Goal: Task Accomplishment & Management: Manage account settings

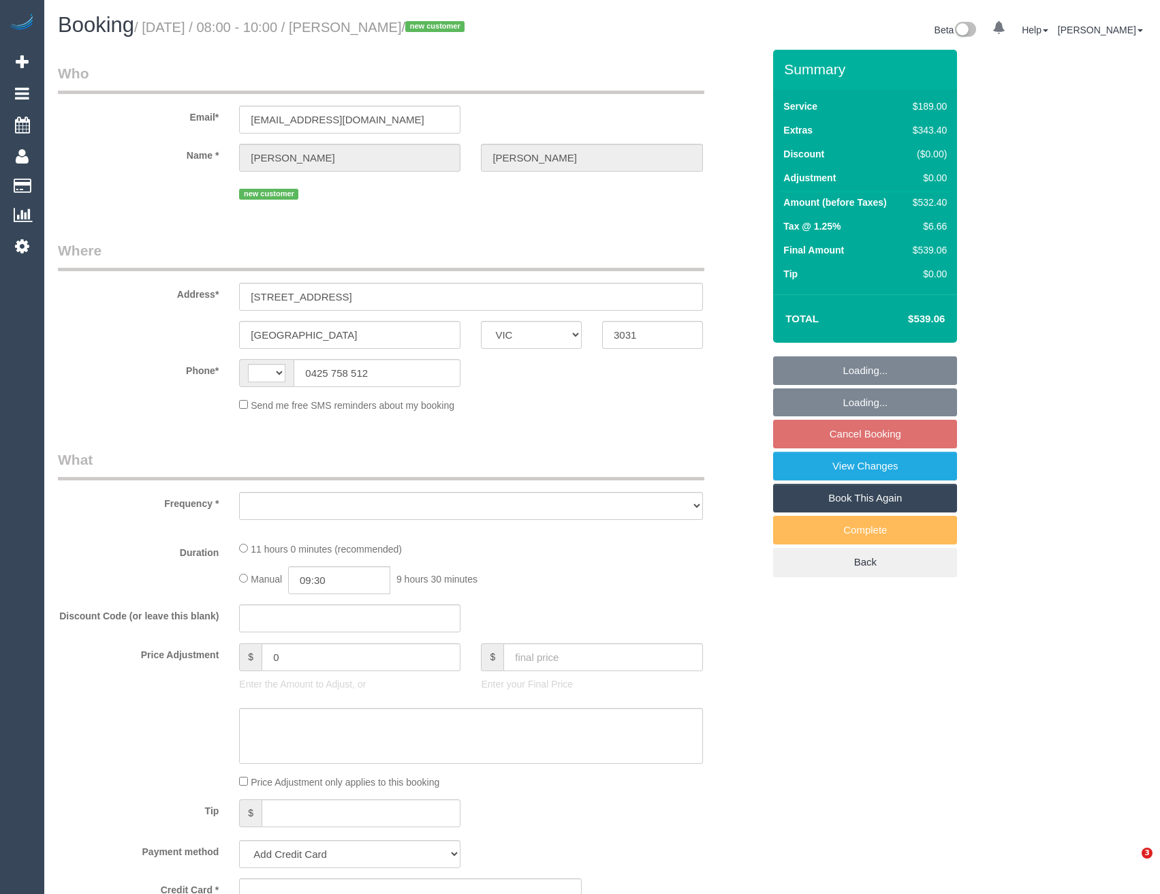
select select "VIC"
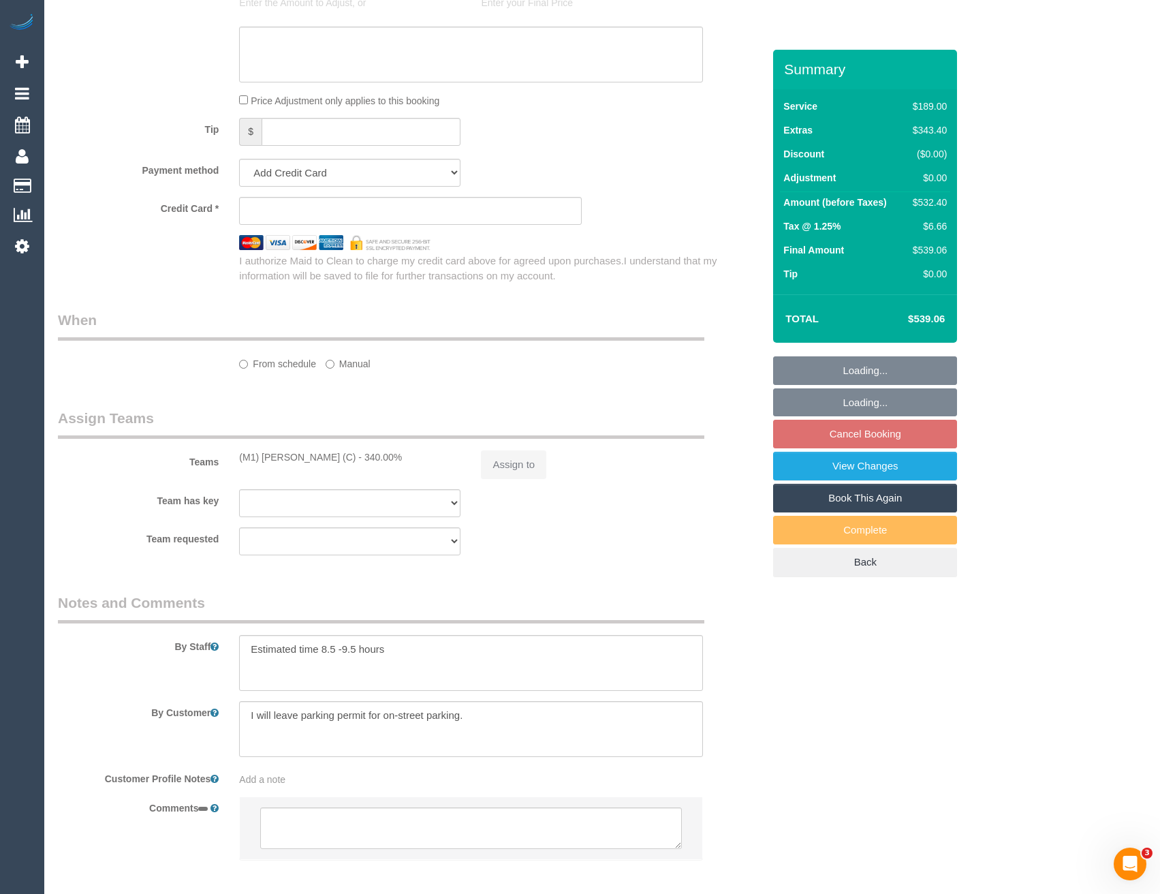
scroll to position [725, 0]
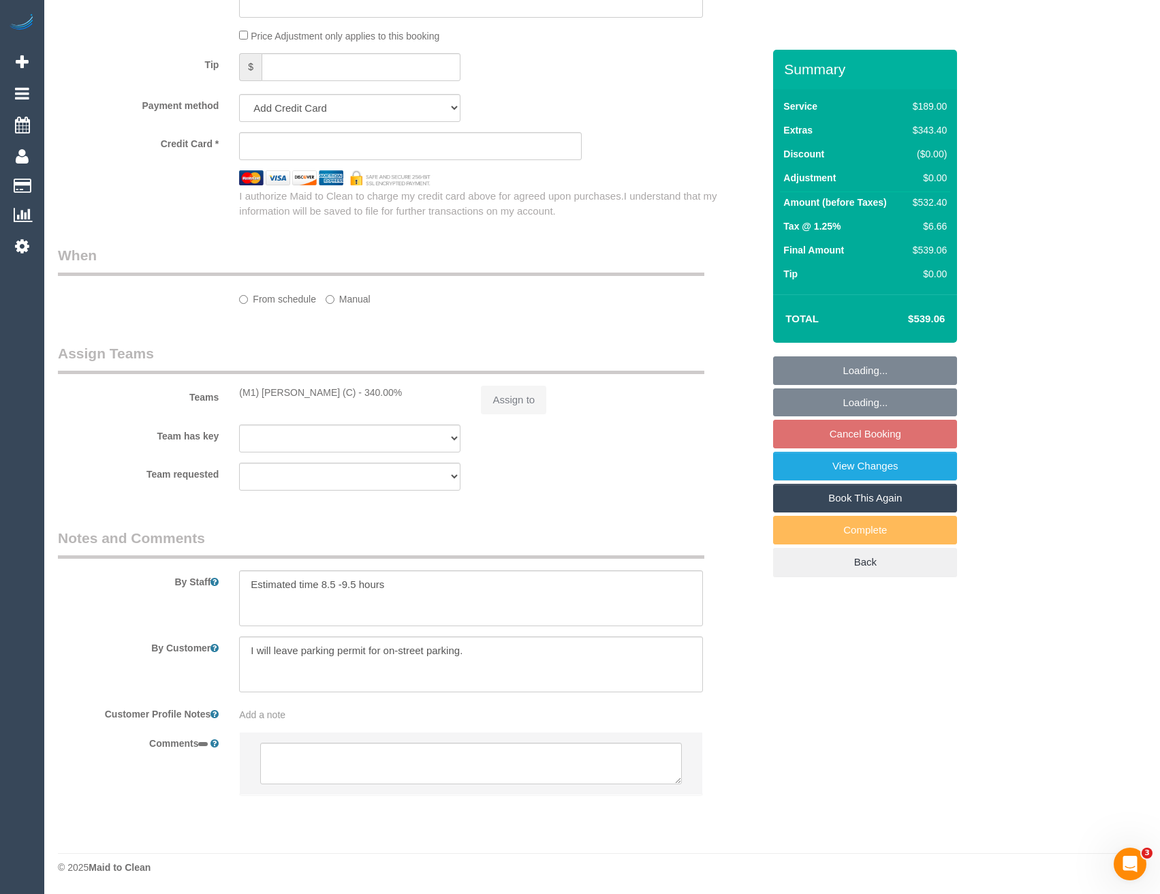
select select "string:AU"
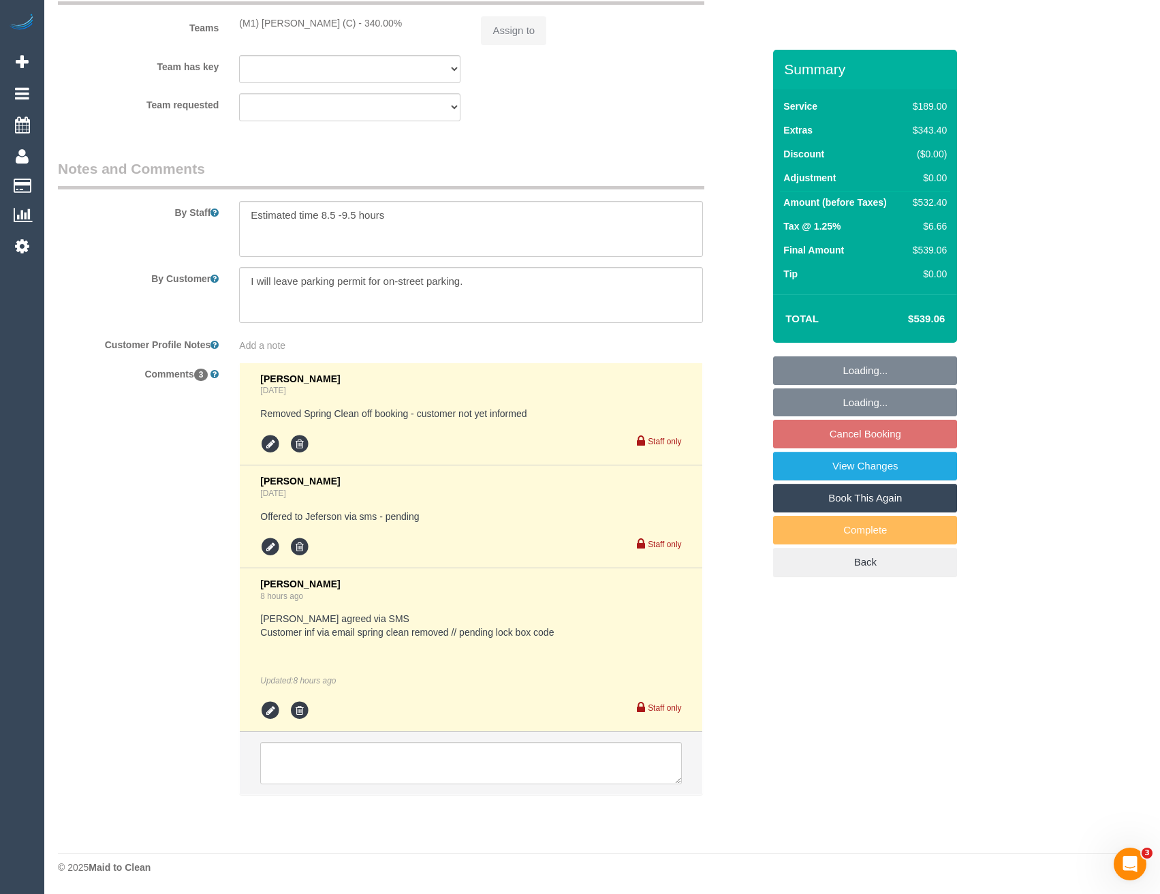
select select "object:864"
select select "string:stripe-pm_1S5ccx2GScqysDRVxqkoyBa6"
select select "number:28"
select select "number:16"
select select "number:18"
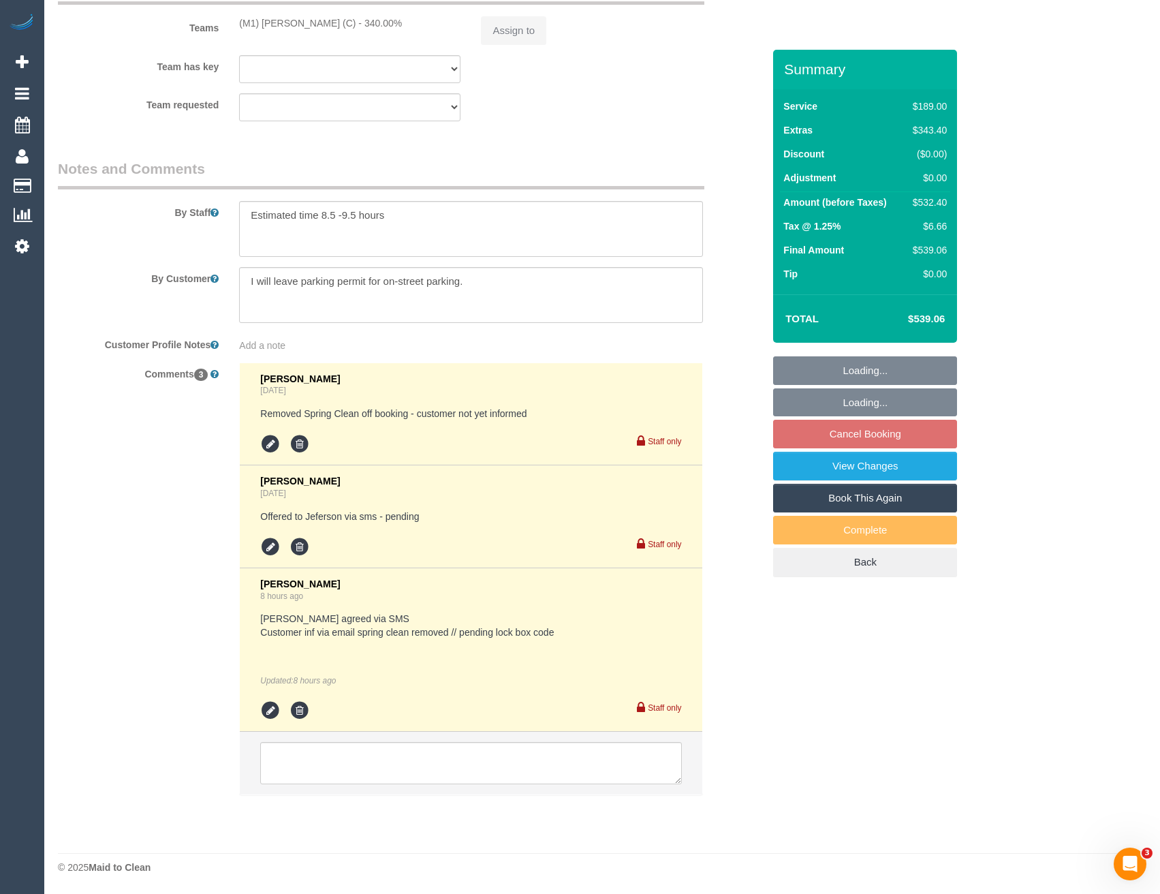
select select "number:24"
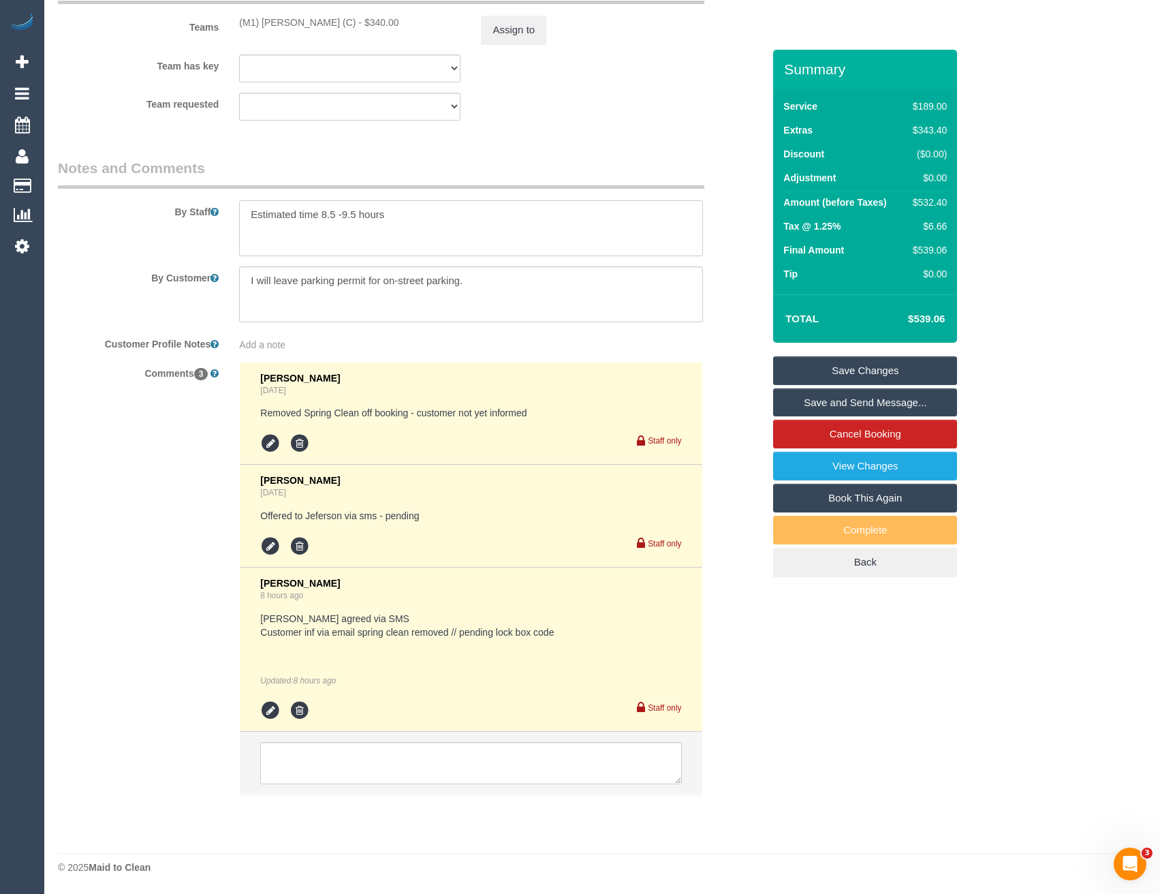
drag, startPoint x: 418, startPoint y: 219, endPoint x: 422, endPoint y: 213, distance: 7.8
click at [418, 219] on textarea at bounding box center [470, 228] width 463 height 56
paste textarea "The lockbox code is C301"
click at [426, 234] on textarea at bounding box center [470, 228] width 463 height 56
type textarea "Estimated time 8.5 -9.5 hours The lockbox code is C301"
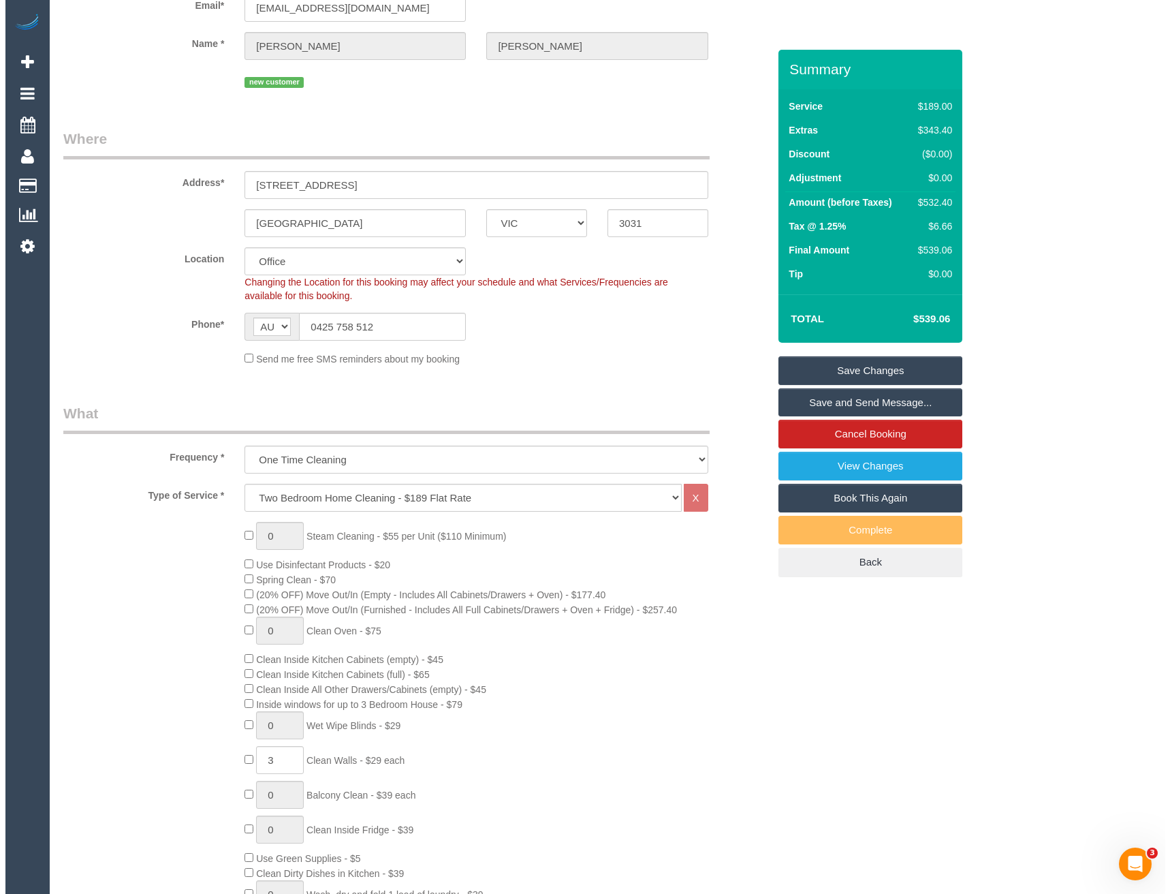
scroll to position [0, 0]
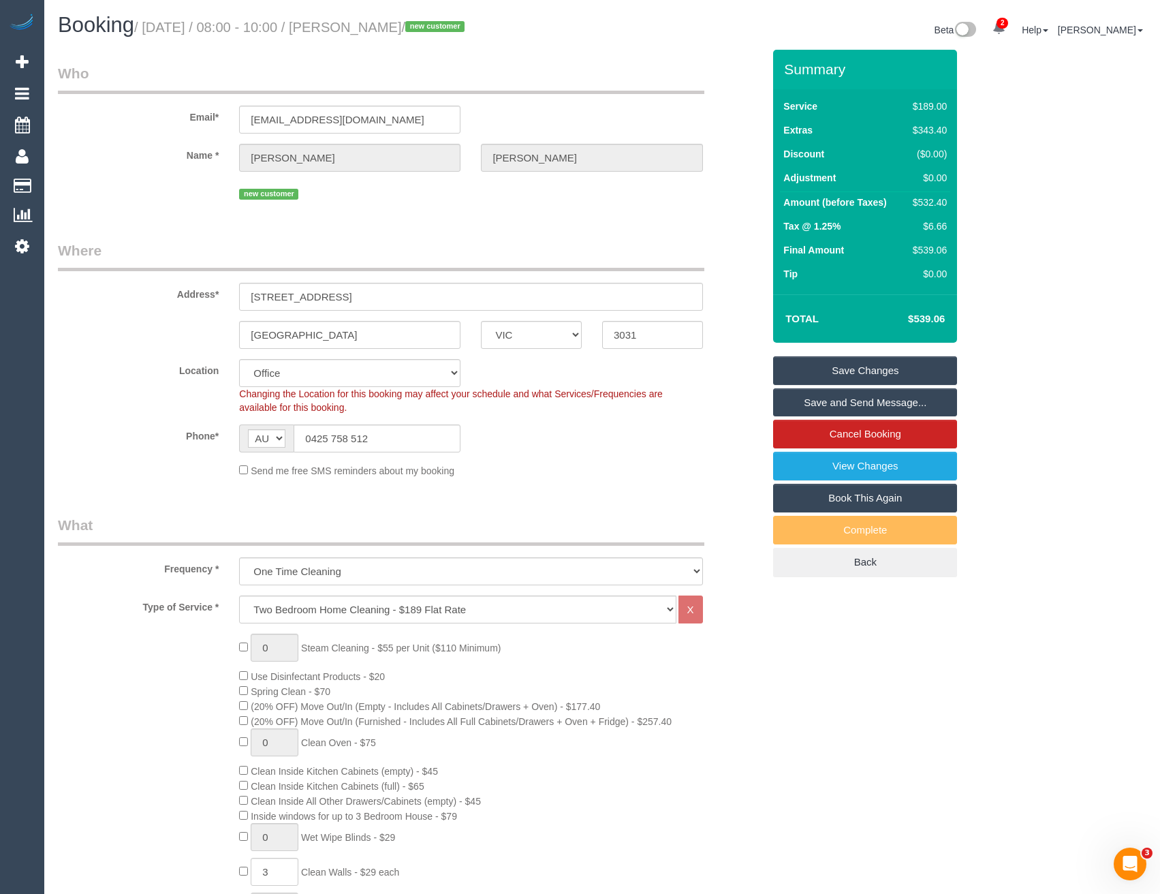
click at [825, 399] on link "Save and Send Message..." at bounding box center [865, 402] width 184 height 29
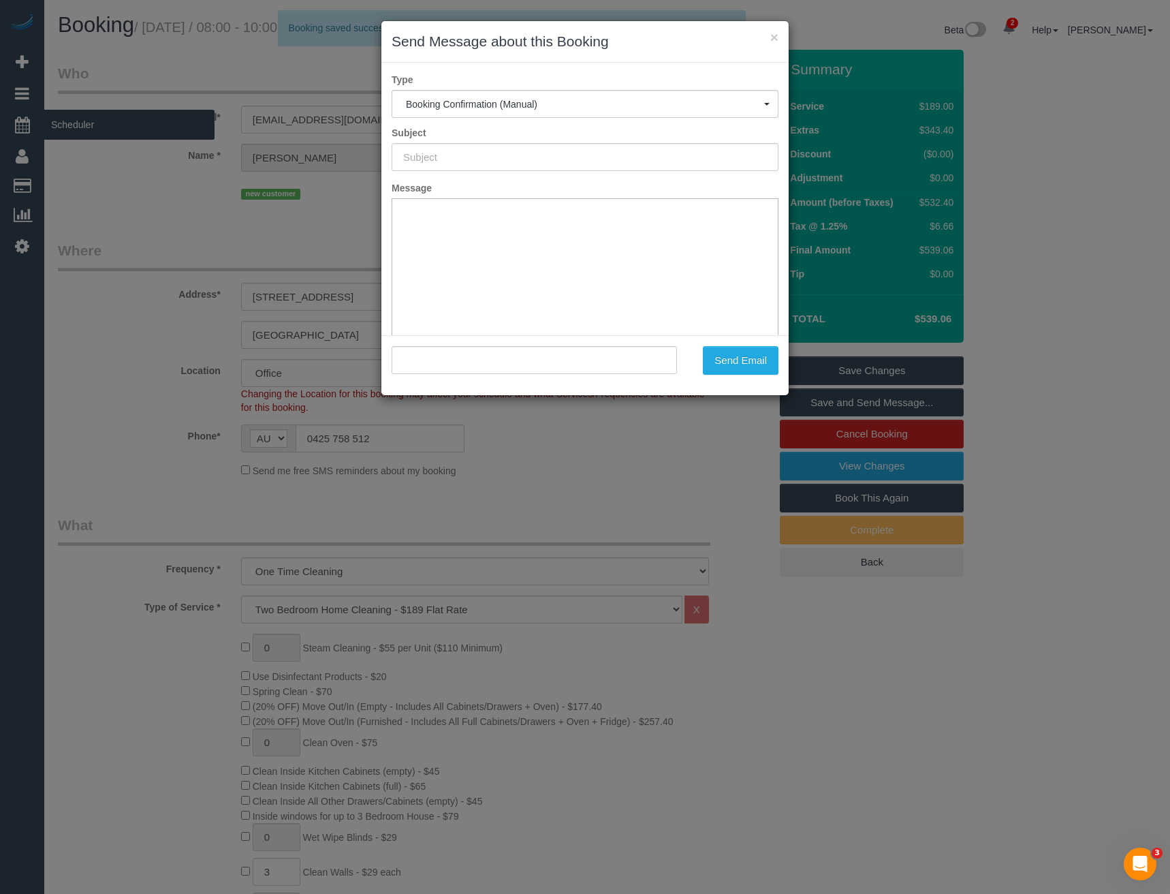
type input "Booking Confirmed"
type input ""Ronan O'Donnell" <rptodonnell@gmail.com>"
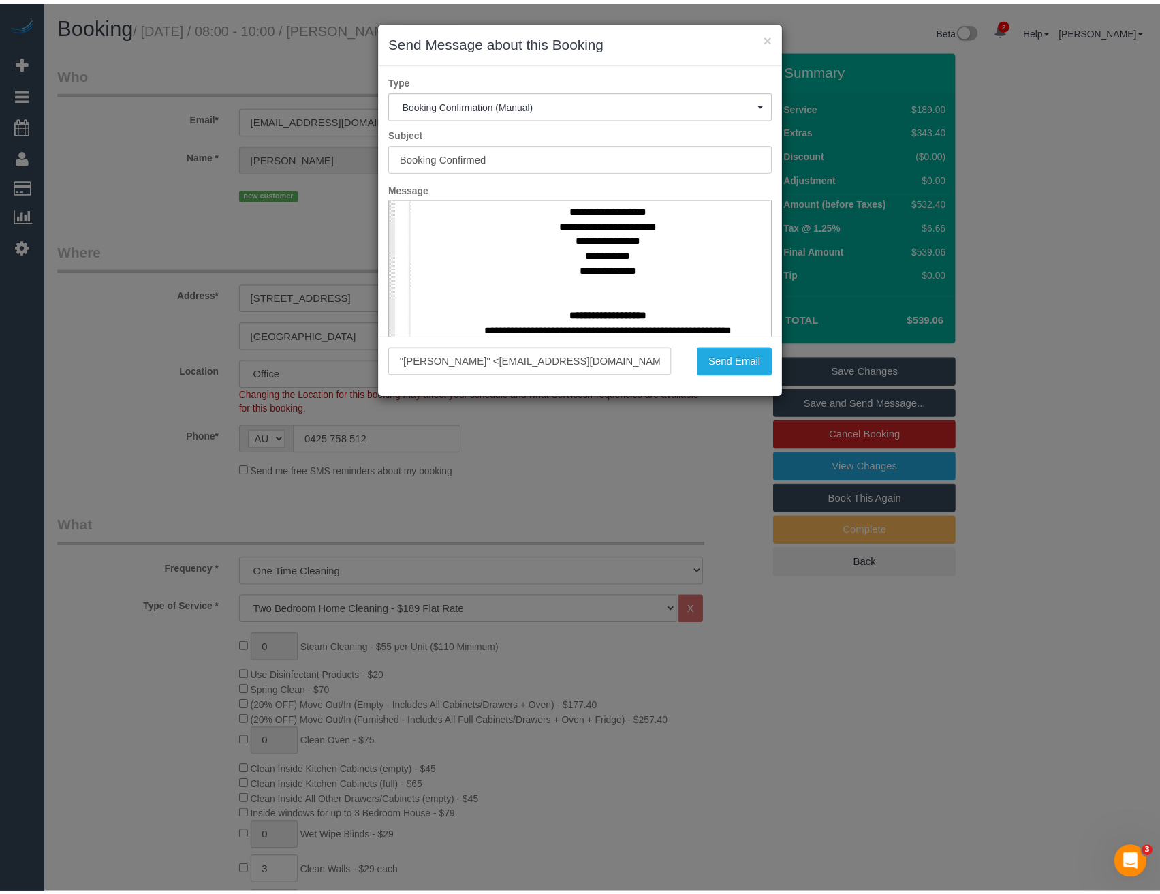
scroll to position [613, 0]
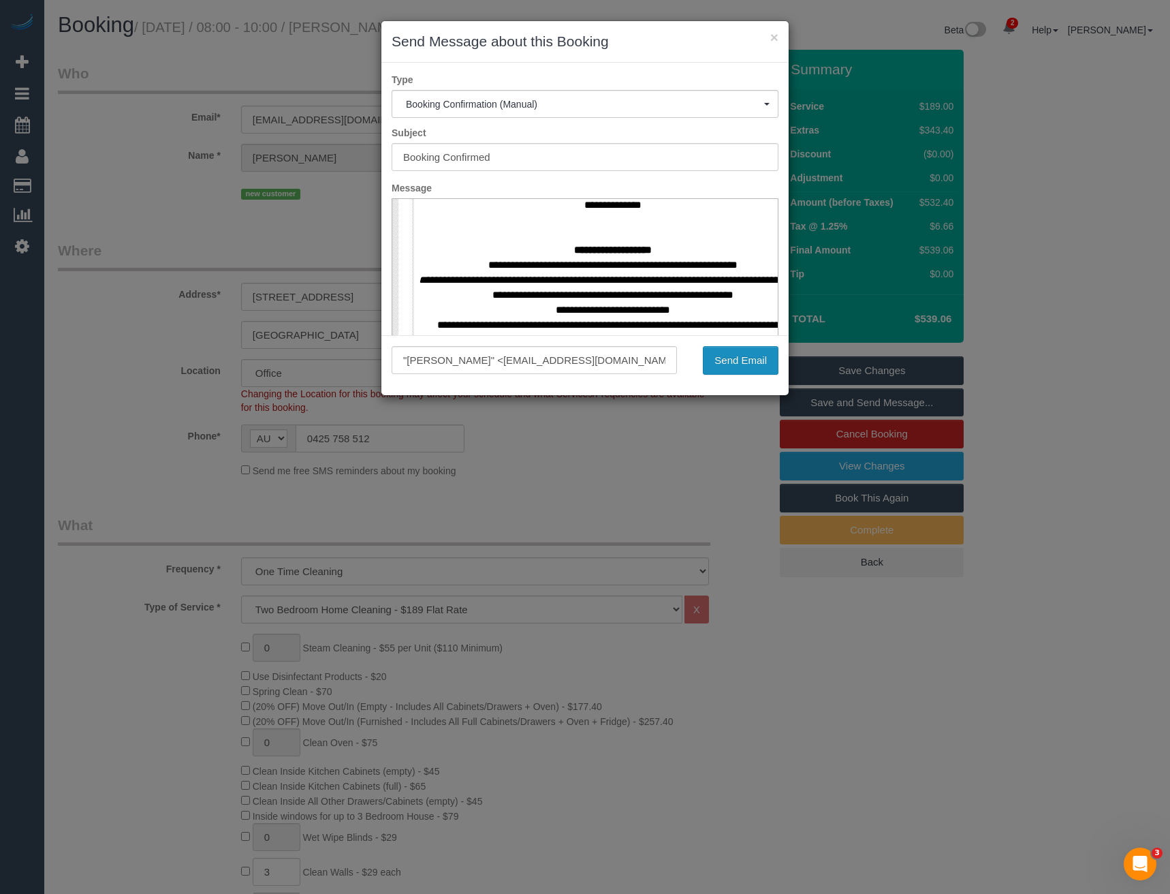
click at [743, 363] on button "Send Email" at bounding box center [741, 360] width 76 height 29
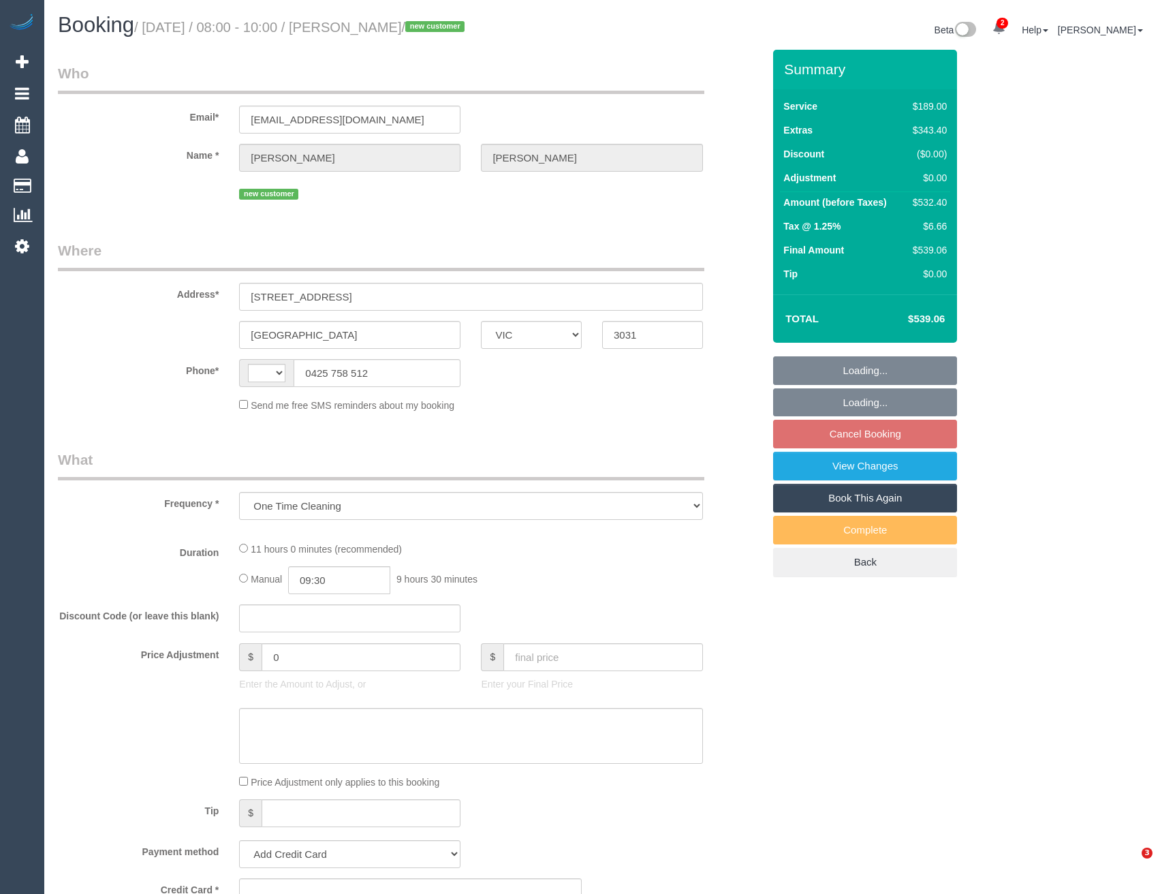
select select "VIC"
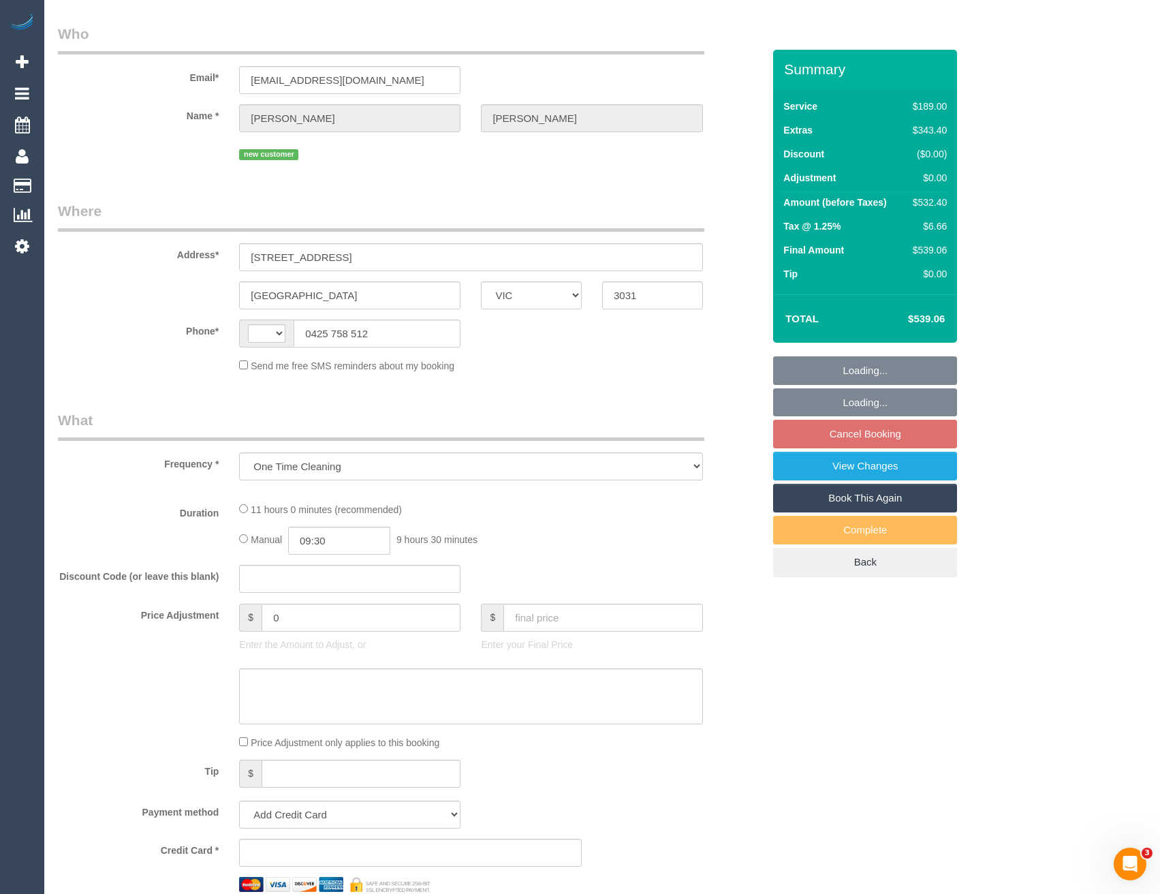
scroll to position [341, 0]
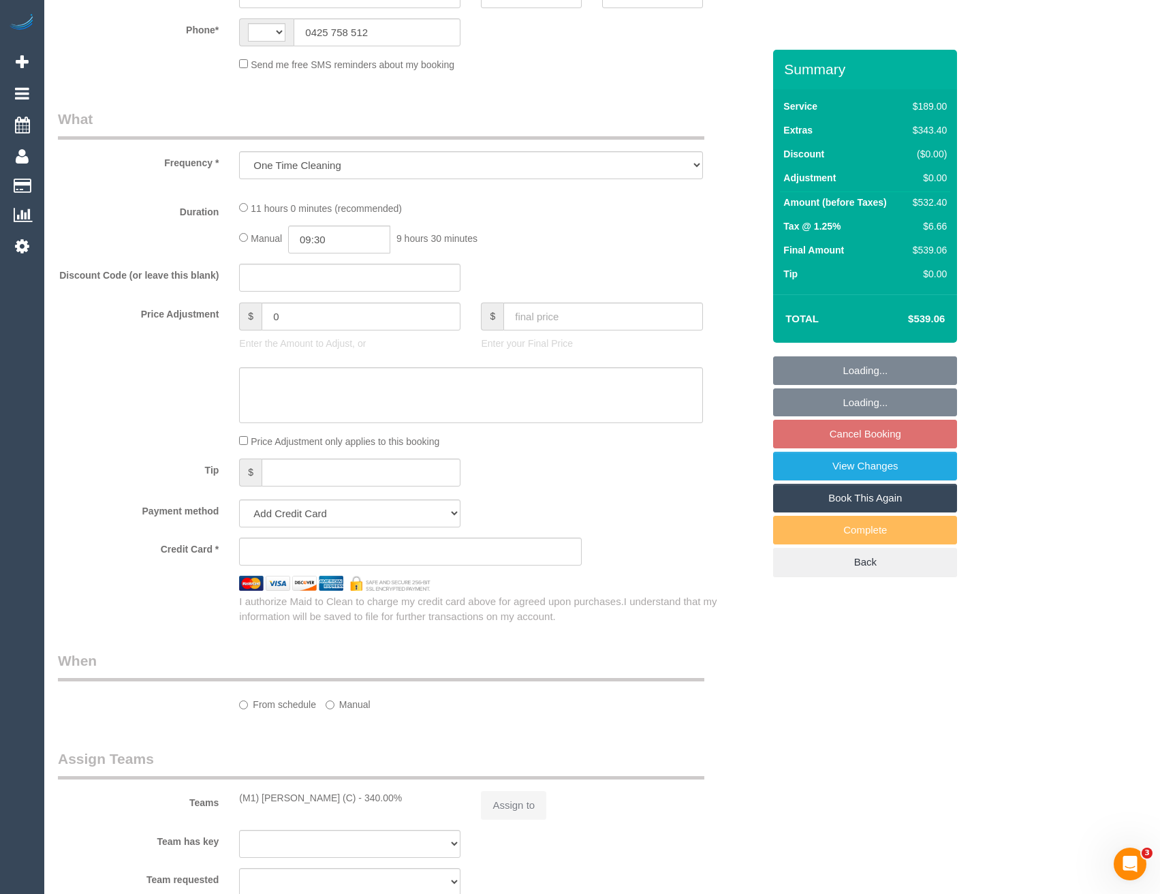
select select "string:AU"
select select "string:stripe-pm_1S5ccx2GScqysDRVxqkoyBa6"
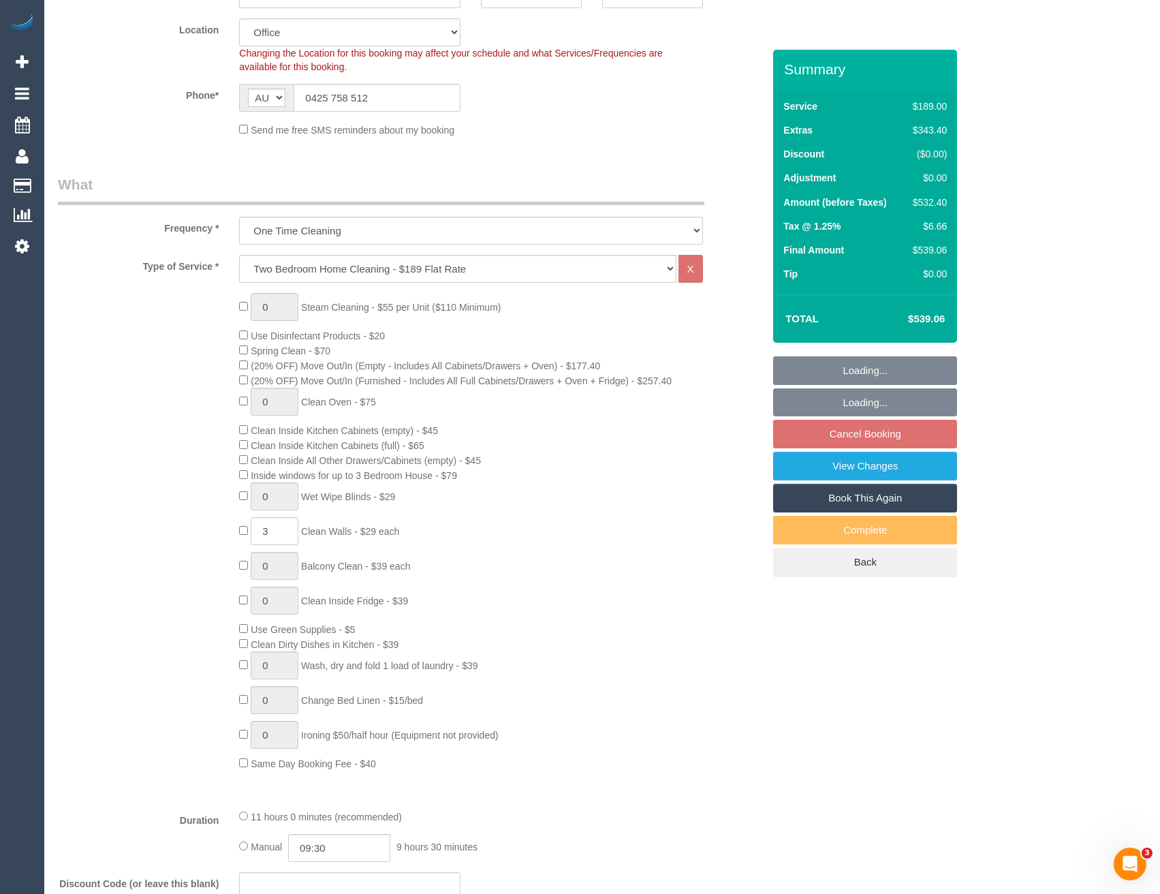
select select "object:718"
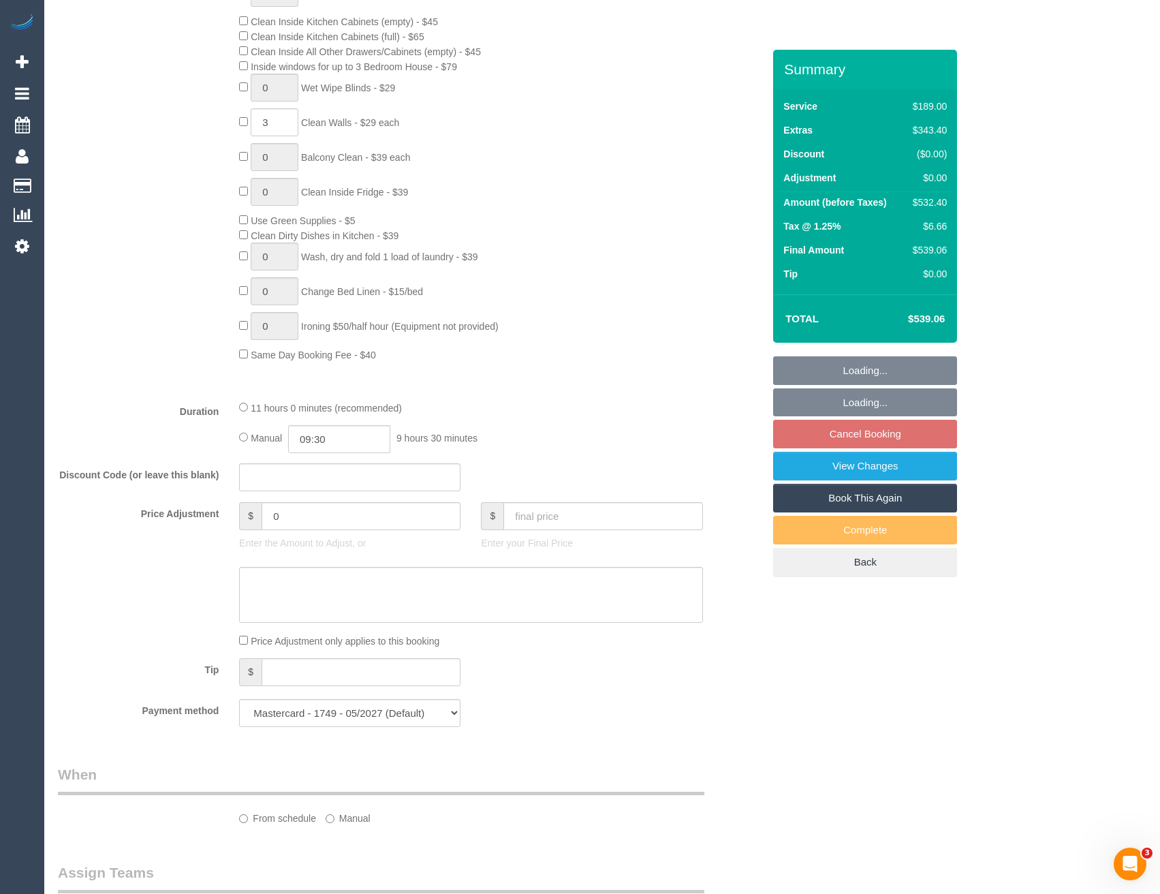
select select "number:28"
select select "number:16"
select select "number:18"
select select "number:24"
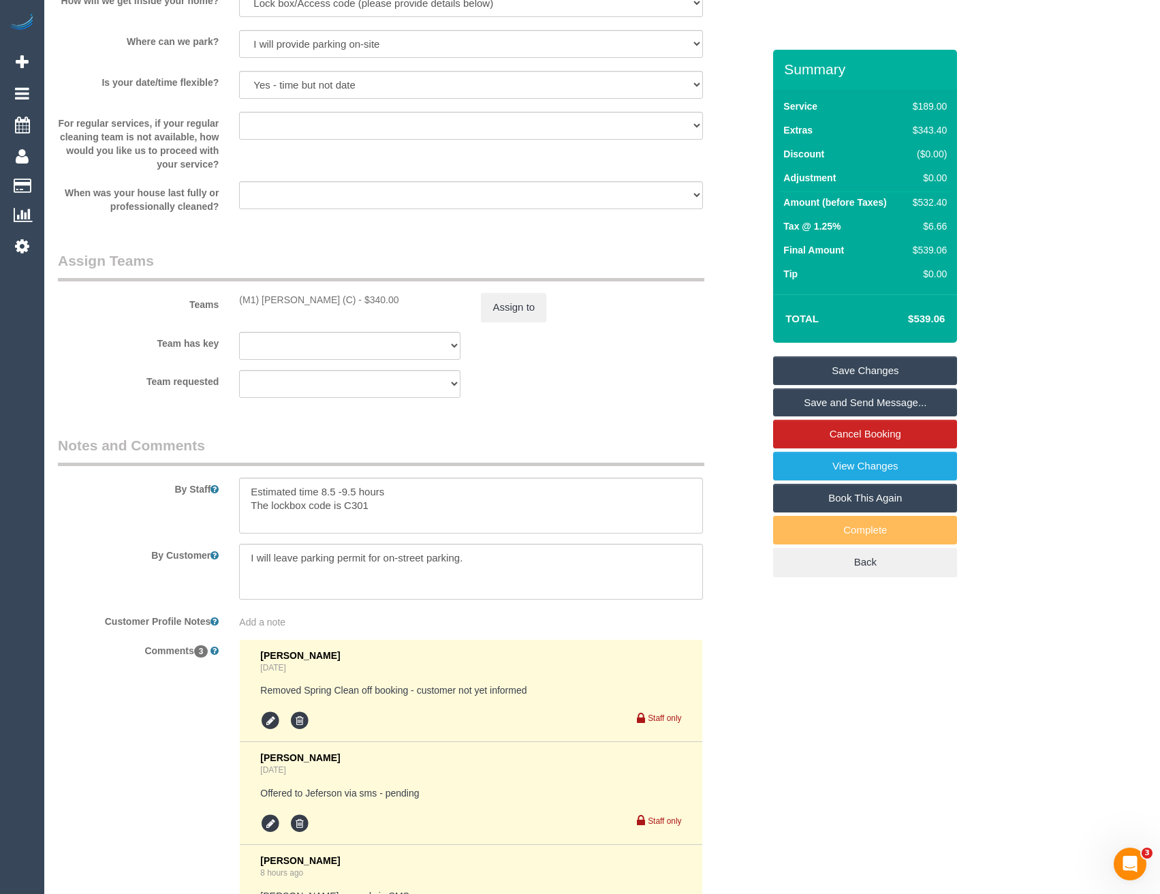
scroll to position [1431, 0]
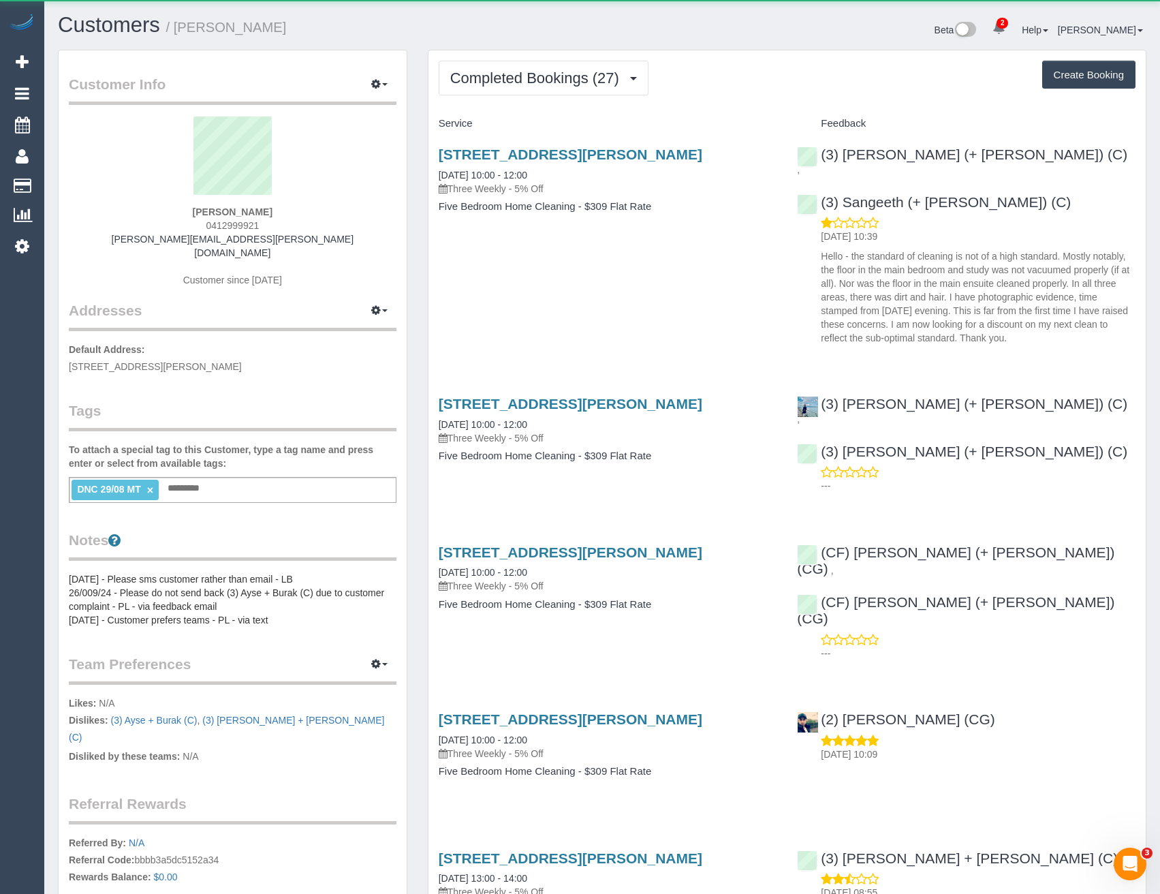
scroll to position [4014, 1160]
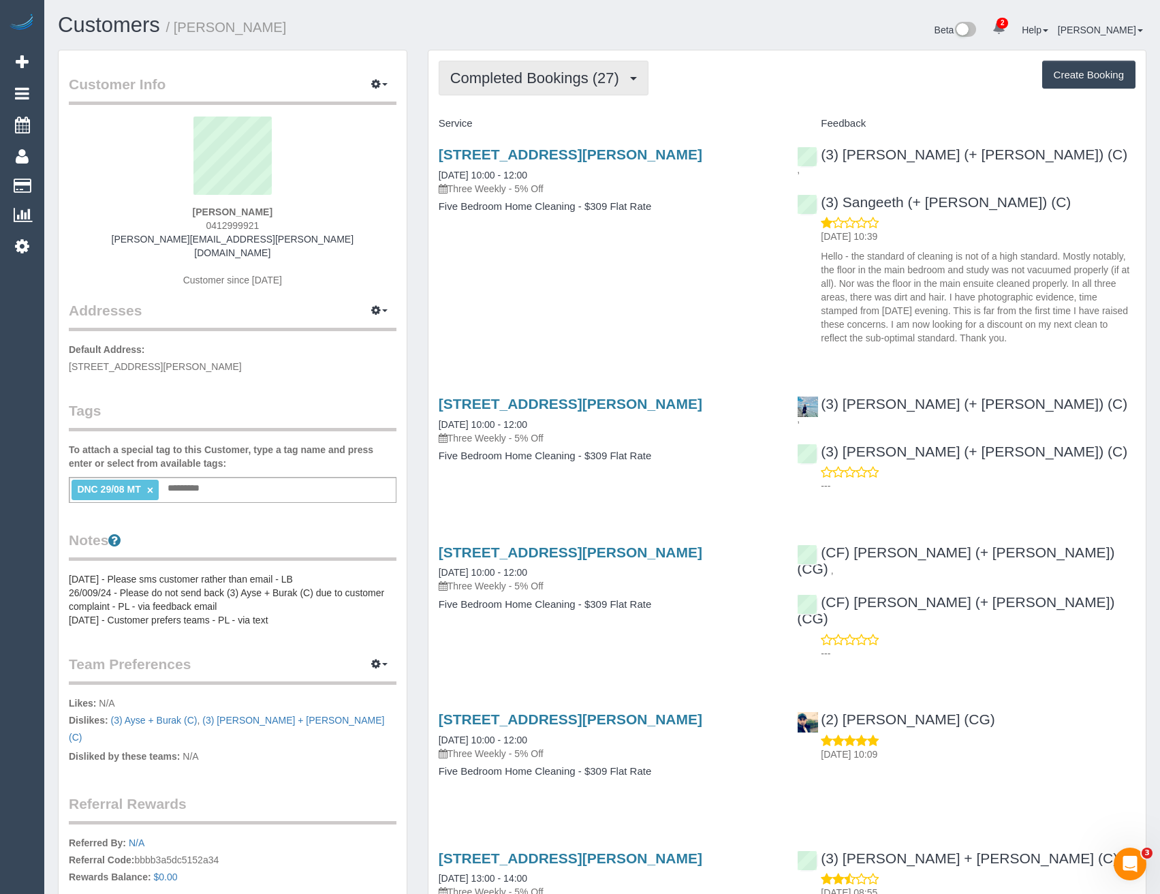
click at [548, 75] on span "Completed Bookings (27)" at bounding box center [538, 77] width 176 height 17
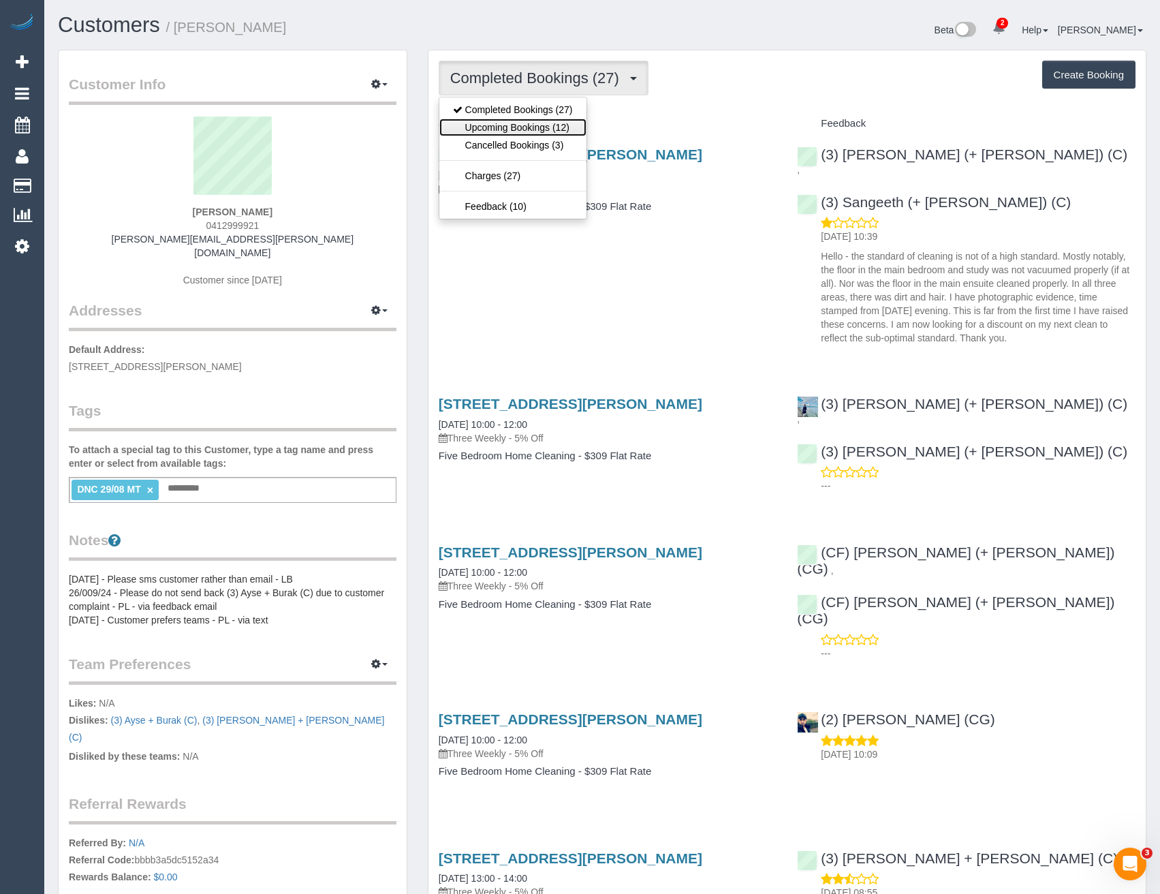
click at [546, 127] on link "Upcoming Bookings (12)" at bounding box center [512, 128] width 147 height 18
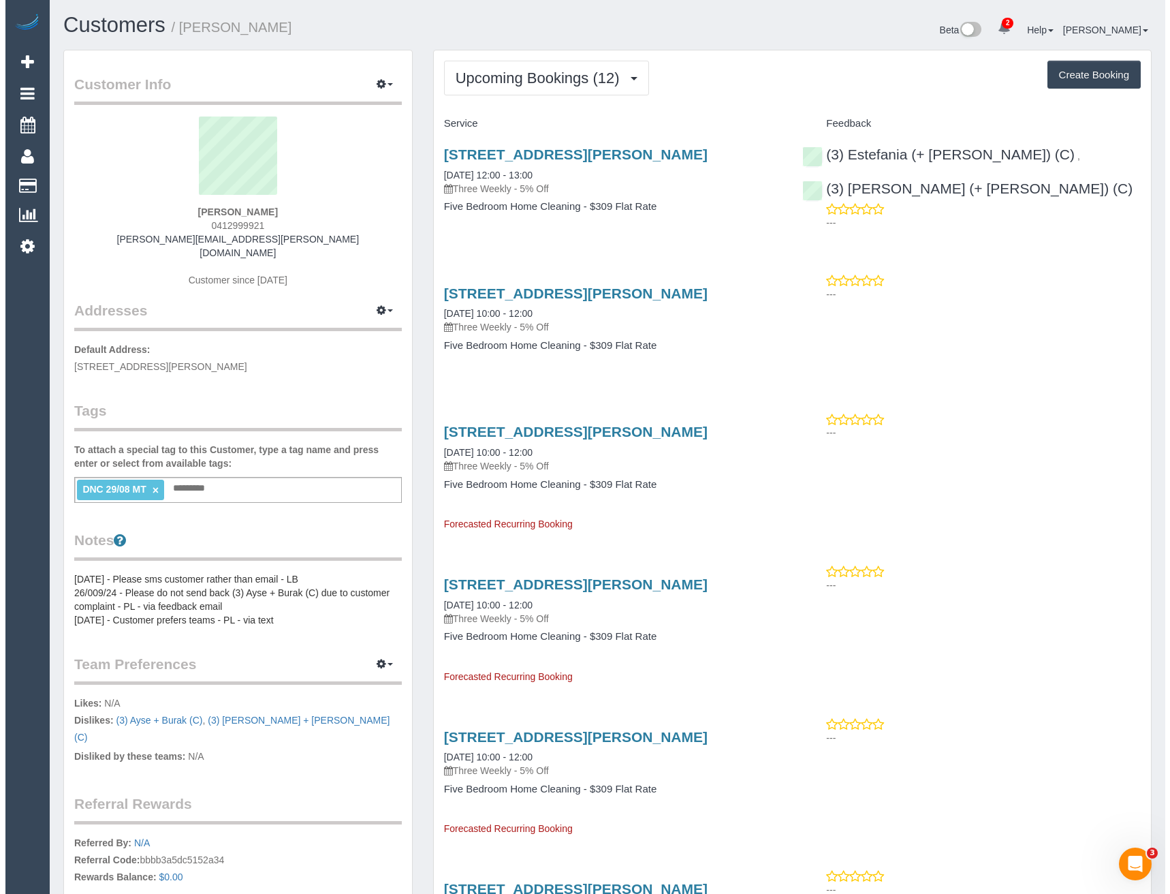
scroll to position [2008, 1160]
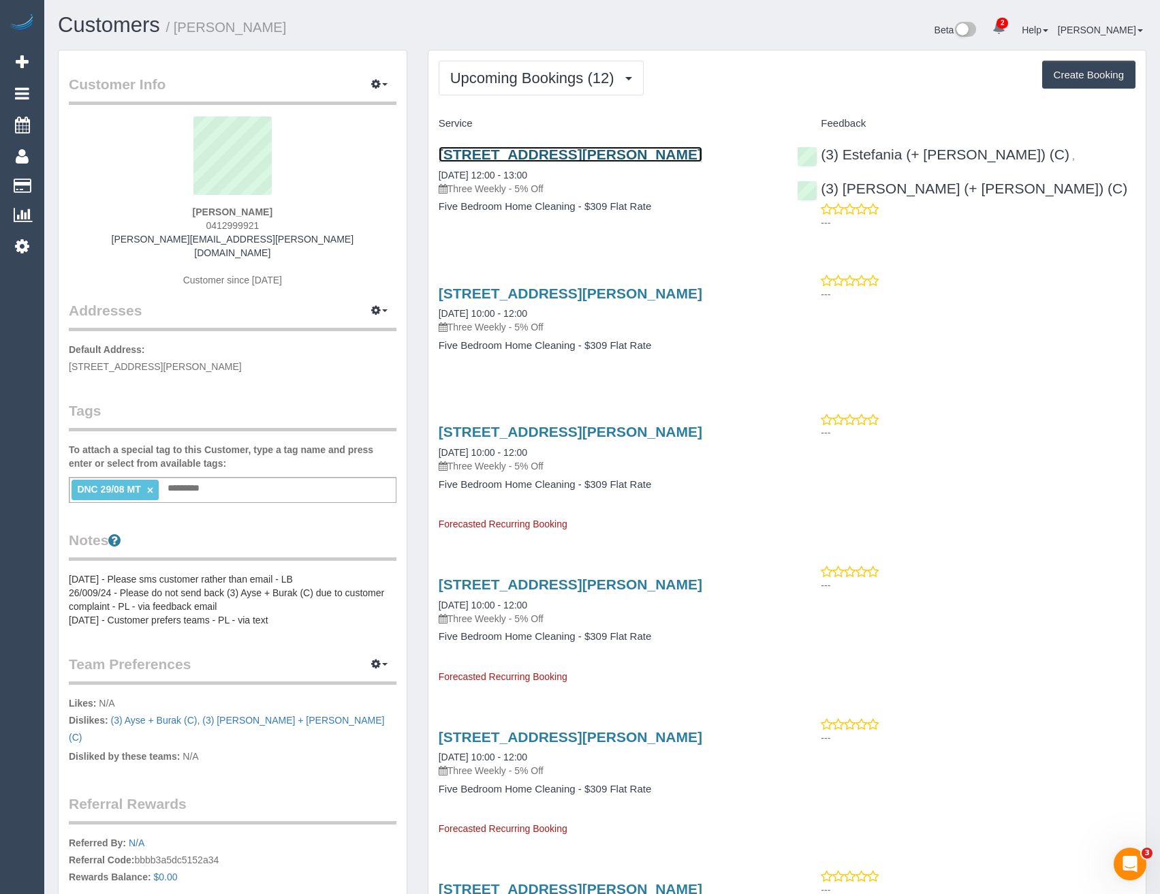
click at [623, 155] on link "94 Wingrove St, Alphington, VIC 3078" at bounding box center [571, 154] width 264 height 16
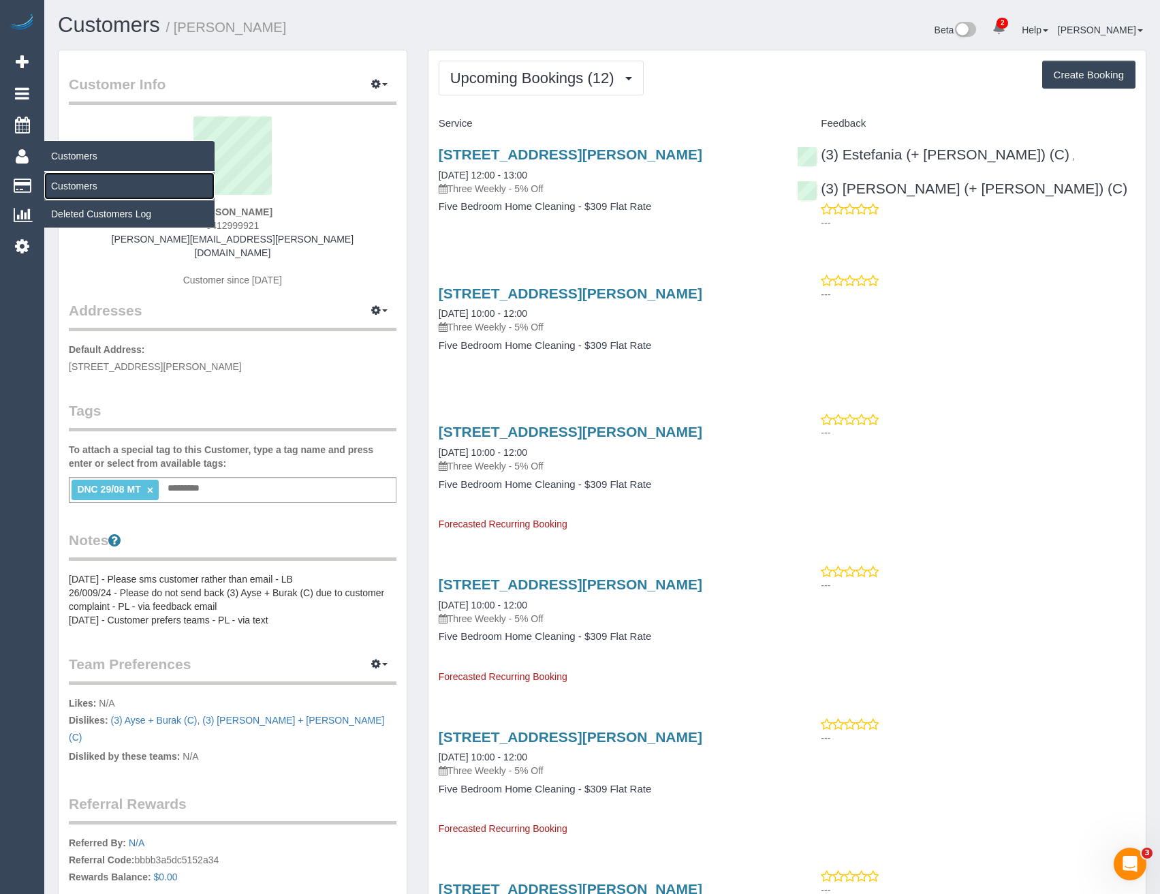
click at [69, 185] on link "Customers" at bounding box center [129, 185] width 170 height 27
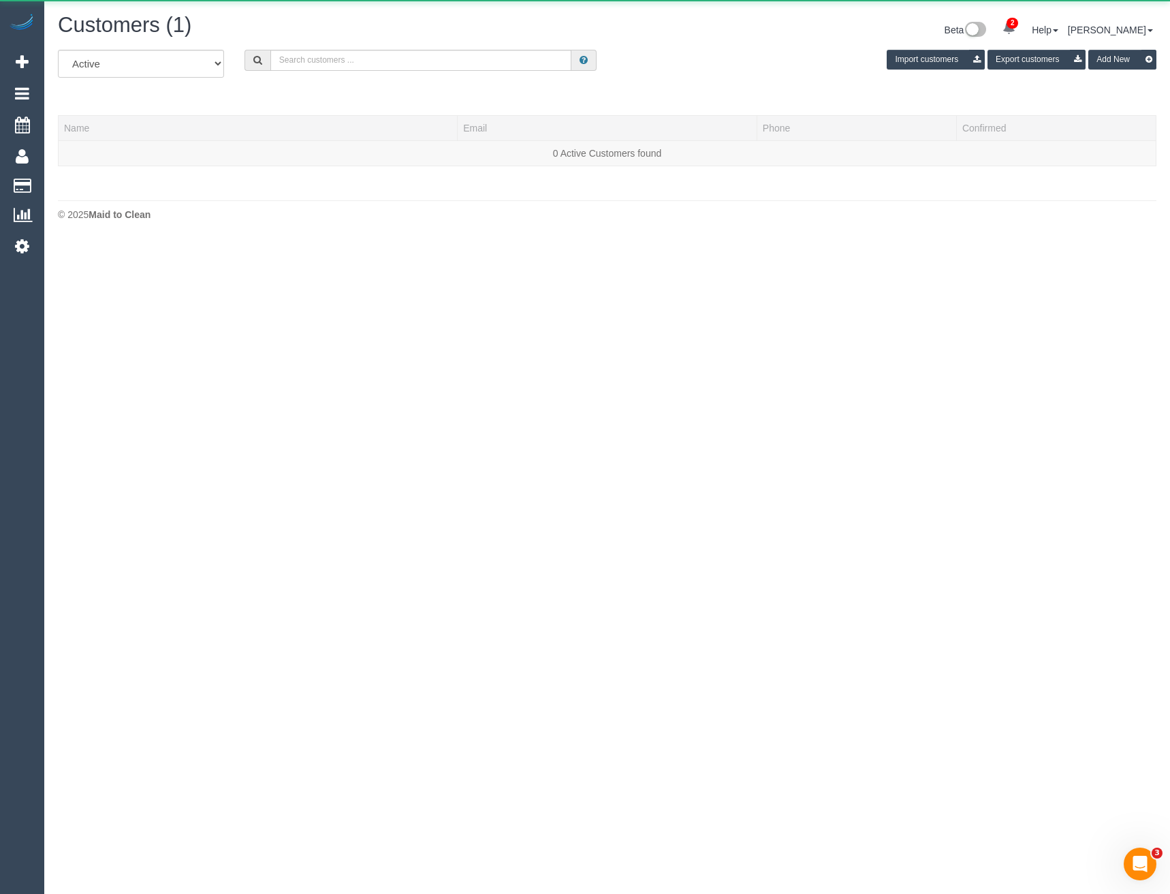
scroll to position [240, 1170]
click at [311, 62] on input "text" at bounding box center [421, 60] width 302 height 21
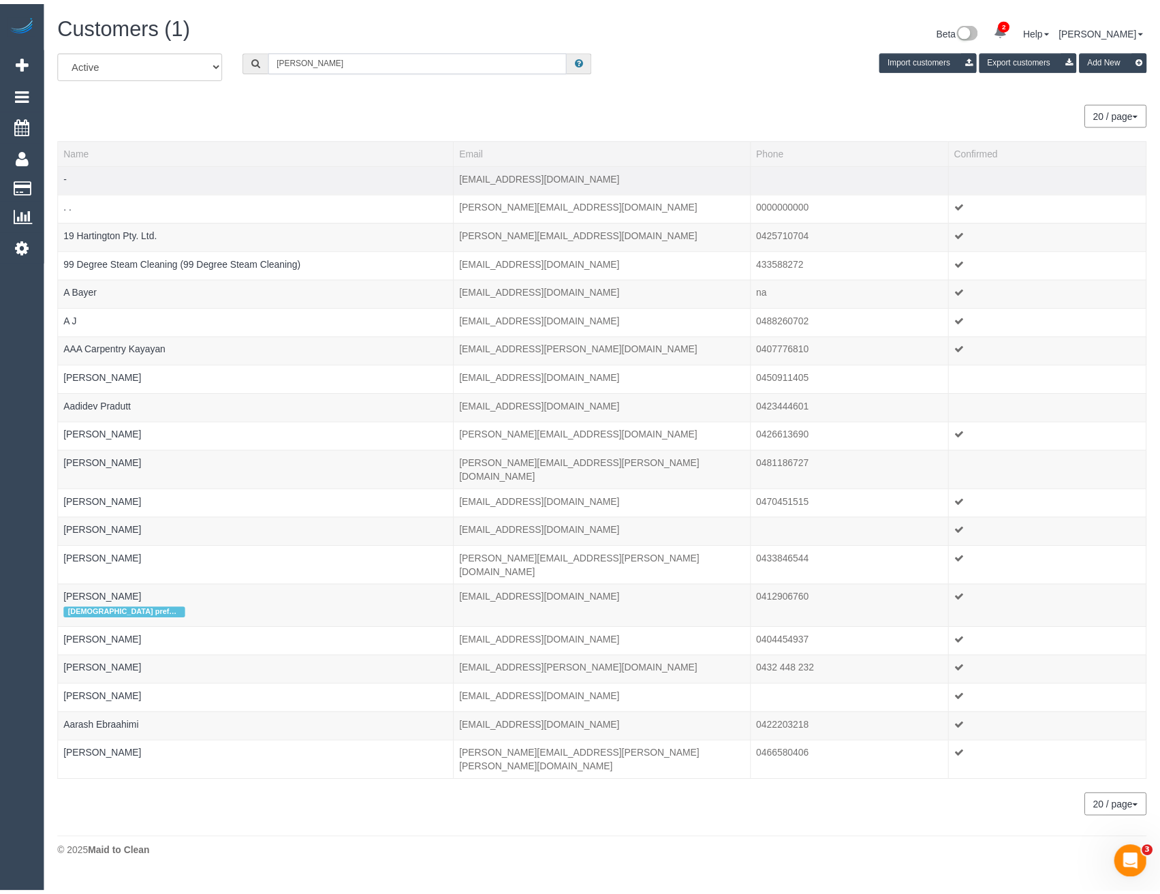
scroll to position [67822, 66956]
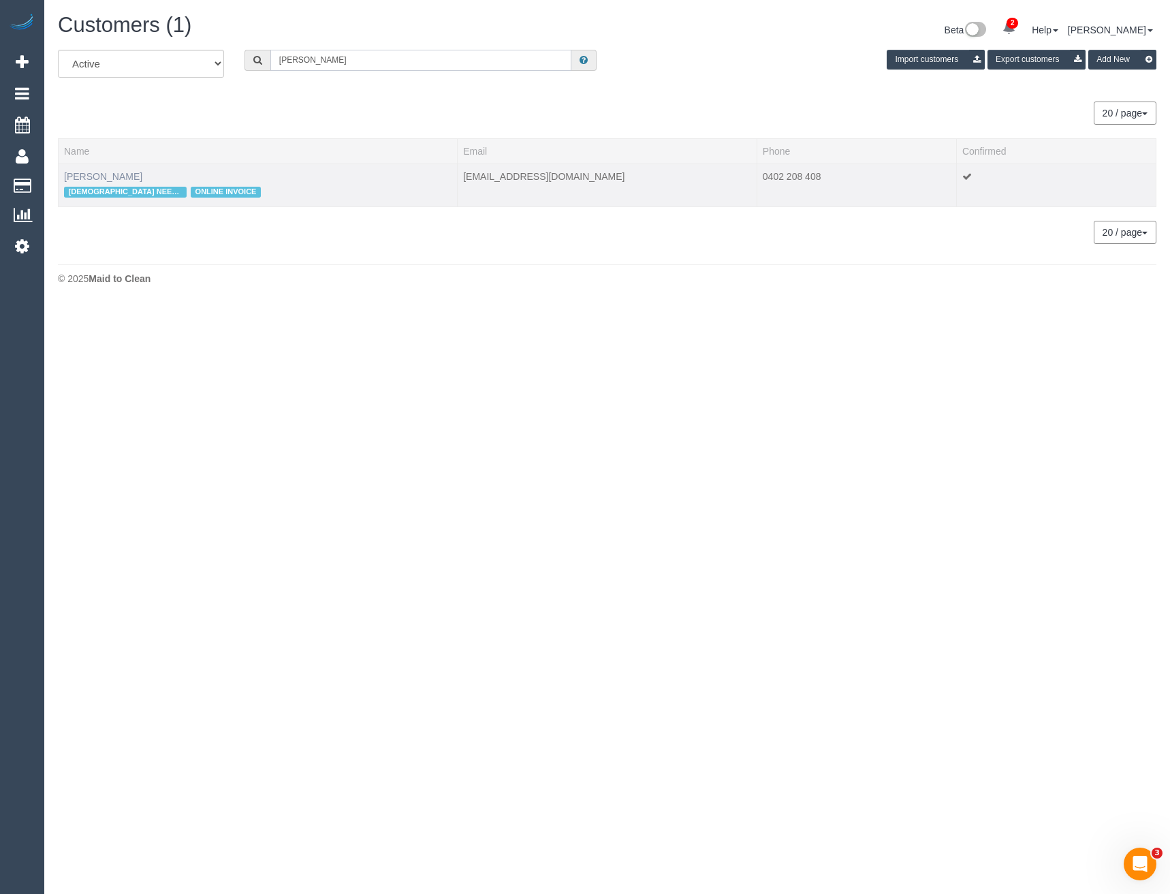
type input "Suzanne tas"
click at [113, 176] on link "Suzanne Tassone" at bounding box center [103, 176] width 78 height 11
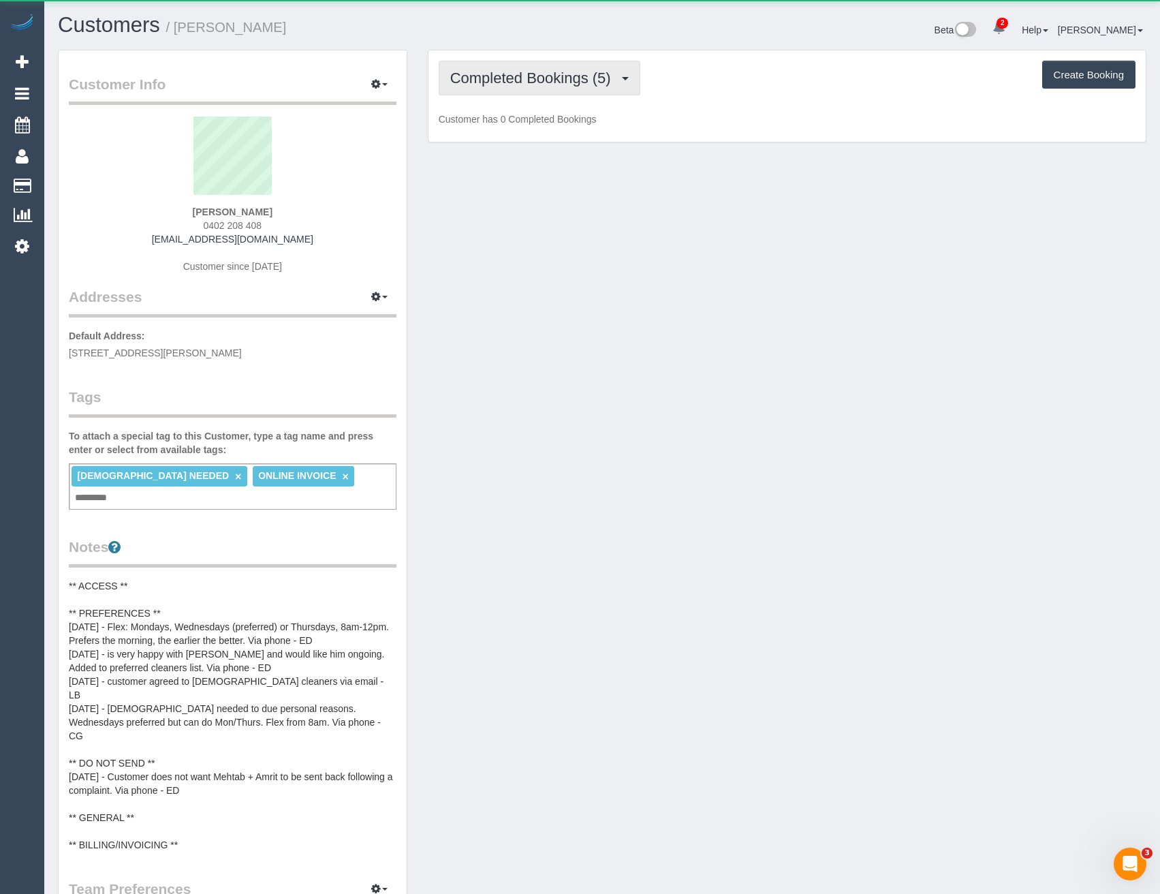
scroll to position [1260, 1160]
click at [587, 76] on span "Completed Bookings (5)" at bounding box center [534, 77] width 168 height 17
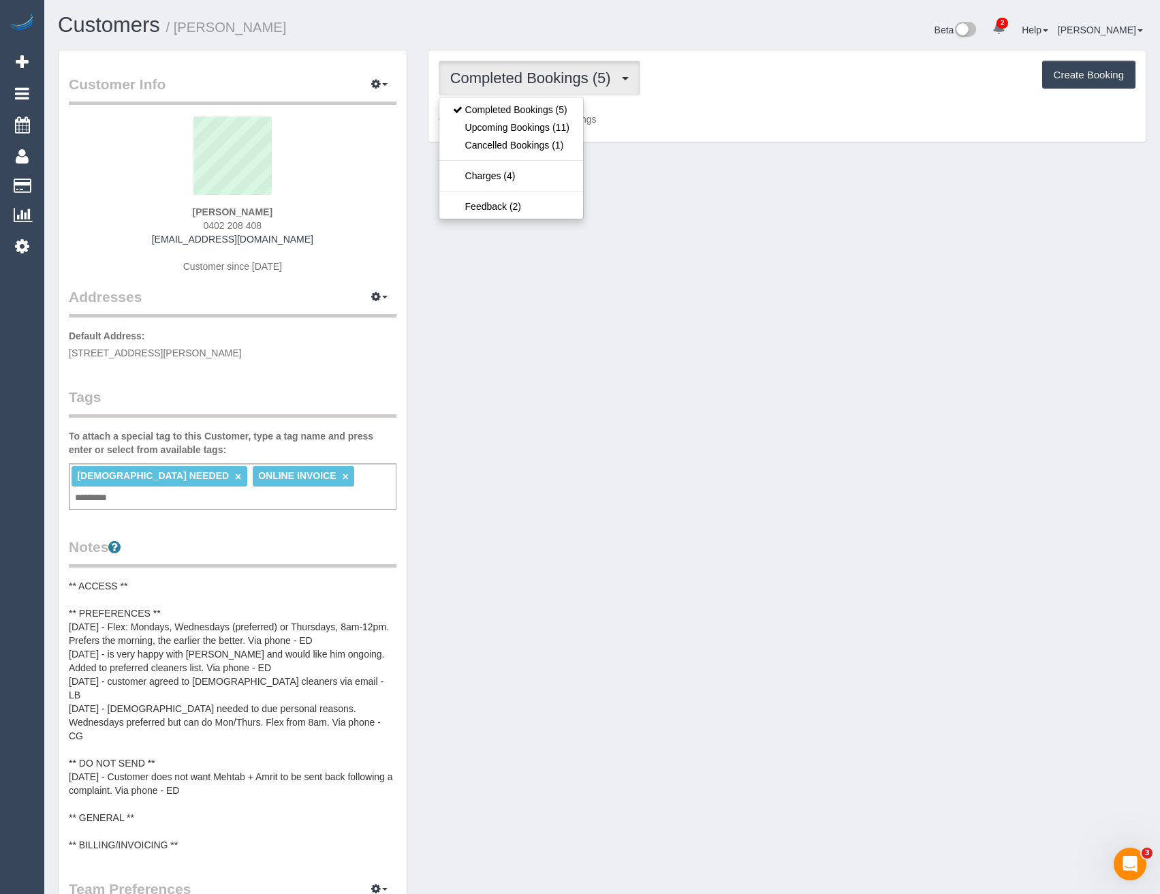
scroll to position [1265, 1160]
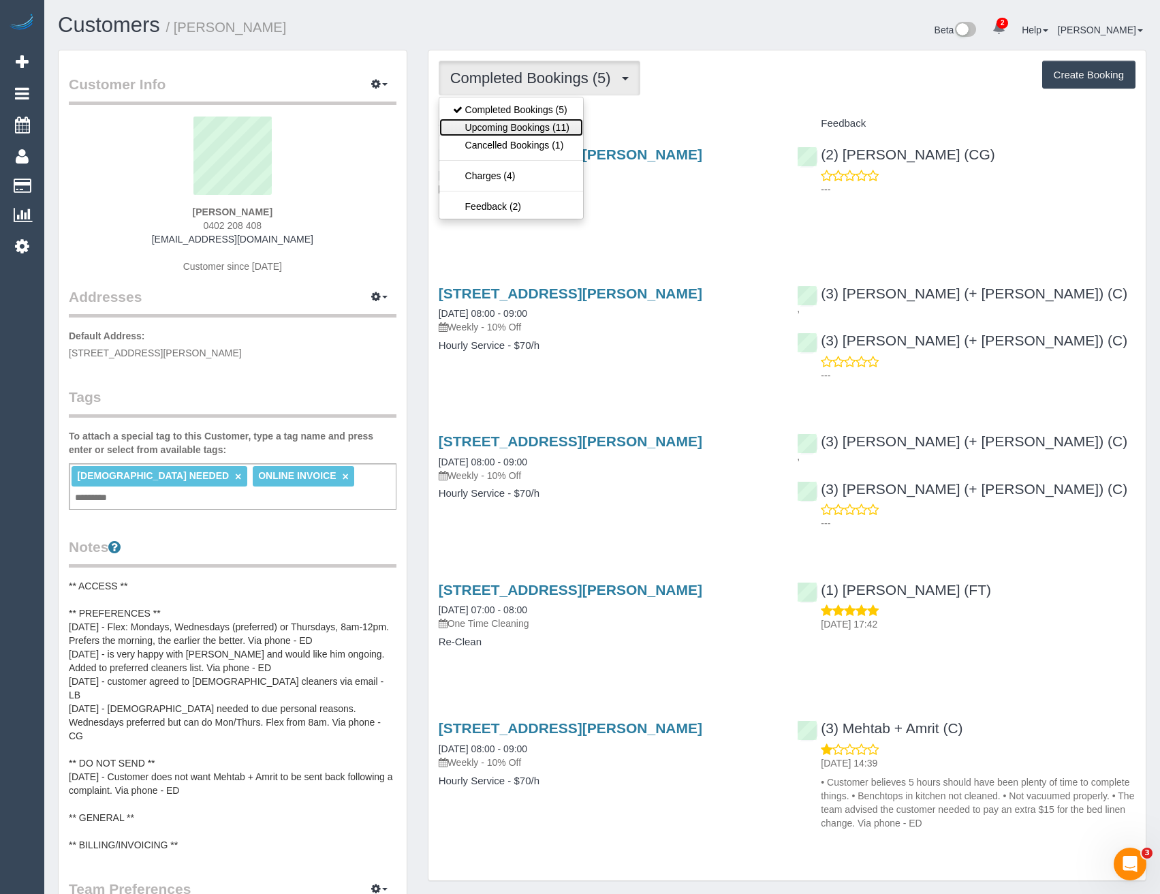
click at [558, 125] on link "Upcoming Bookings (11)" at bounding box center [511, 128] width 144 height 18
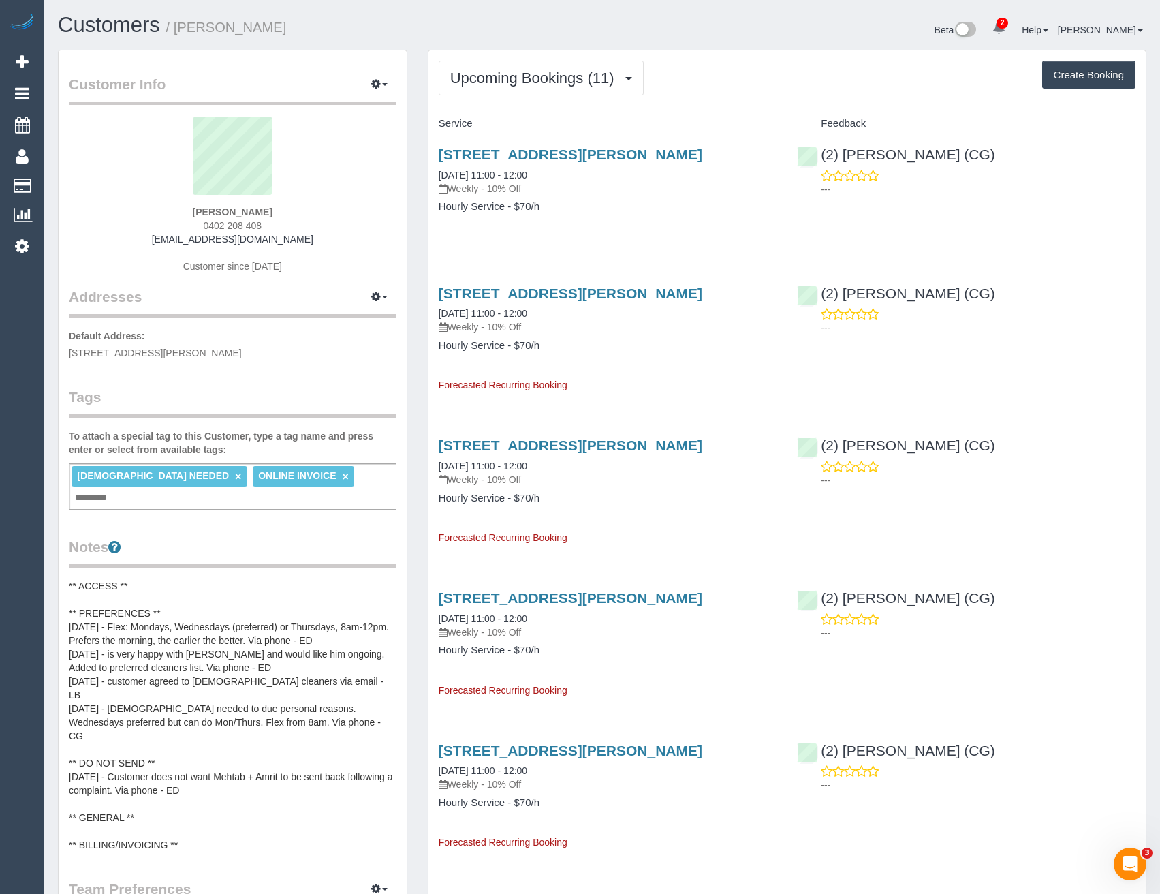
scroll to position [1869, 1160]
click at [638, 155] on link "81 Hanson Road, Craigieburn, VIC 3064" at bounding box center [571, 154] width 264 height 16
click at [147, 770] on pre "** ACCESS ** ** PREFERENCES ** 11/9/25 - Flex: Mondays, Wednesdays (preferred) …" at bounding box center [233, 715] width 328 height 273
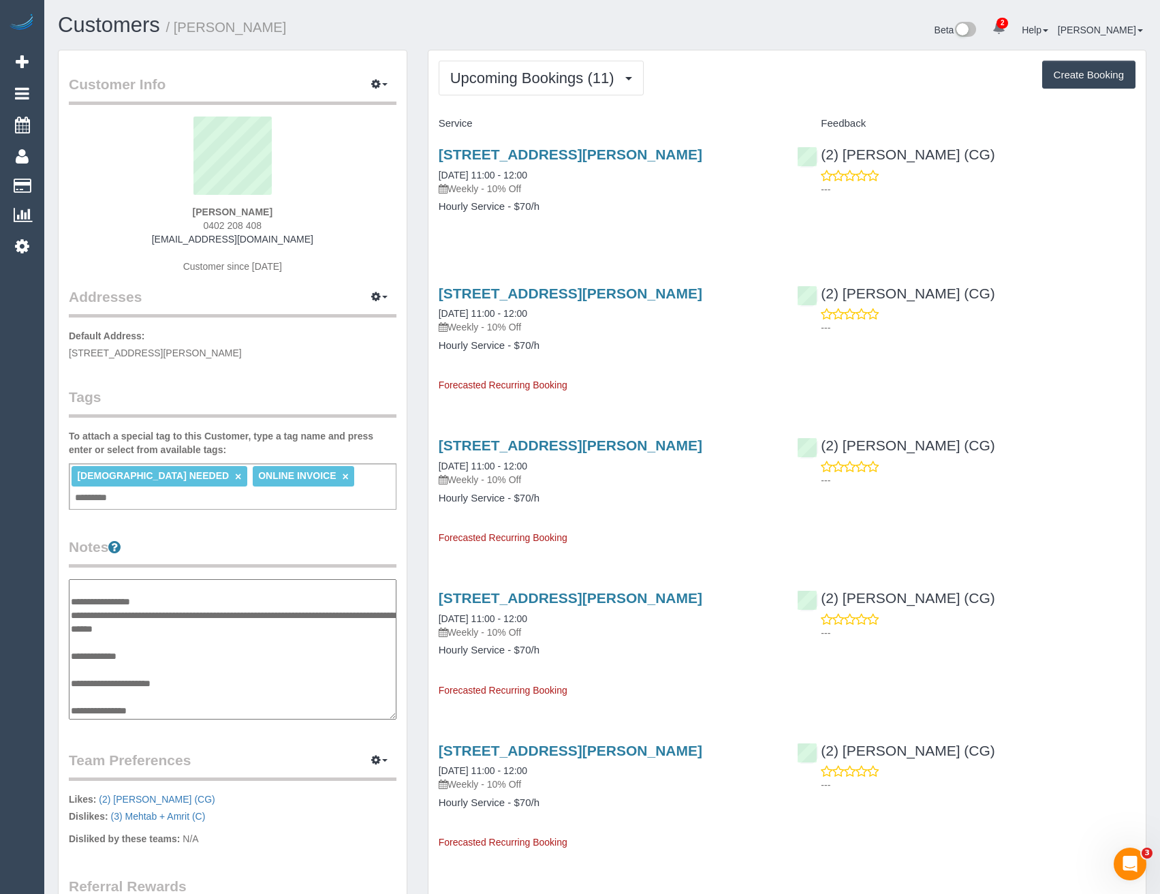
scroll to position [68, 0]
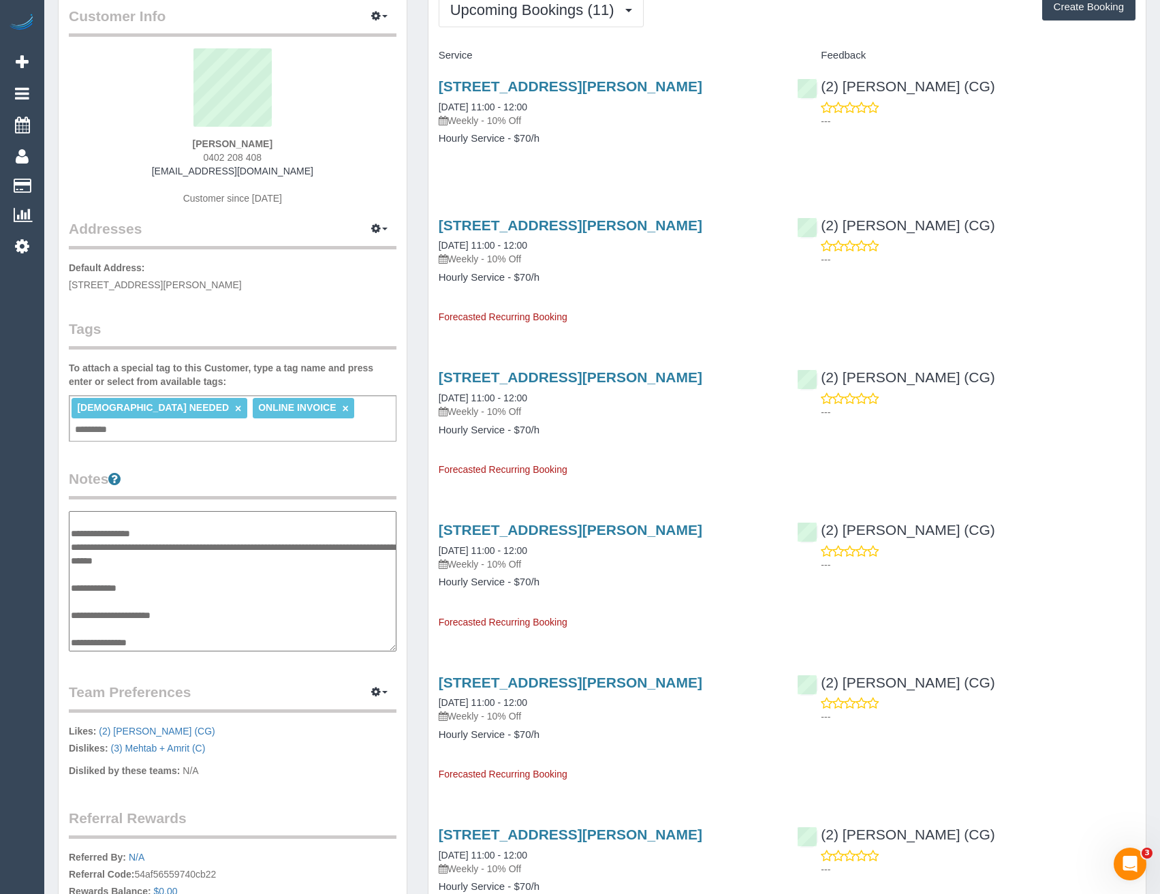
click at [142, 566] on textarea "**********" at bounding box center [233, 581] width 328 height 140
type textarea "**********"
click at [196, 469] on legend "Notes" at bounding box center [233, 484] width 328 height 31
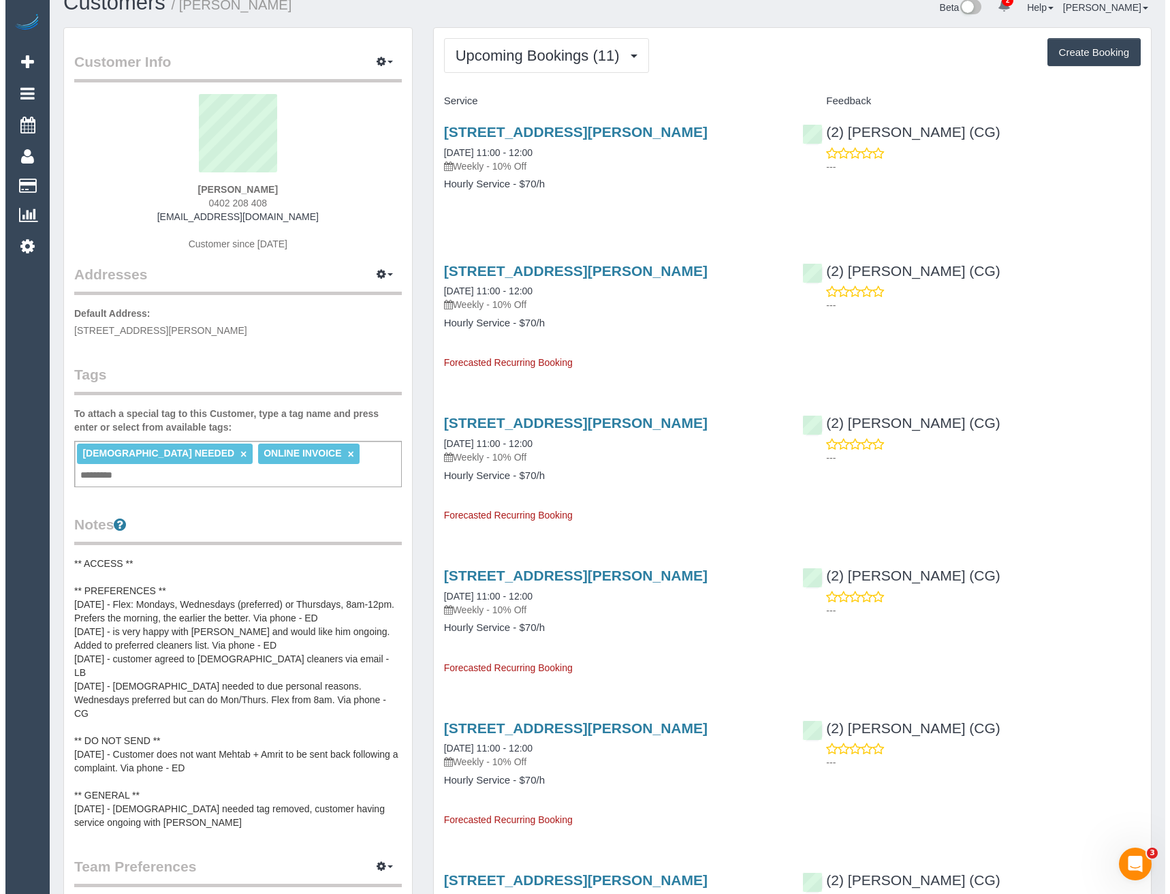
scroll to position [0, 0]
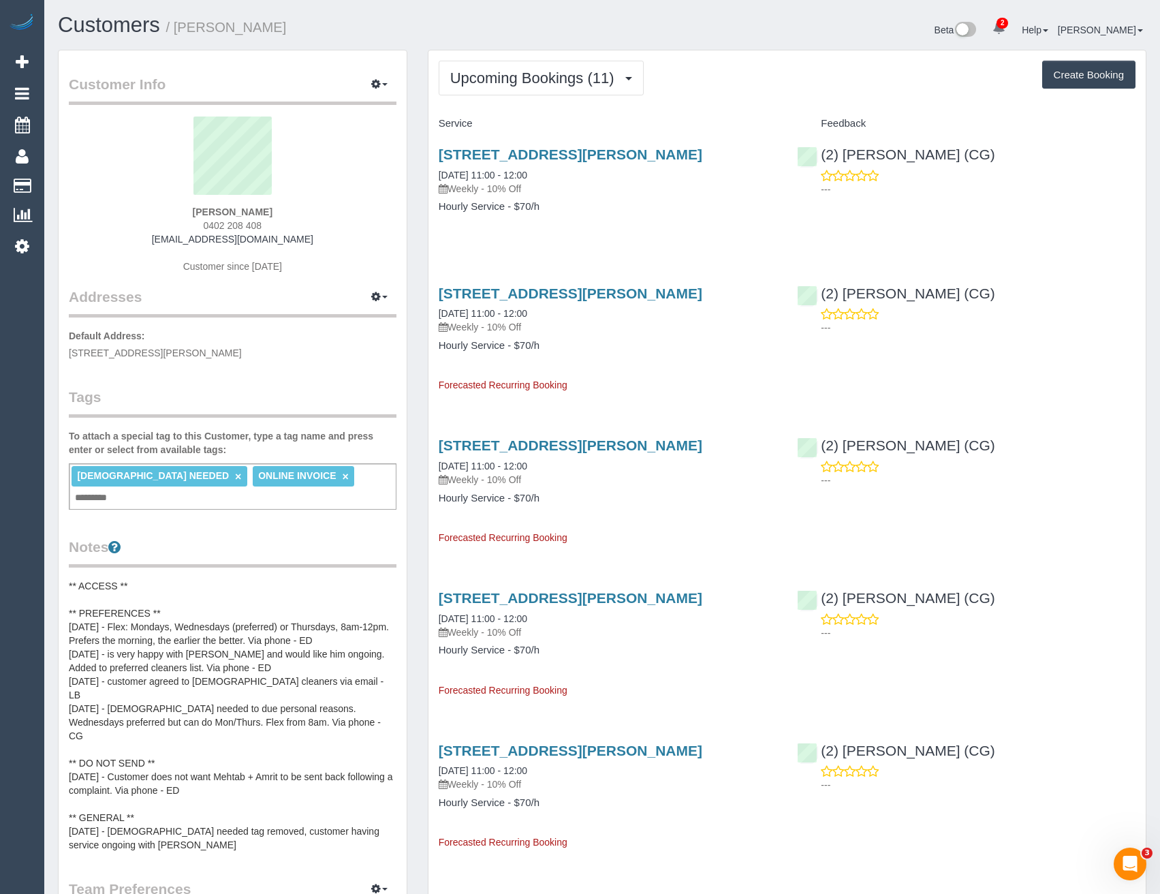
click at [235, 476] on link "×" at bounding box center [238, 477] width 6 height 12
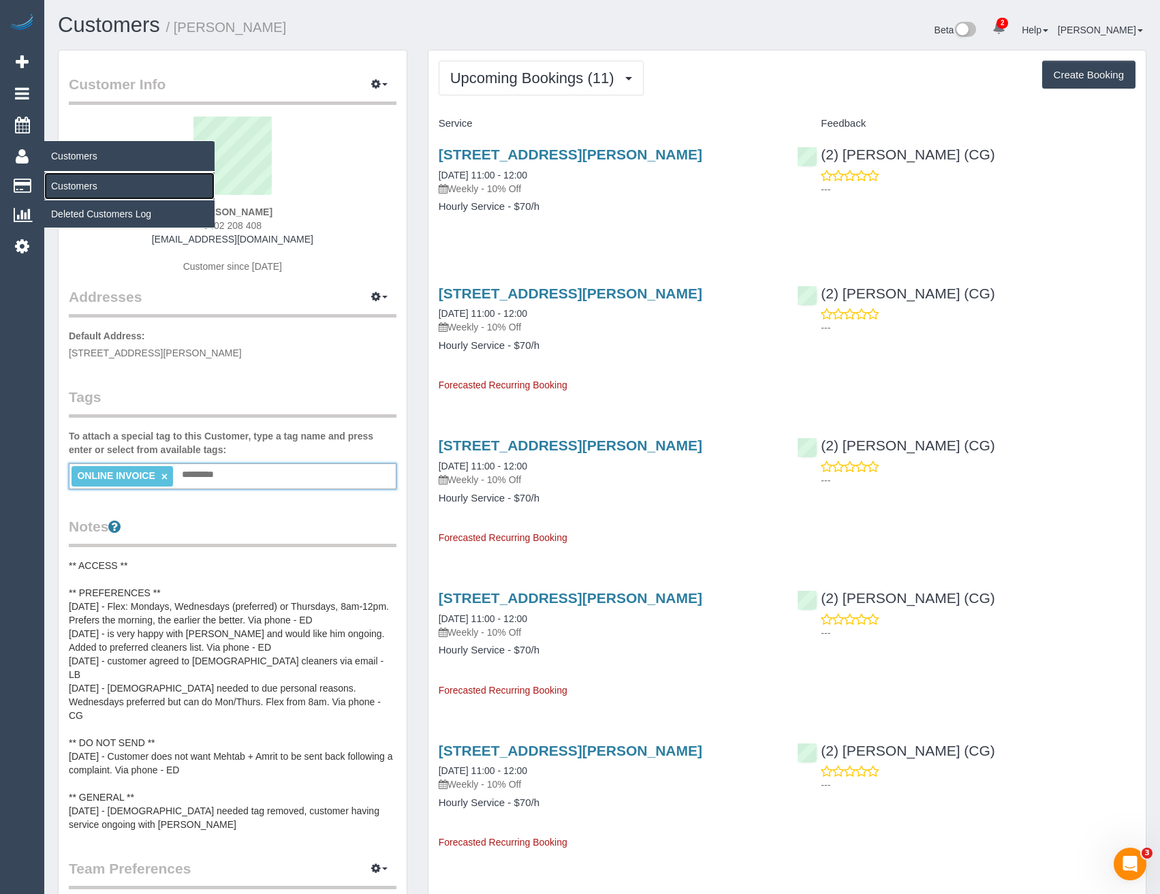
click at [69, 181] on link "Customers" at bounding box center [129, 185] width 170 height 27
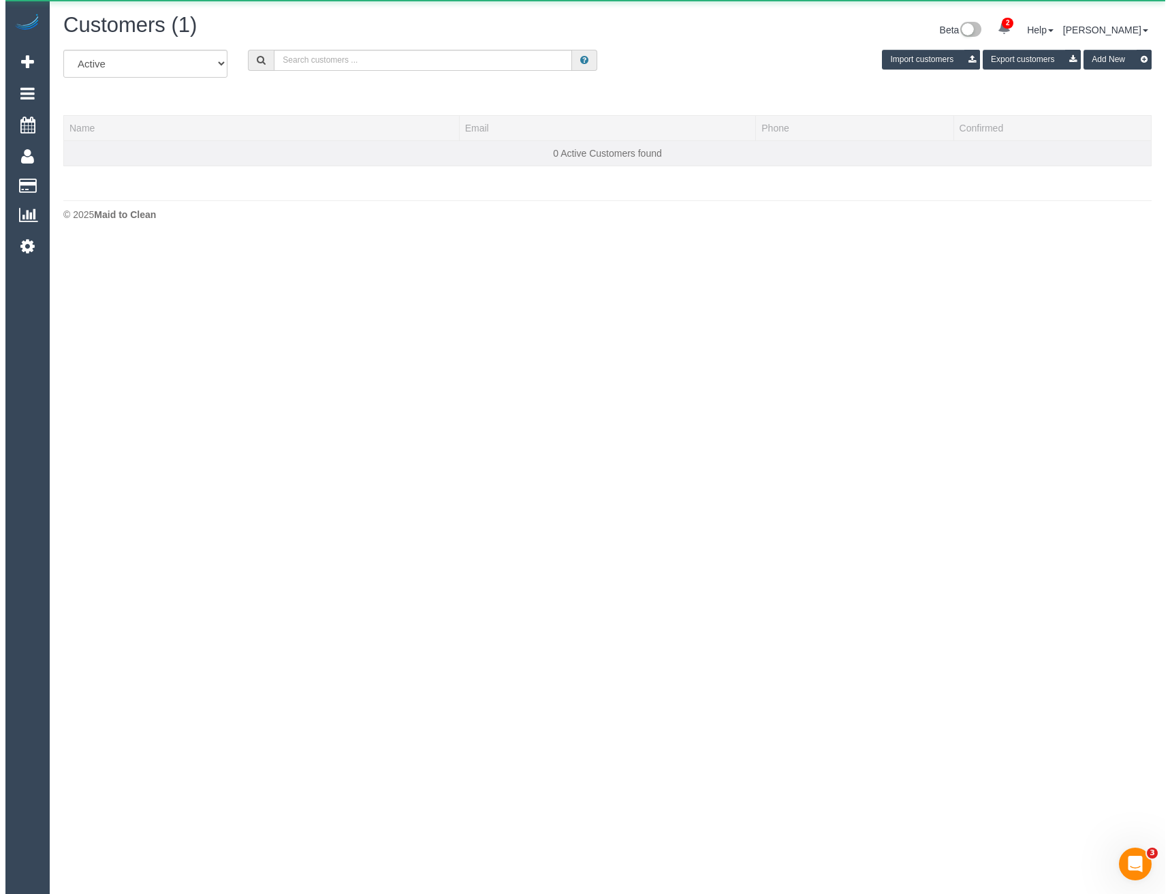
scroll to position [240, 1170]
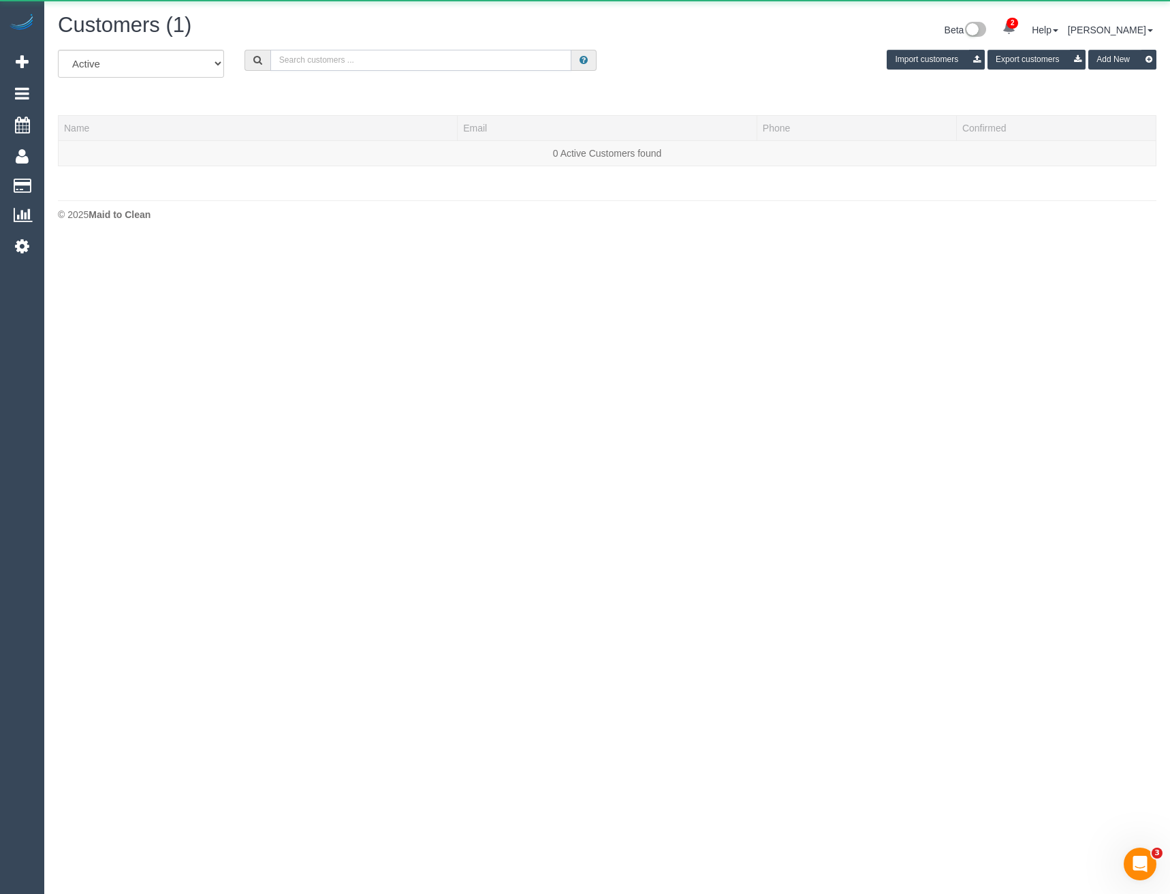
click at [369, 59] on input "text" at bounding box center [421, 60] width 302 height 21
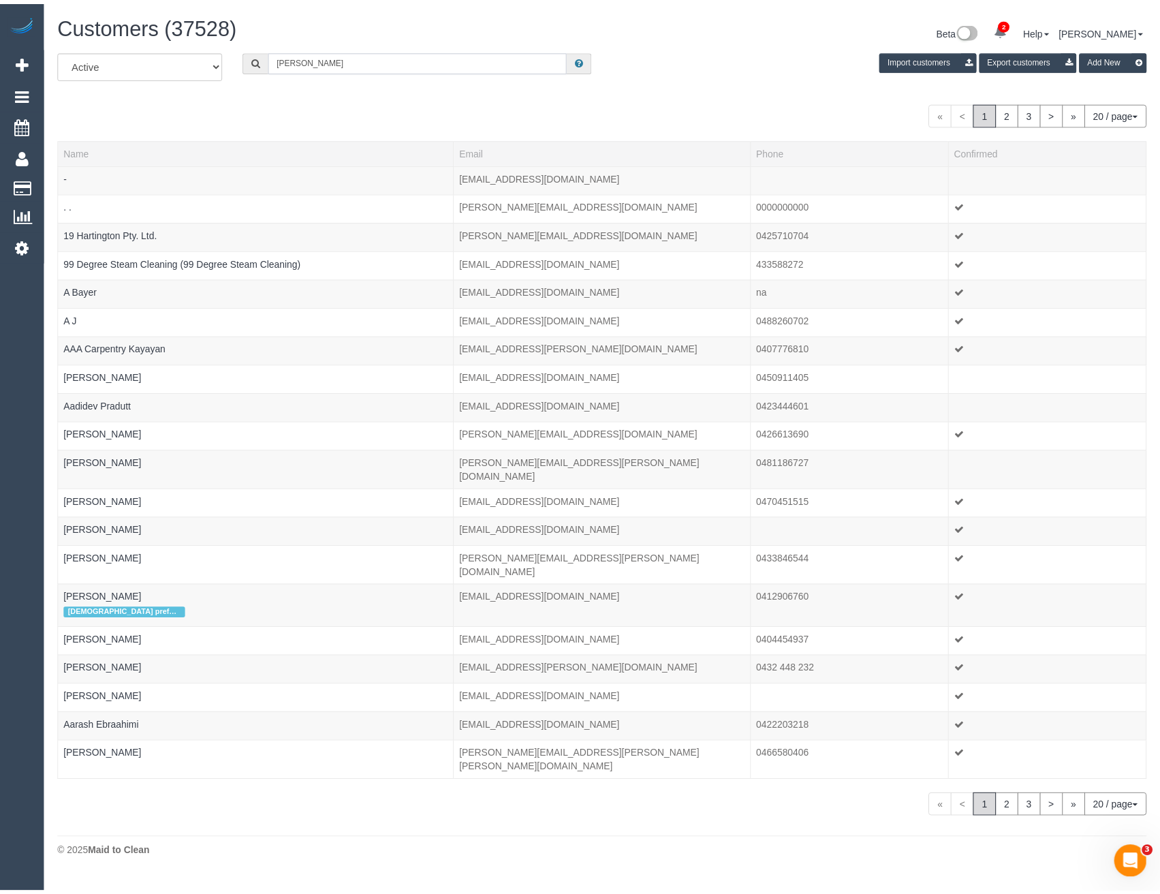
scroll to position [67721, 66956]
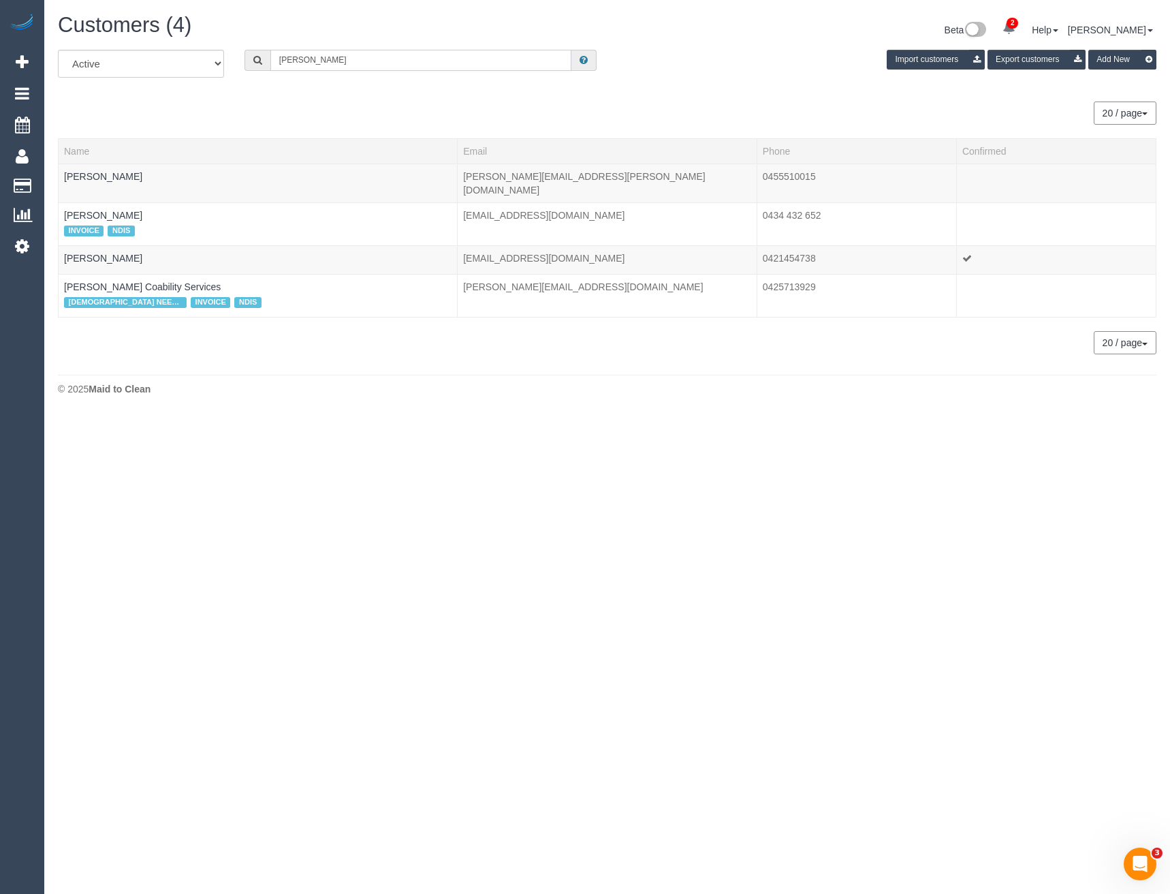
type input "Lucas c"
click at [93, 253] on link "Lucas Chan" at bounding box center [103, 258] width 78 height 11
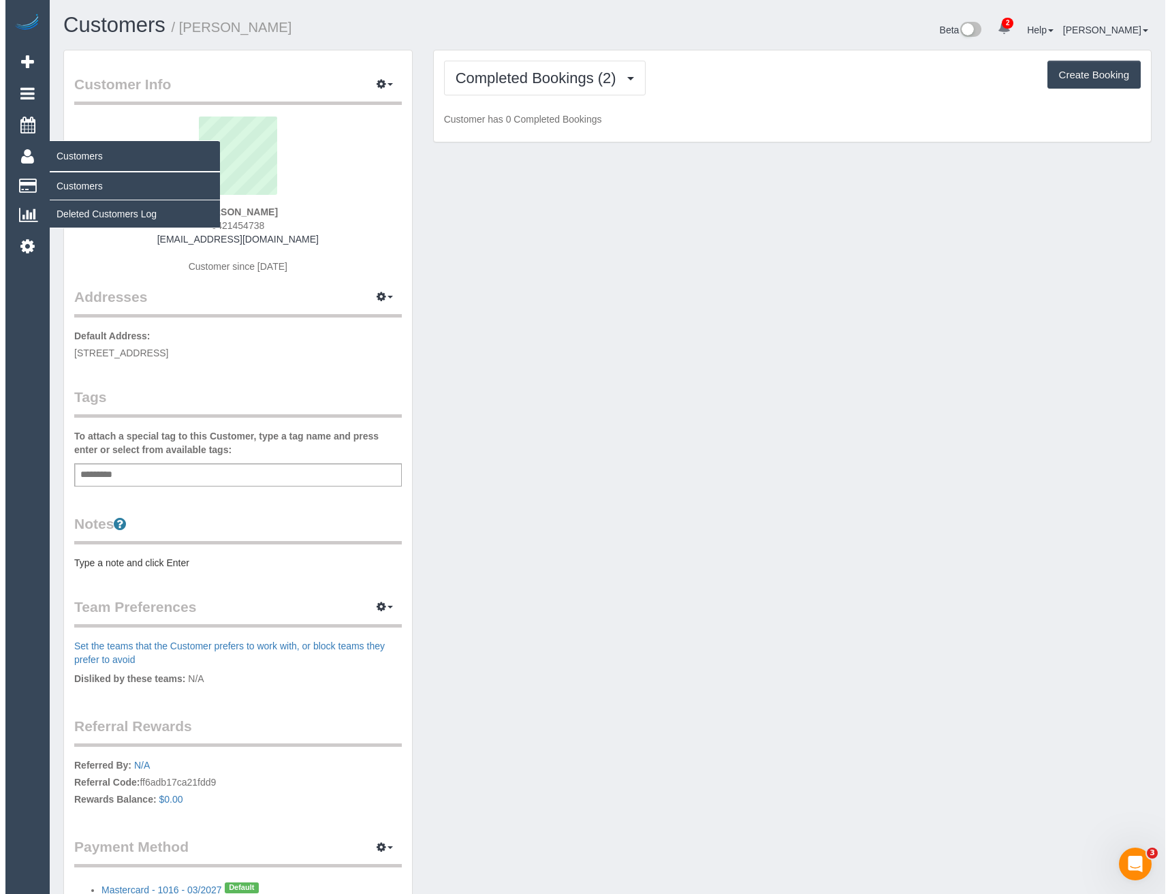
scroll to position [997, 1160]
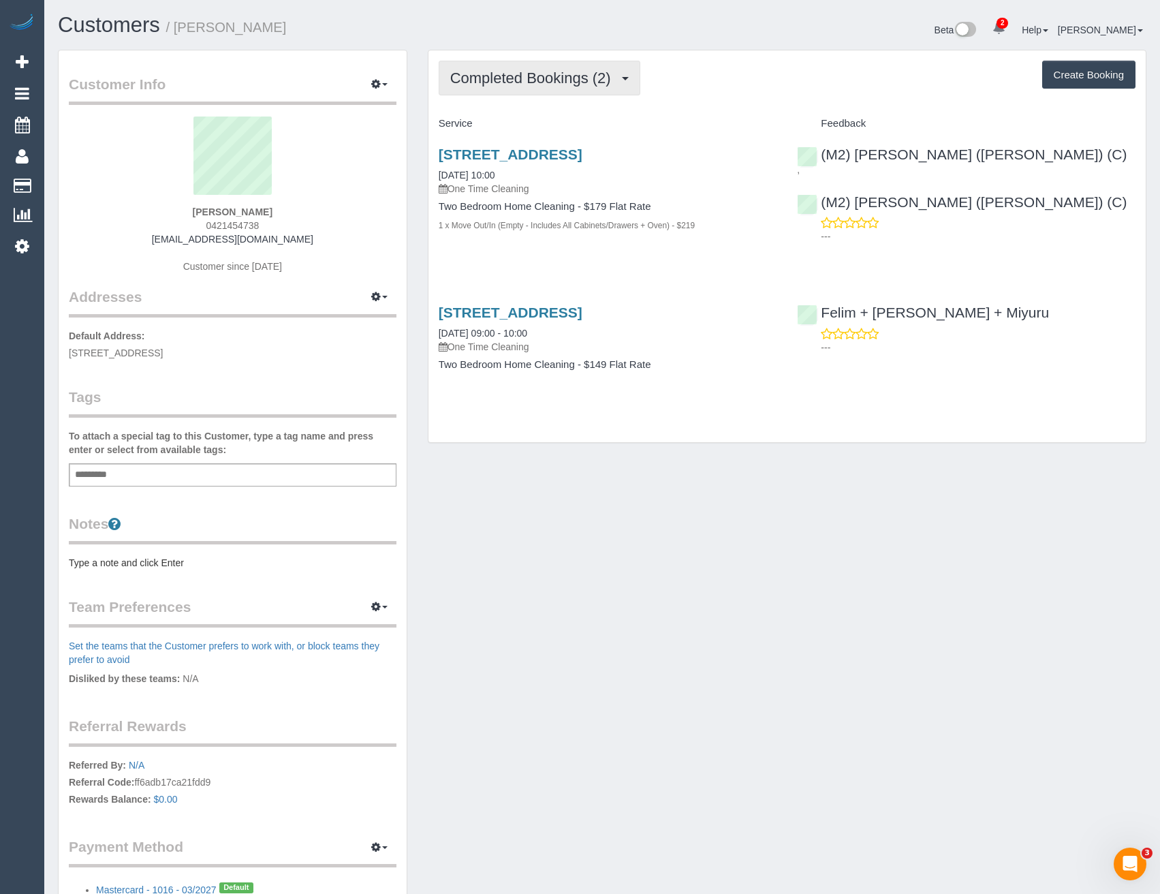
click at [567, 92] on button "Completed Bookings (2)" at bounding box center [540, 78] width 202 height 35
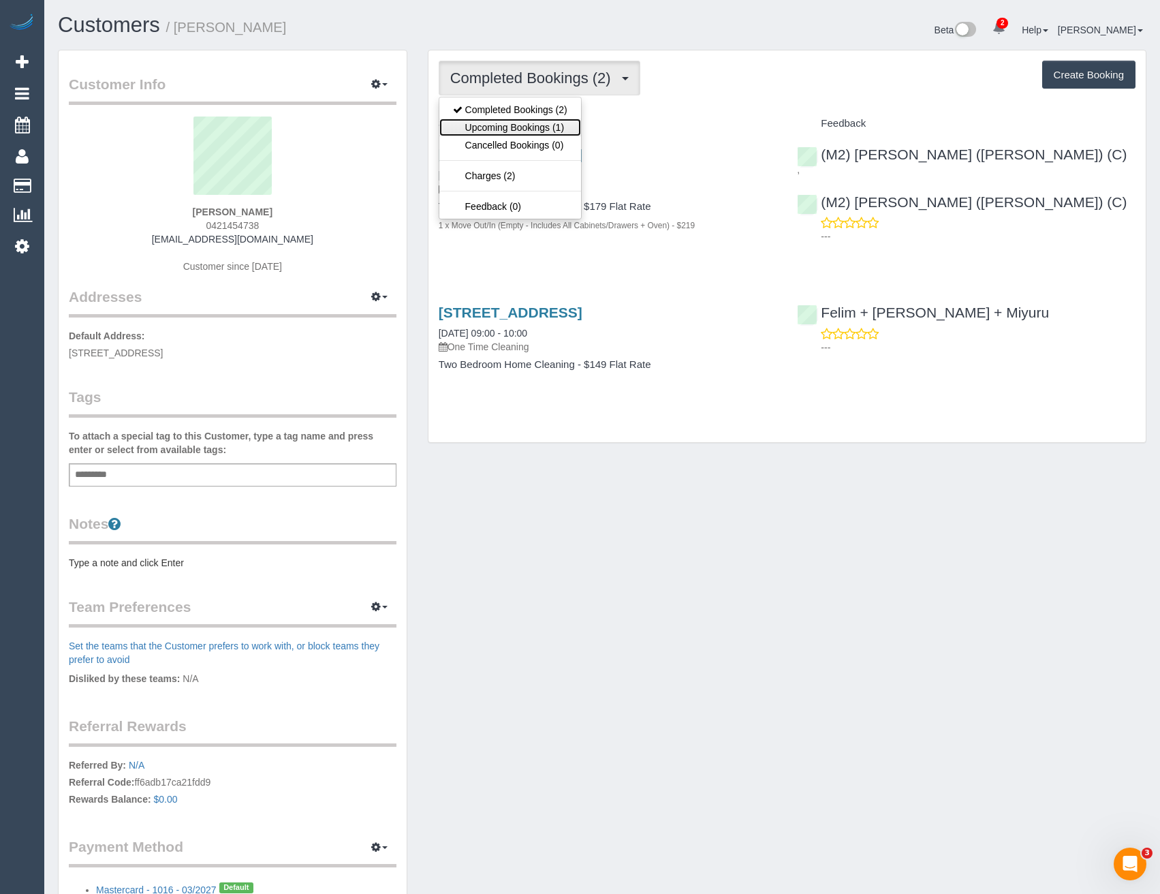
click at [560, 127] on link "Upcoming Bookings (1)" at bounding box center [510, 128] width 142 height 18
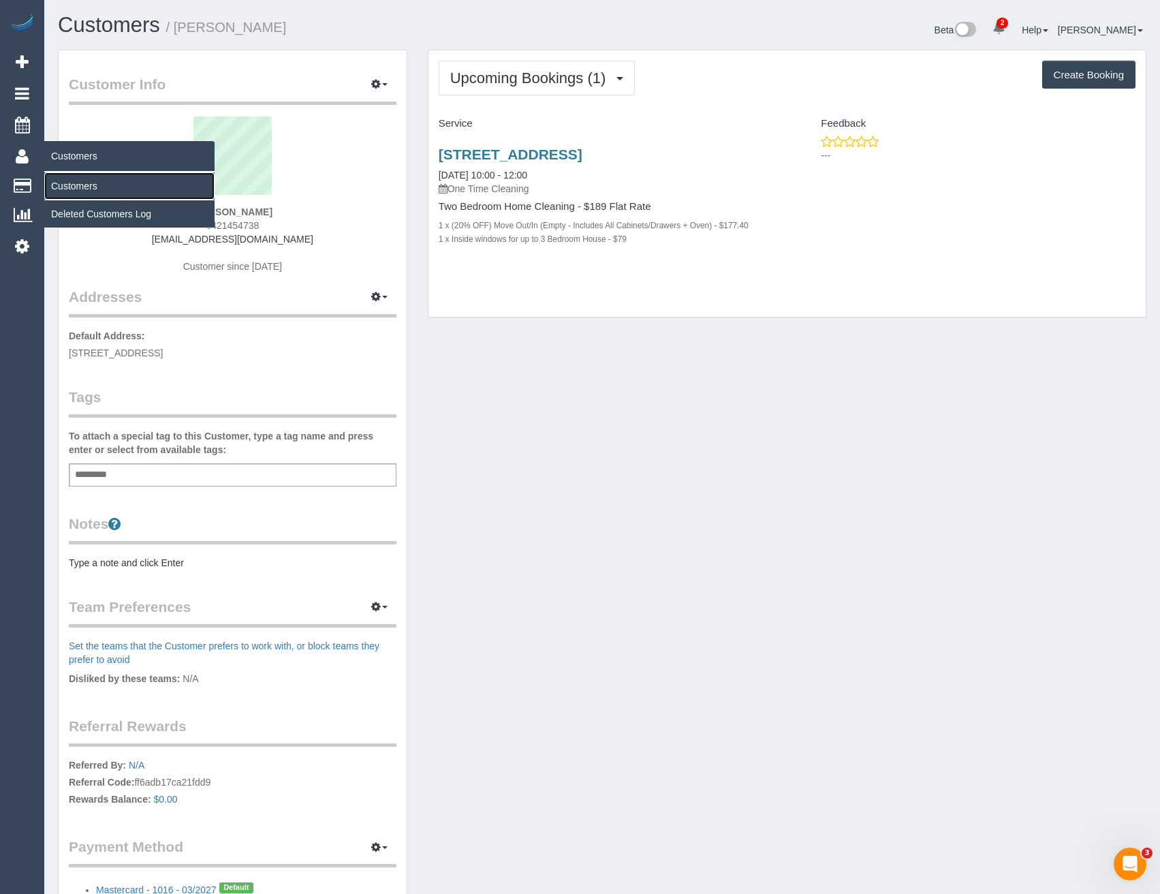
click at [70, 185] on link "Customers" at bounding box center [129, 185] width 170 height 27
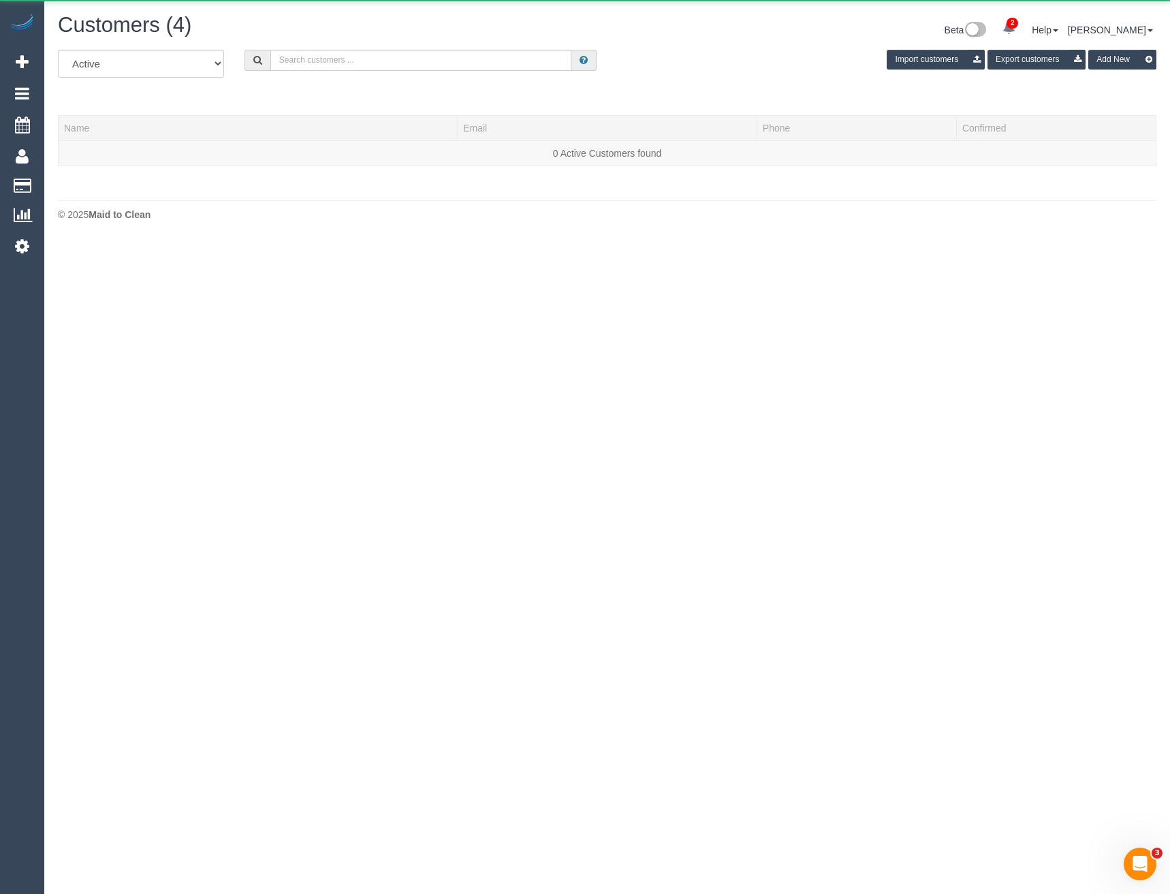
scroll to position [240, 1170]
click at [301, 60] on input "text" at bounding box center [421, 60] width 302 height 21
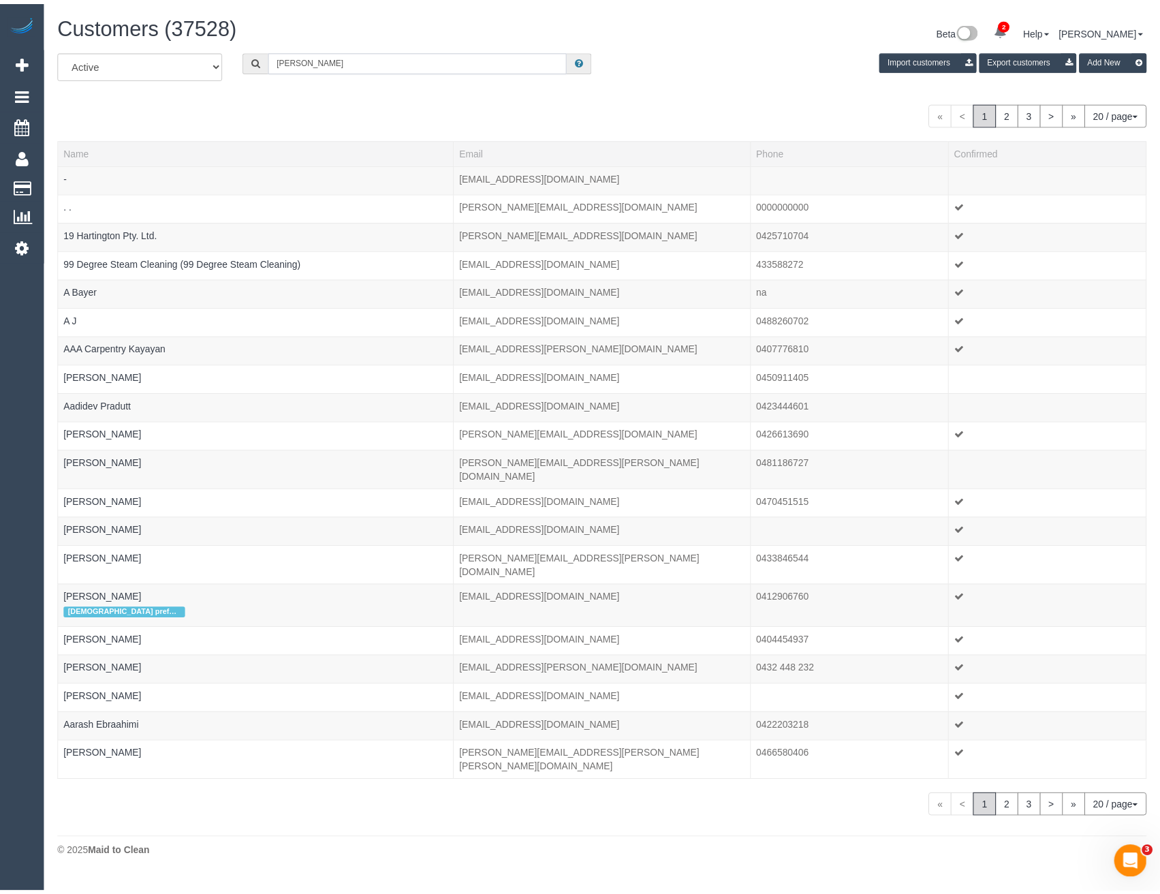
scroll to position [67790, 66956]
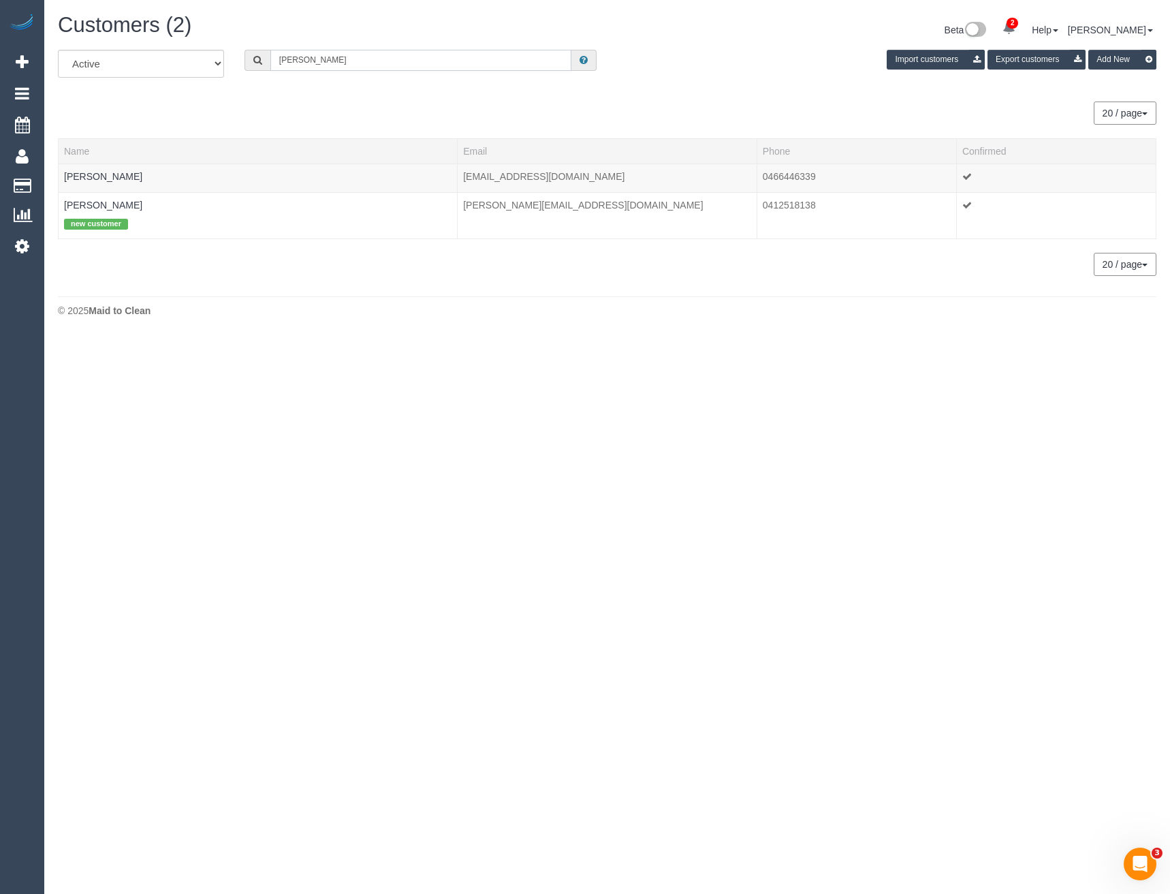
type input "Alex ti"
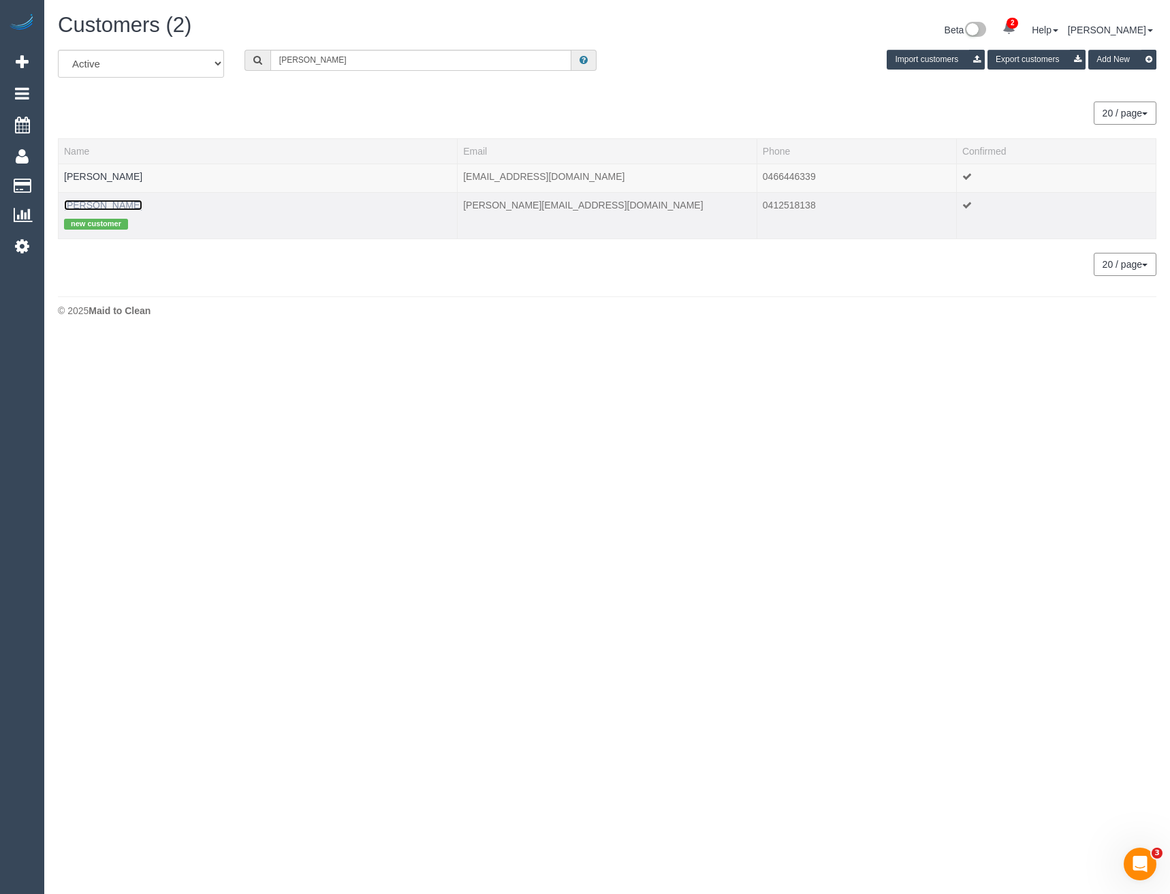
click at [93, 203] on link "Alex Tintner" at bounding box center [103, 205] width 78 height 11
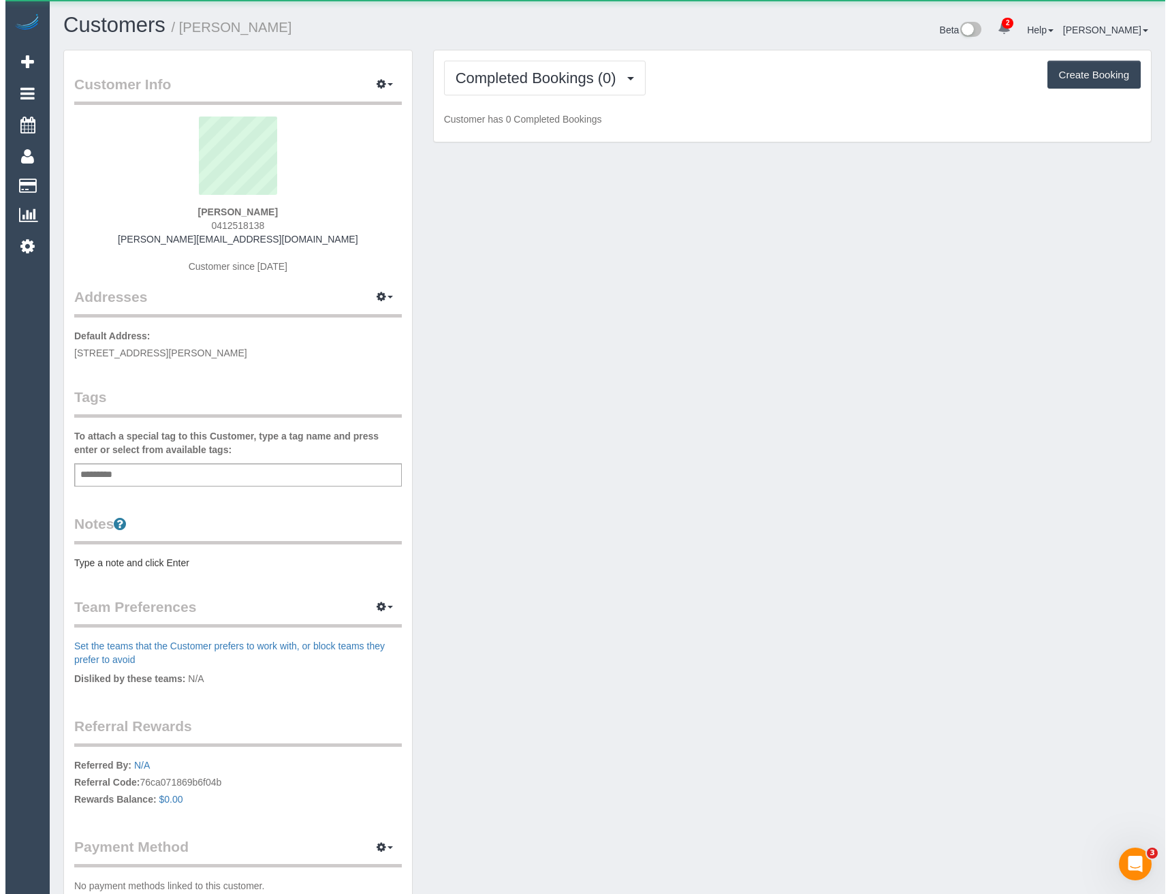
scroll to position [997, 1160]
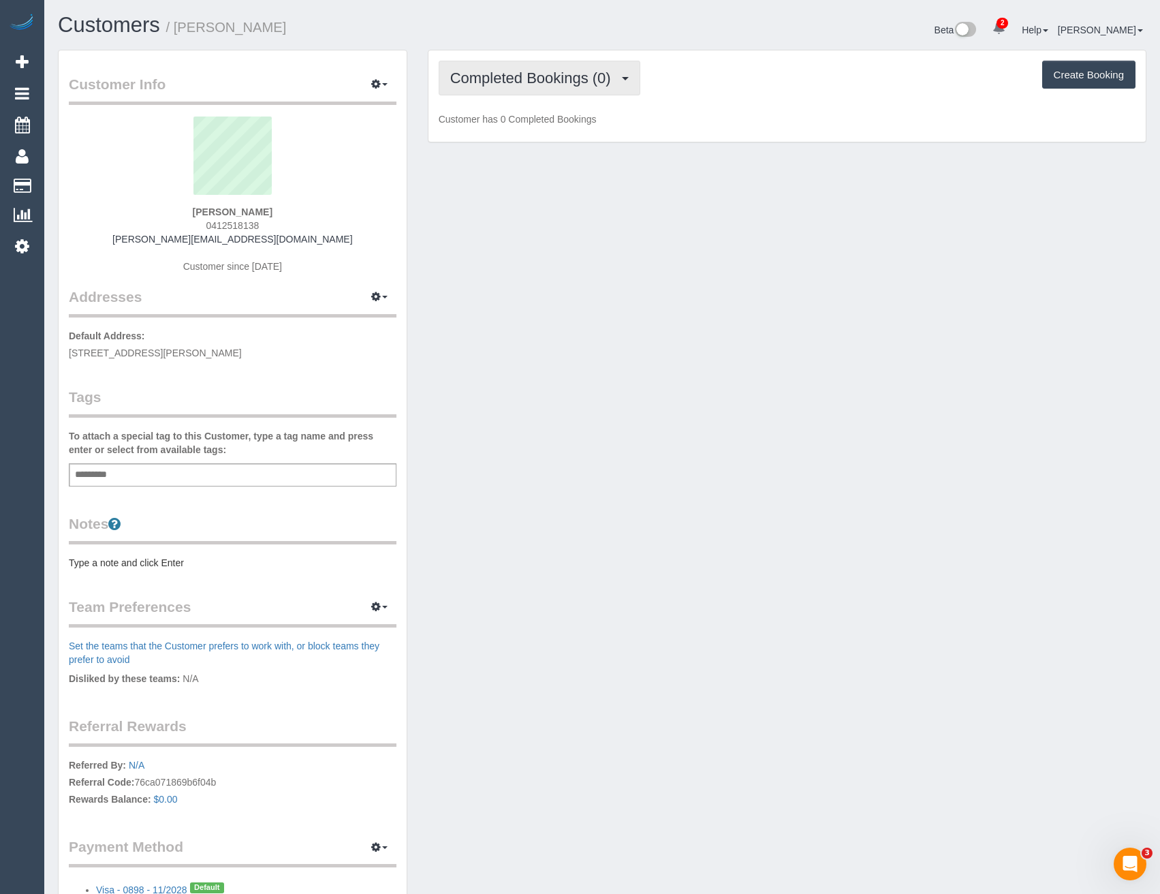
click at [496, 82] on span "Completed Bookings (0)" at bounding box center [534, 77] width 168 height 17
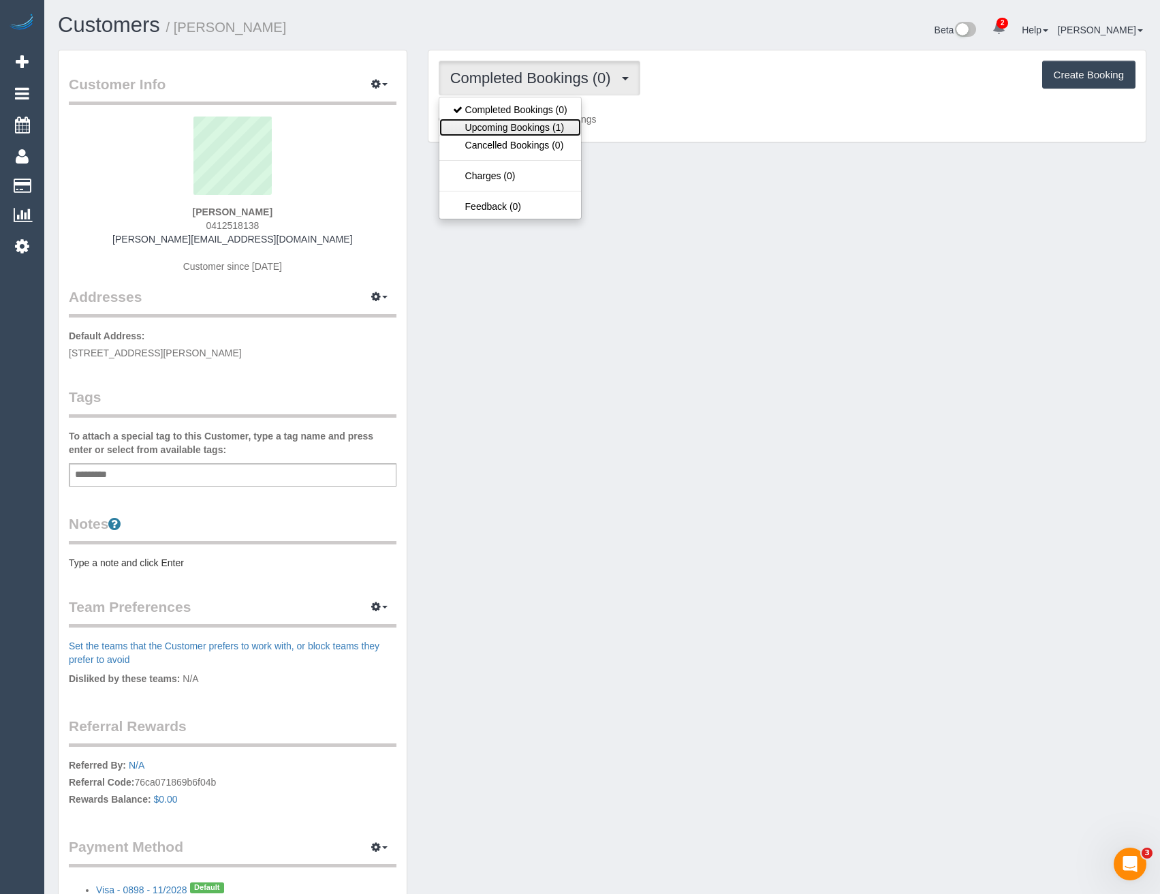
click at [499, 123] on link "Upcoming Bookings (1)" at bounding box center [510, 128] width 142 height 18
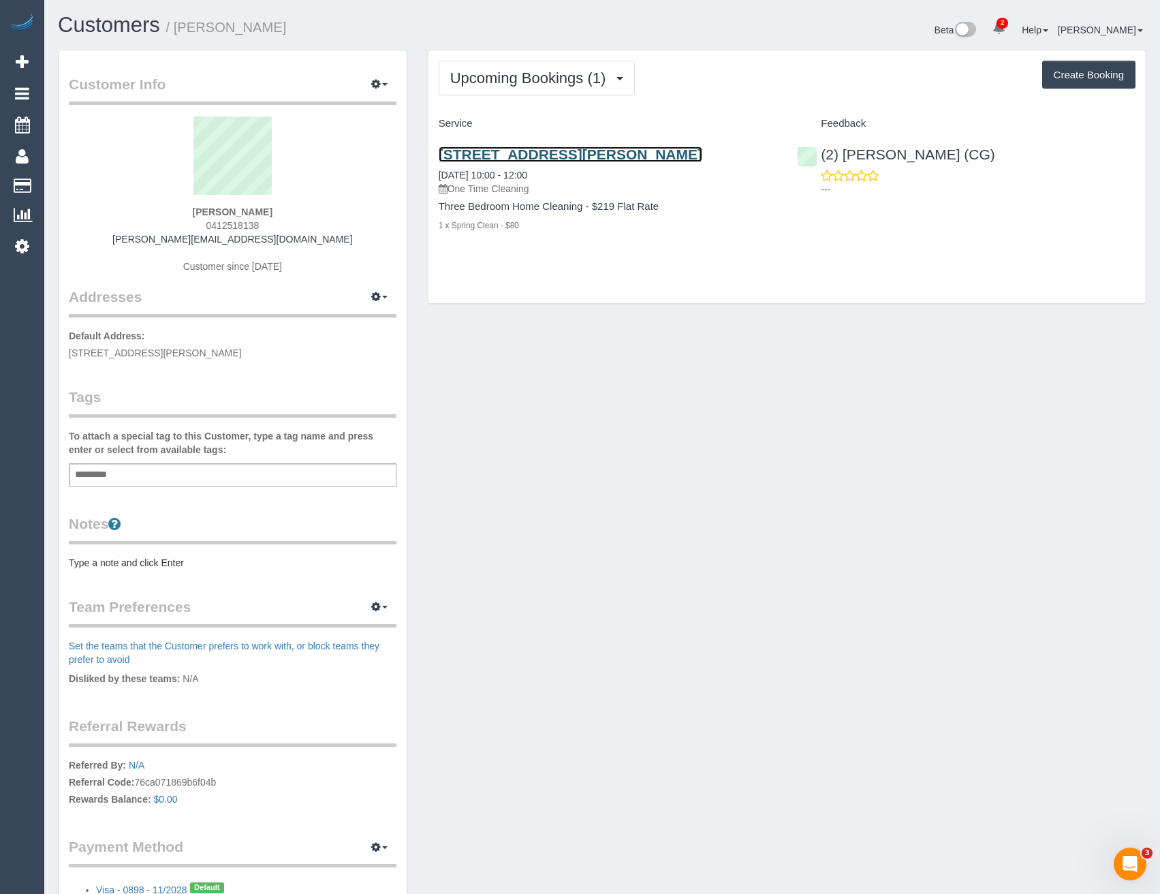
click at [685, 153] on link "Unit 1, 26 Tucker Street, Fawkner, VIC 3060" at bounding box center [571, 154] width 264 height 16
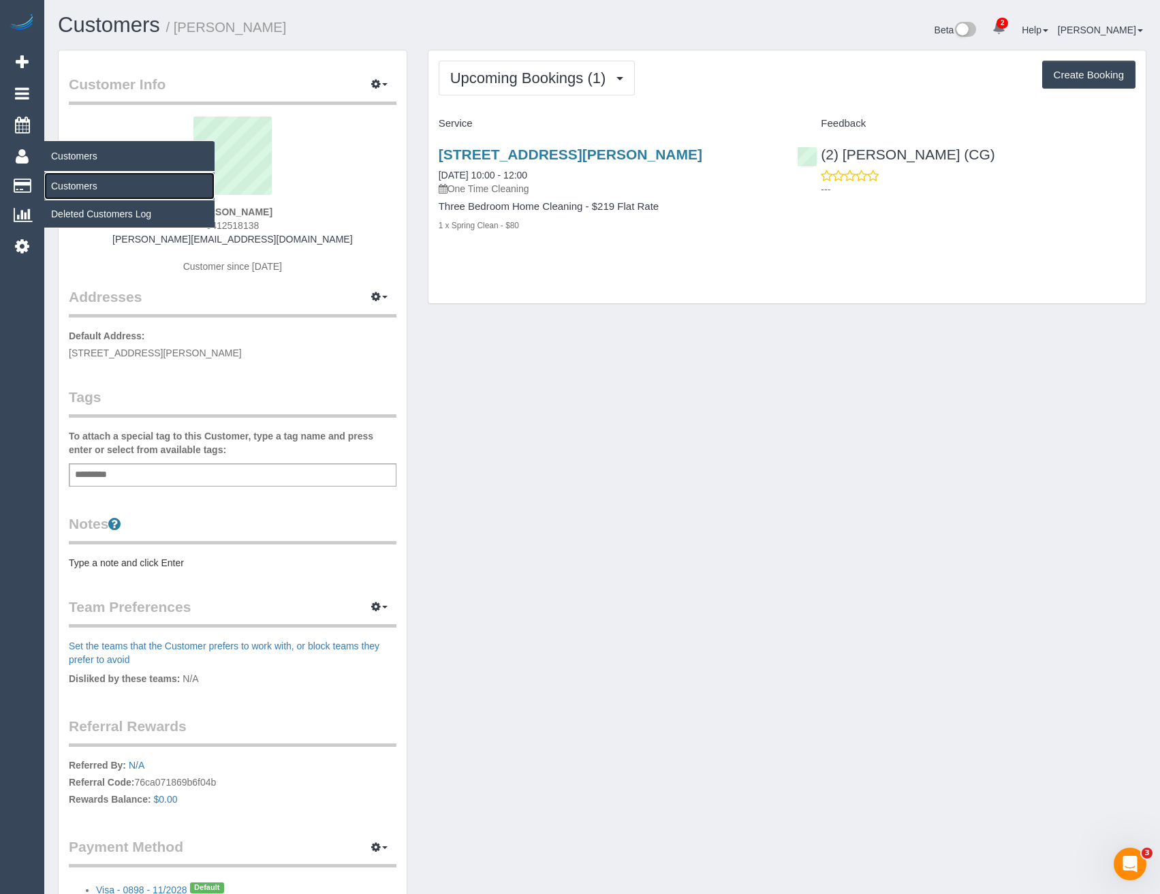
click at [82, 187] on link "Customers" at bounding box center [129, 185] width 170 height 27
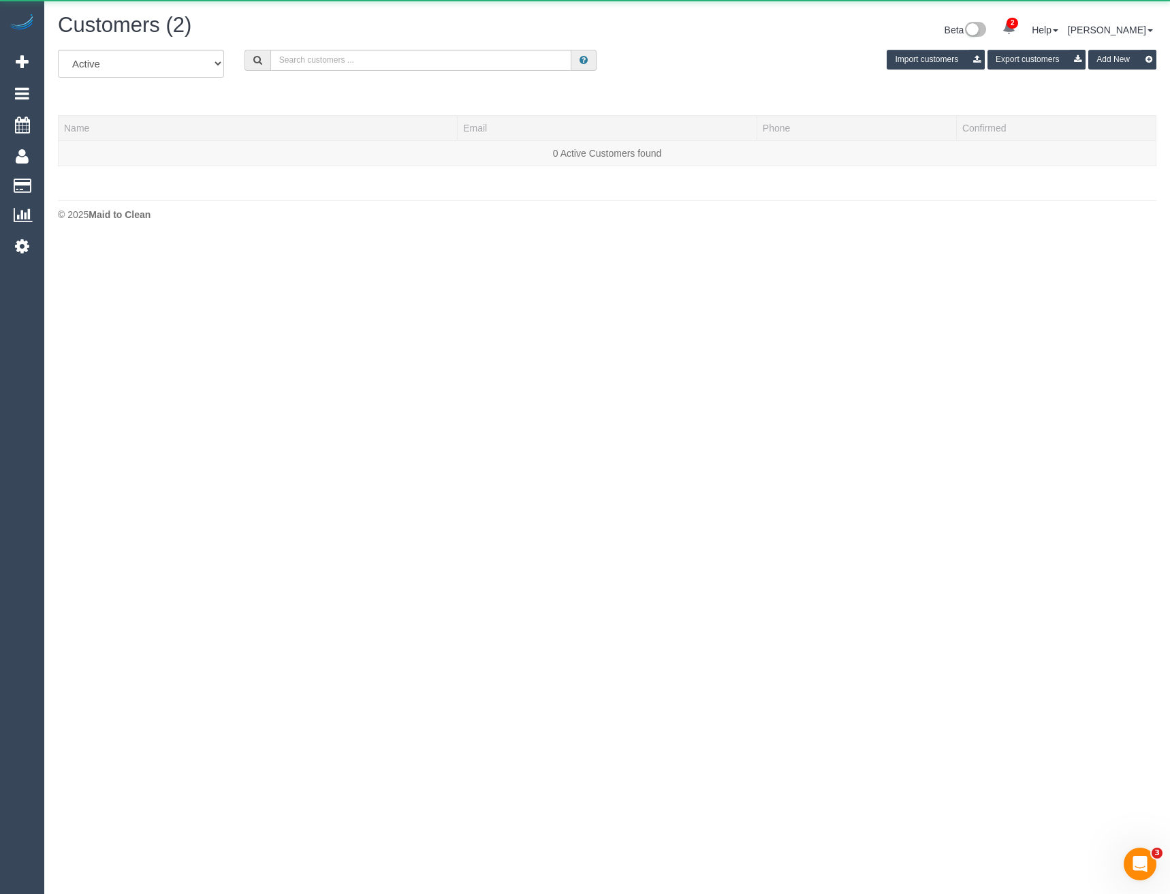
scroll to position [240, 1170]
click at [360, 61] on input "text" at bounding box center [421, 60] width 302 height 21
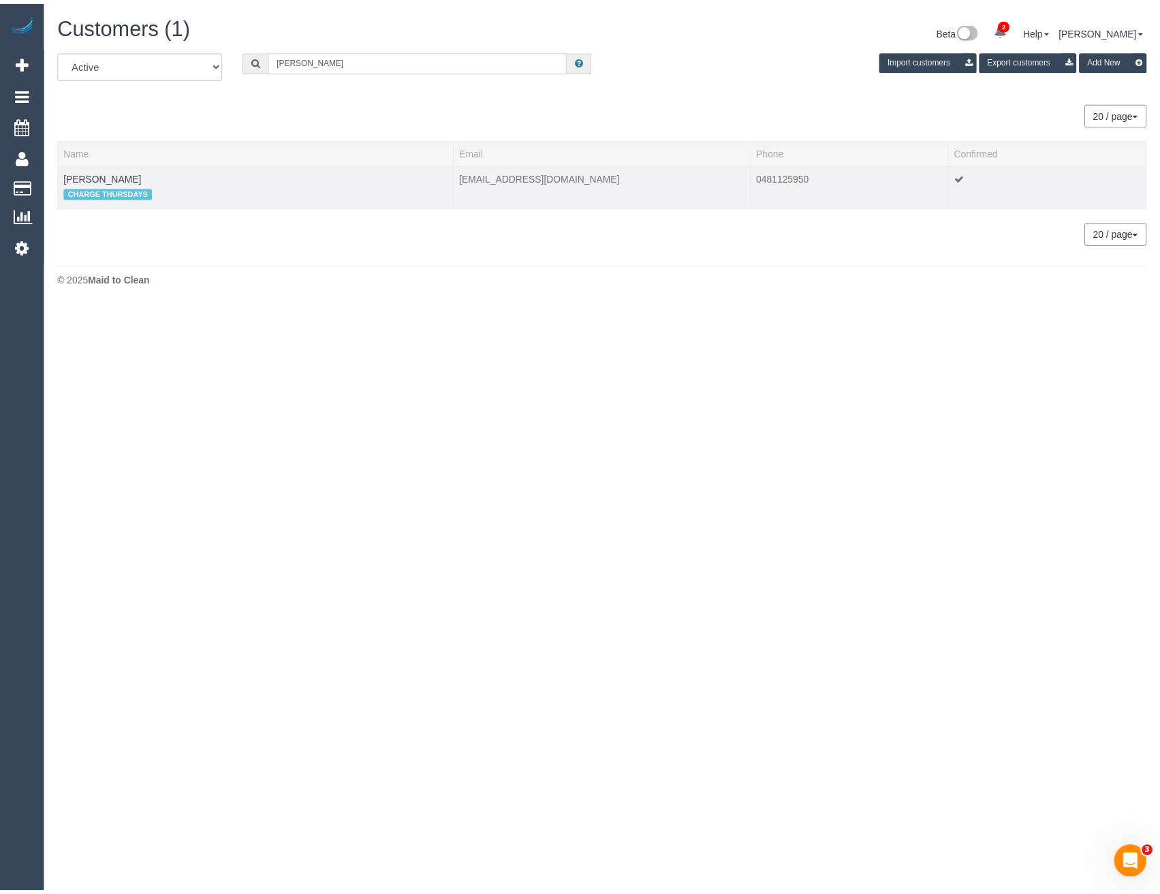
scroll to position [67822, 66956]
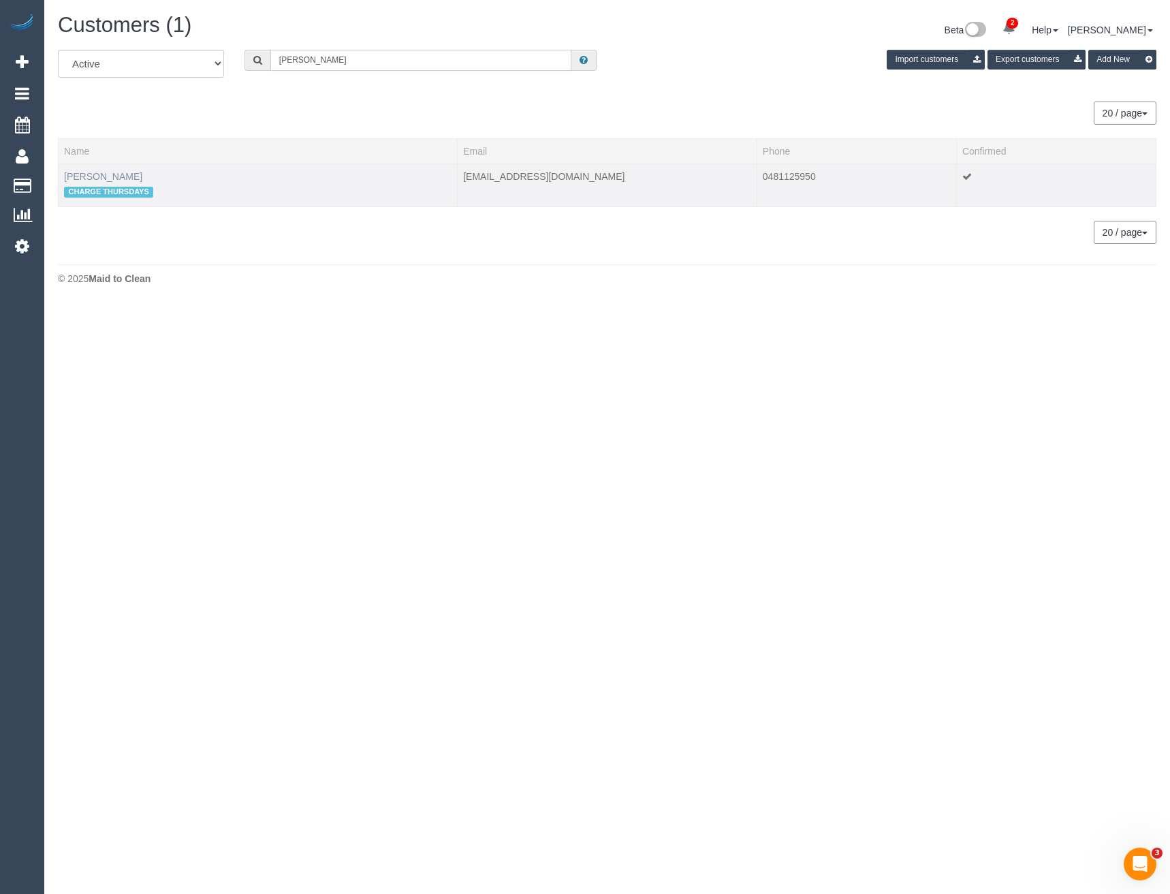
type input "Zoe cam"
click at [107, 176] on link "Zoe Cameron" at bounding box center [103, 176] width 78 height 11
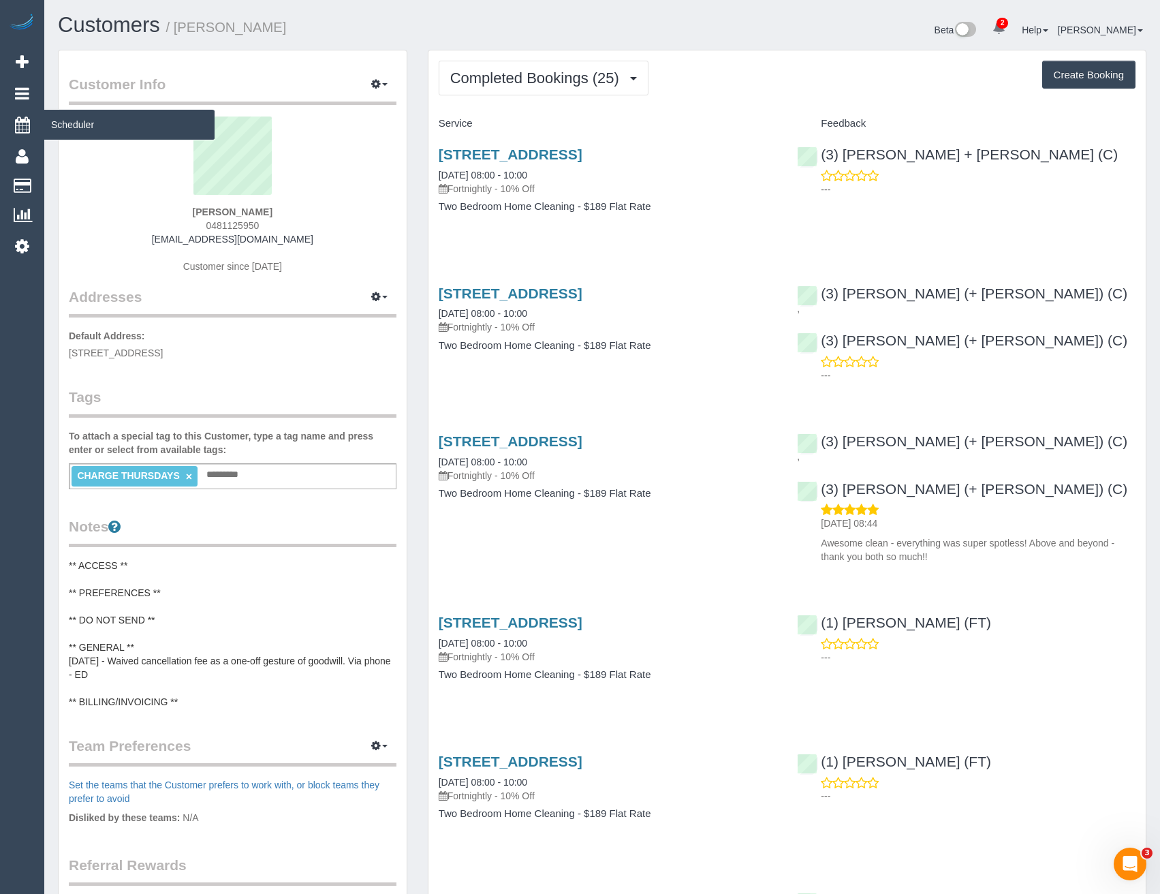
scroll to position [3742, 1160]
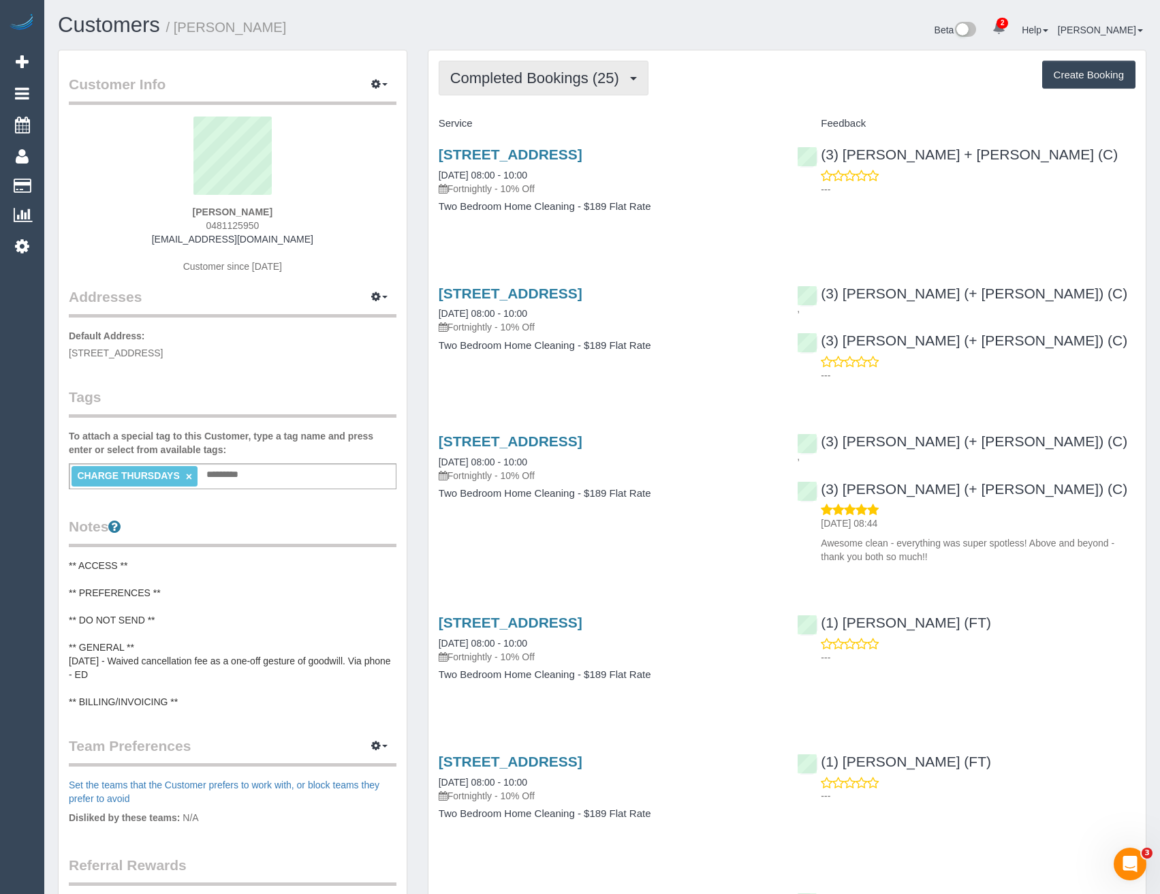
click at [533, 80] on span "Completed Bookings (25)" at bounding box center [538, 77] width 176 height 17
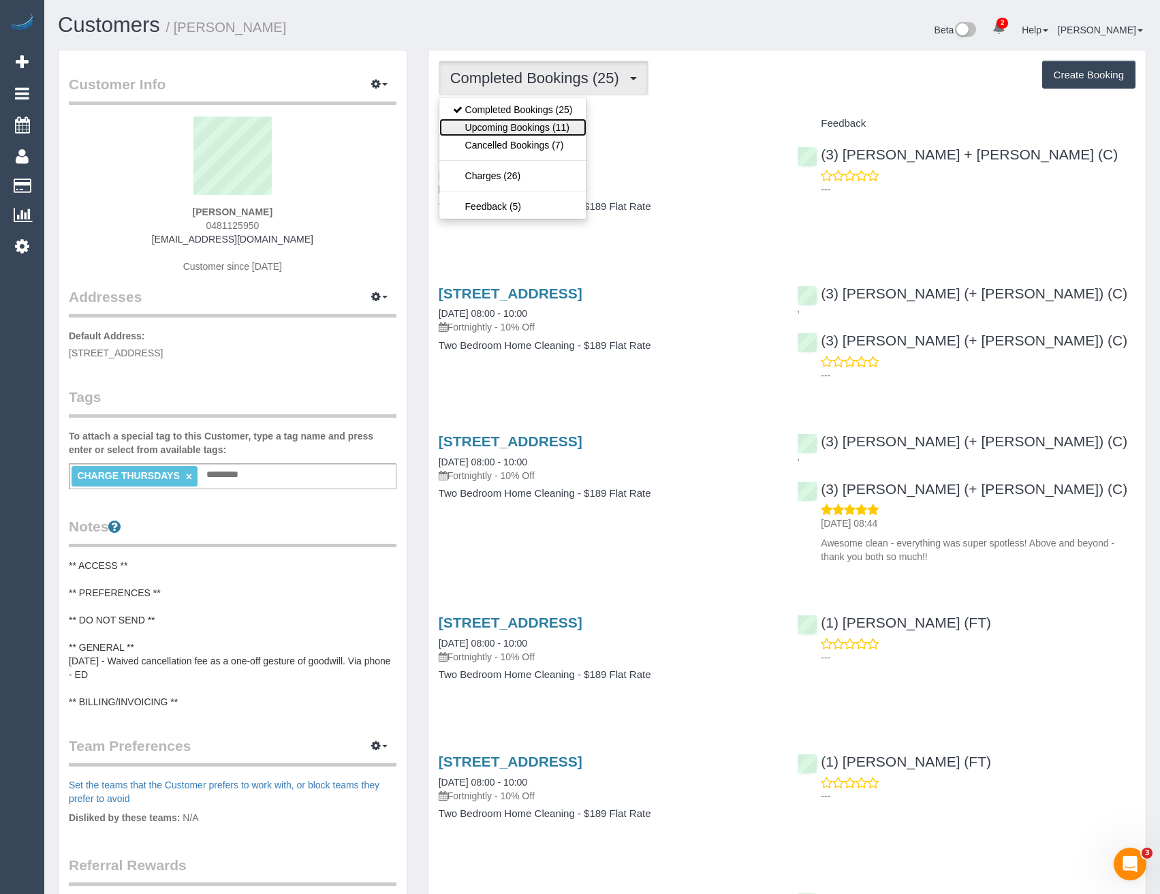
click at [562, 129] on link "Upcoming Bookings (11)" at bounding box center [512, 128] width 147 height 18
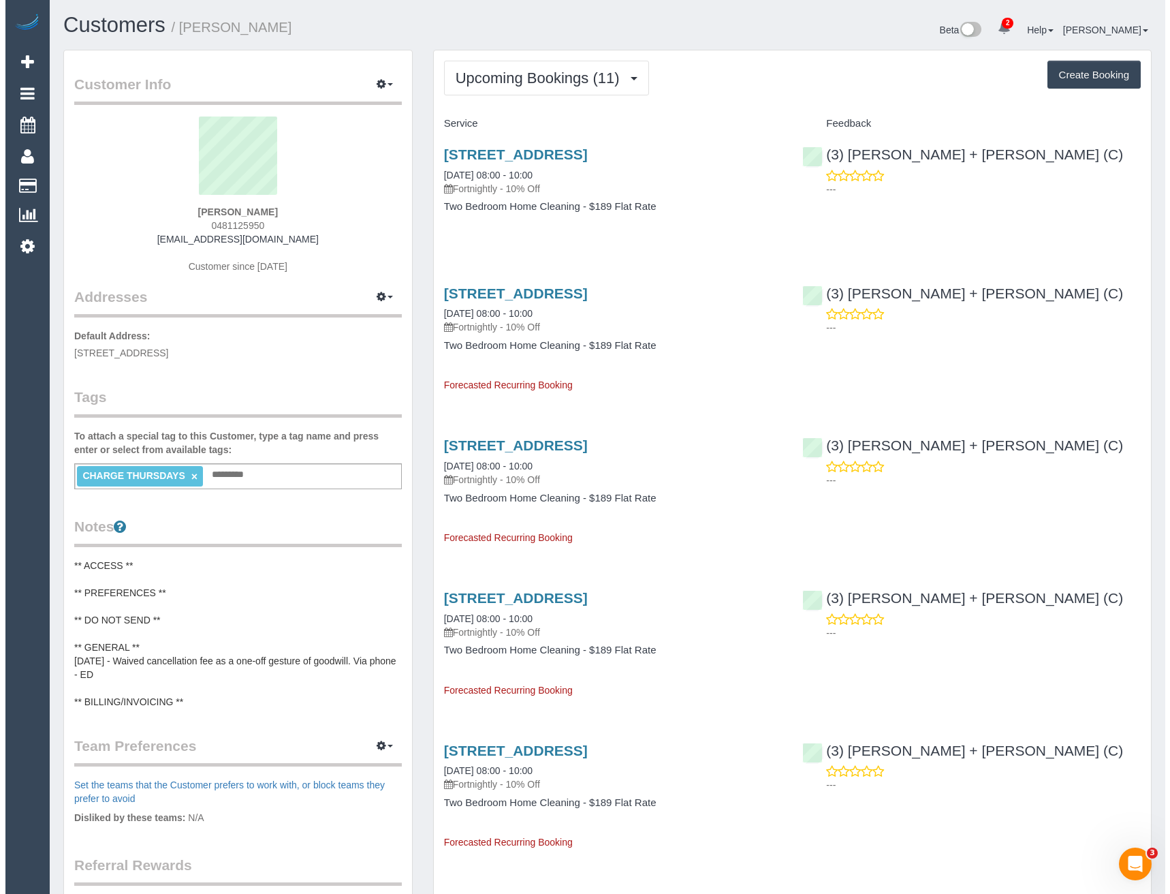
scroll to position [1869, 1160]
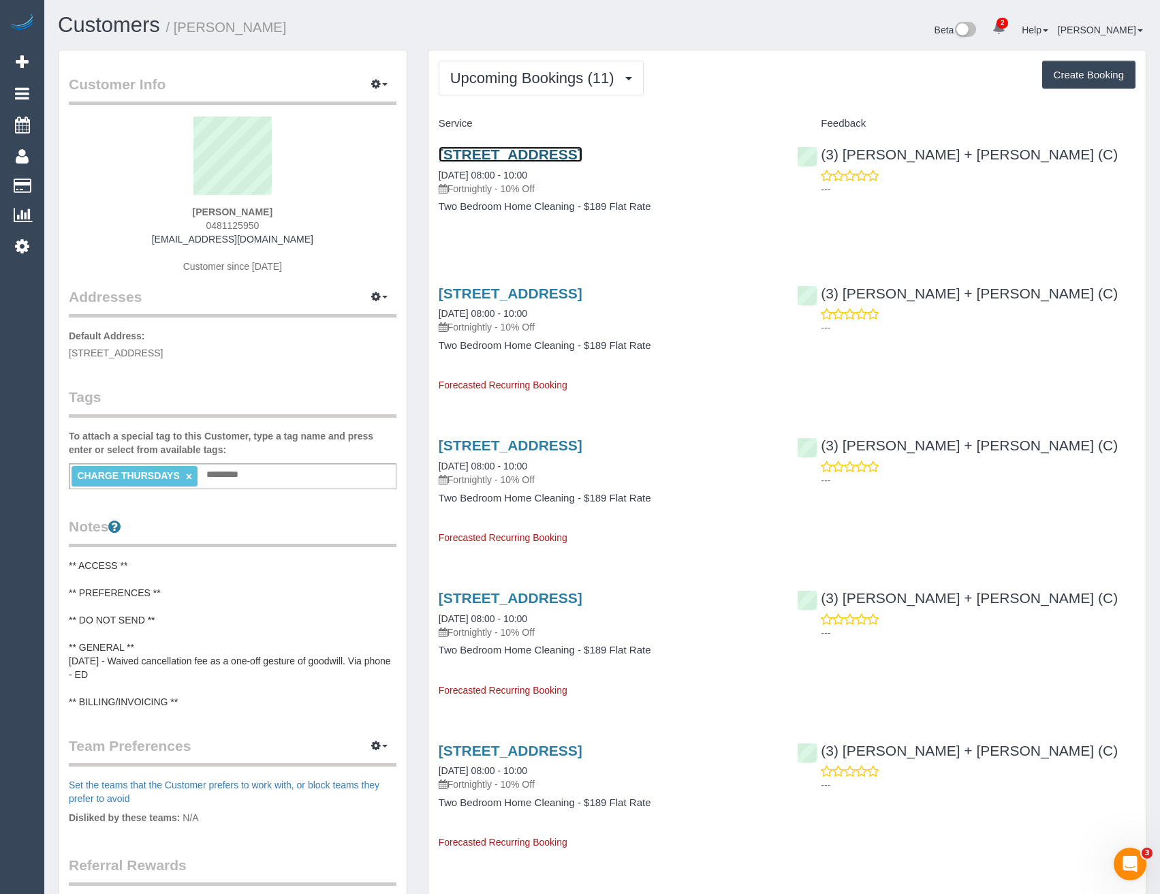
click at [531, 157] on link "49 Yardley St, Maidstone, VIC 3012" at bounding box center [511, 154] width 144 height 16
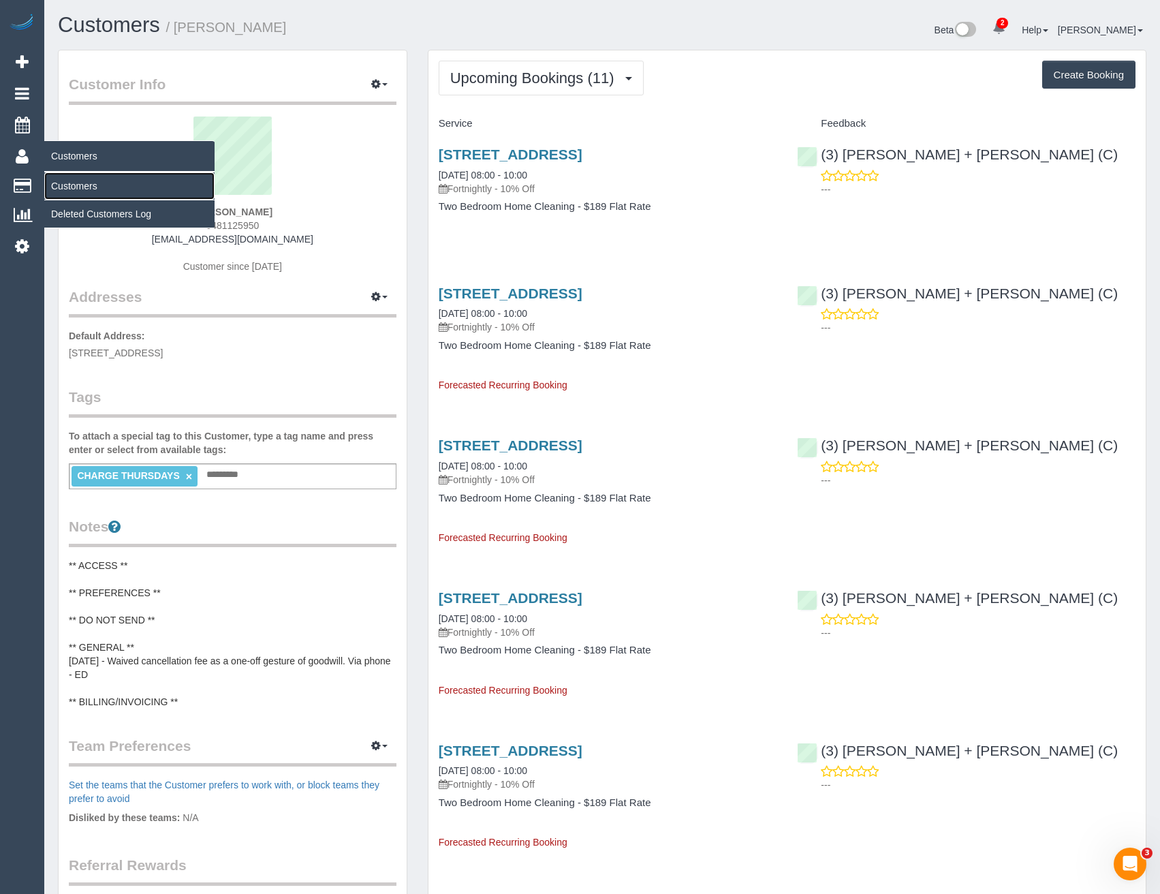
click at [54, 180] on link "Customers" at bounding box center [129, 185] width 170 height 27
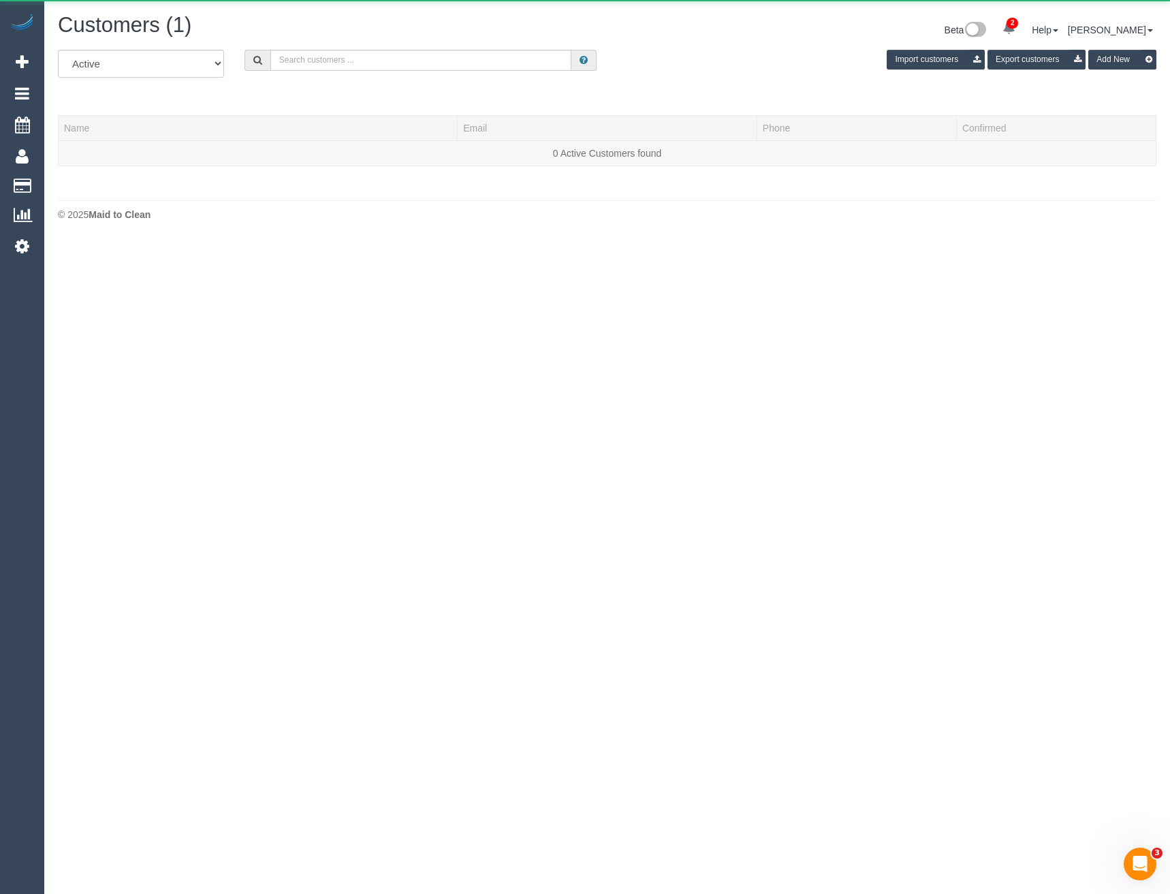
scroll to position [240, 1170]
click at [358, 61] on input "text" at bounding box center [421, 60] width 302 height 21
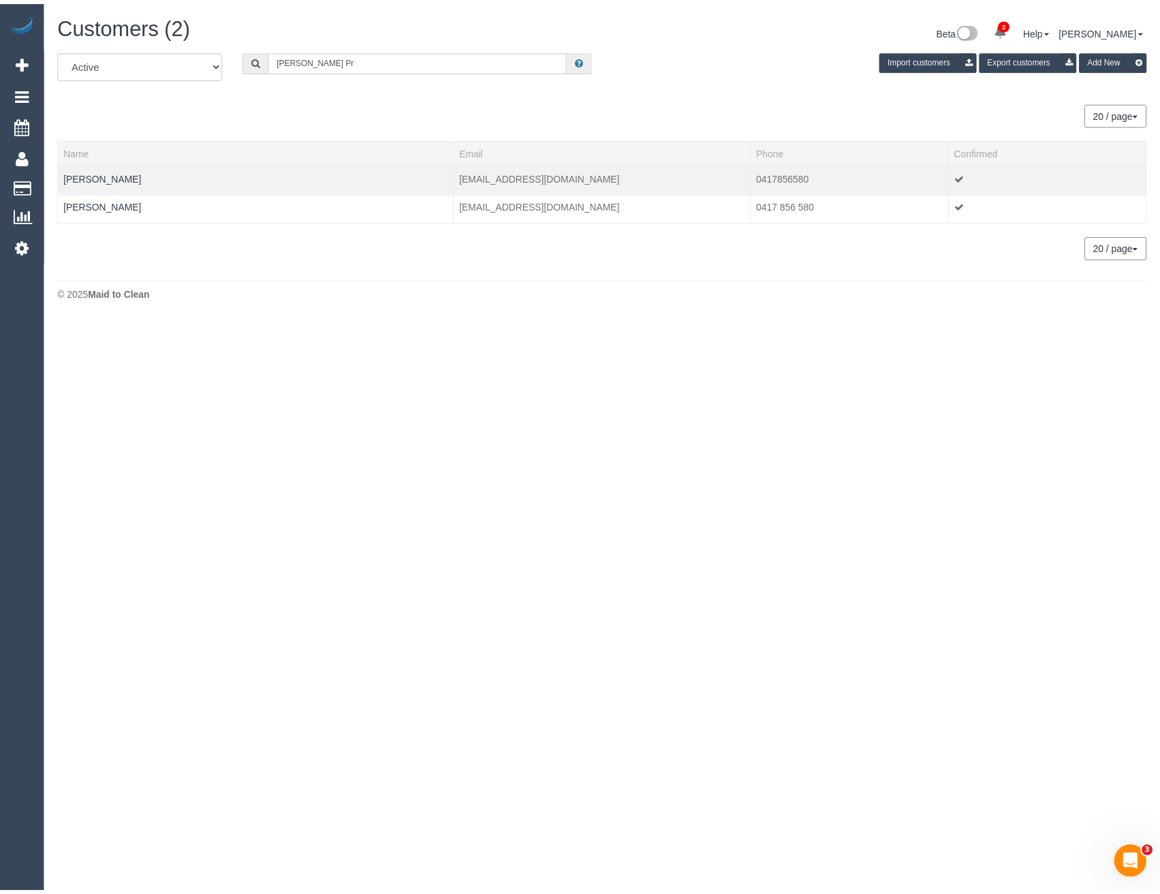
scroll to position [67807, 66956]
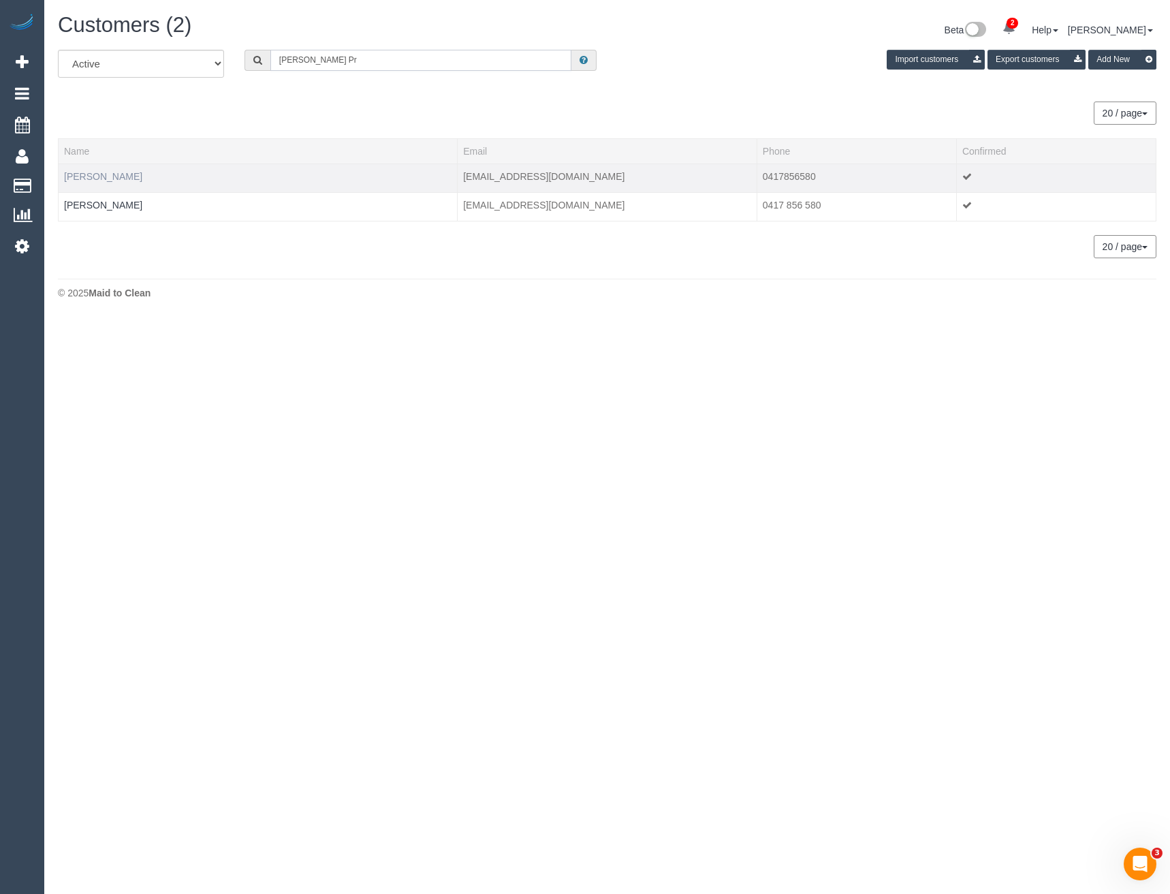
type input "Amita Pr"
click at [119, 176] on link "Amita Pradhan" at bounding box center [103, 176] width 78 height 11
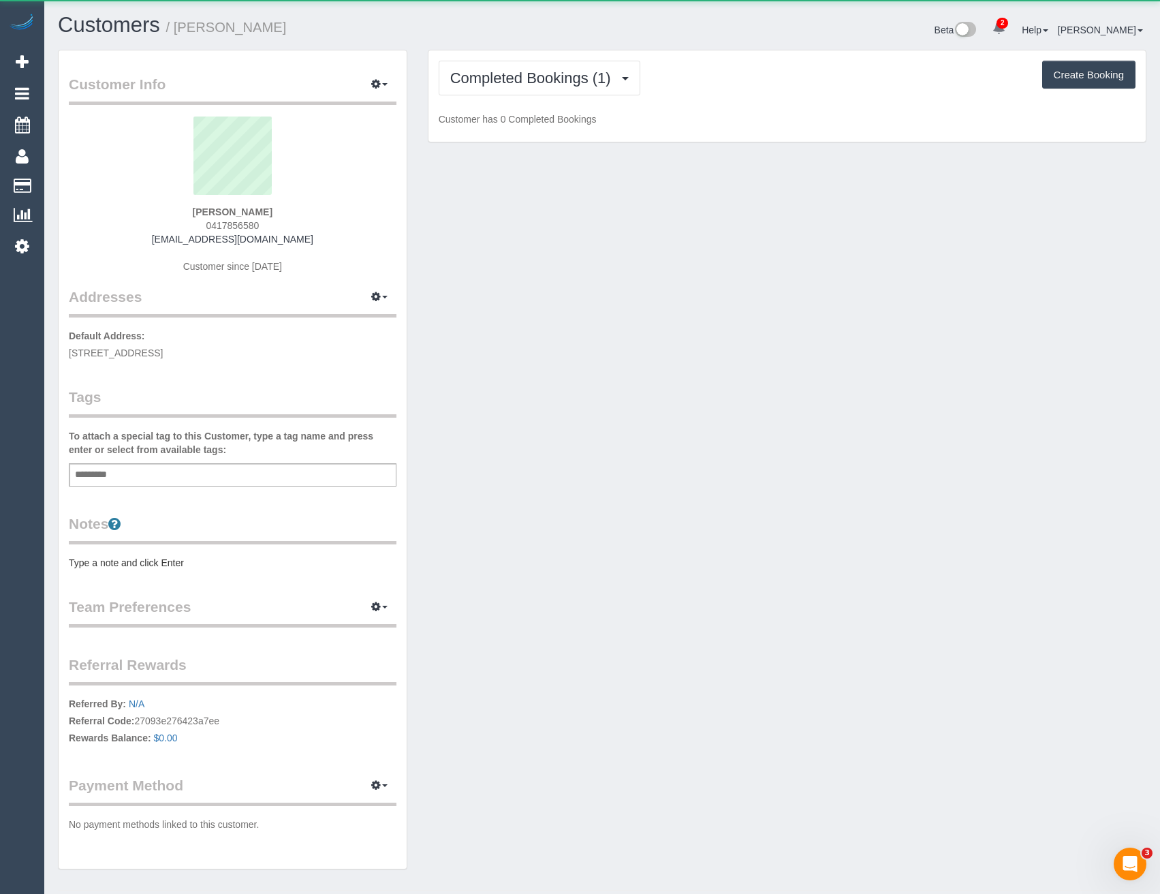
scroll to position [930, 1160]
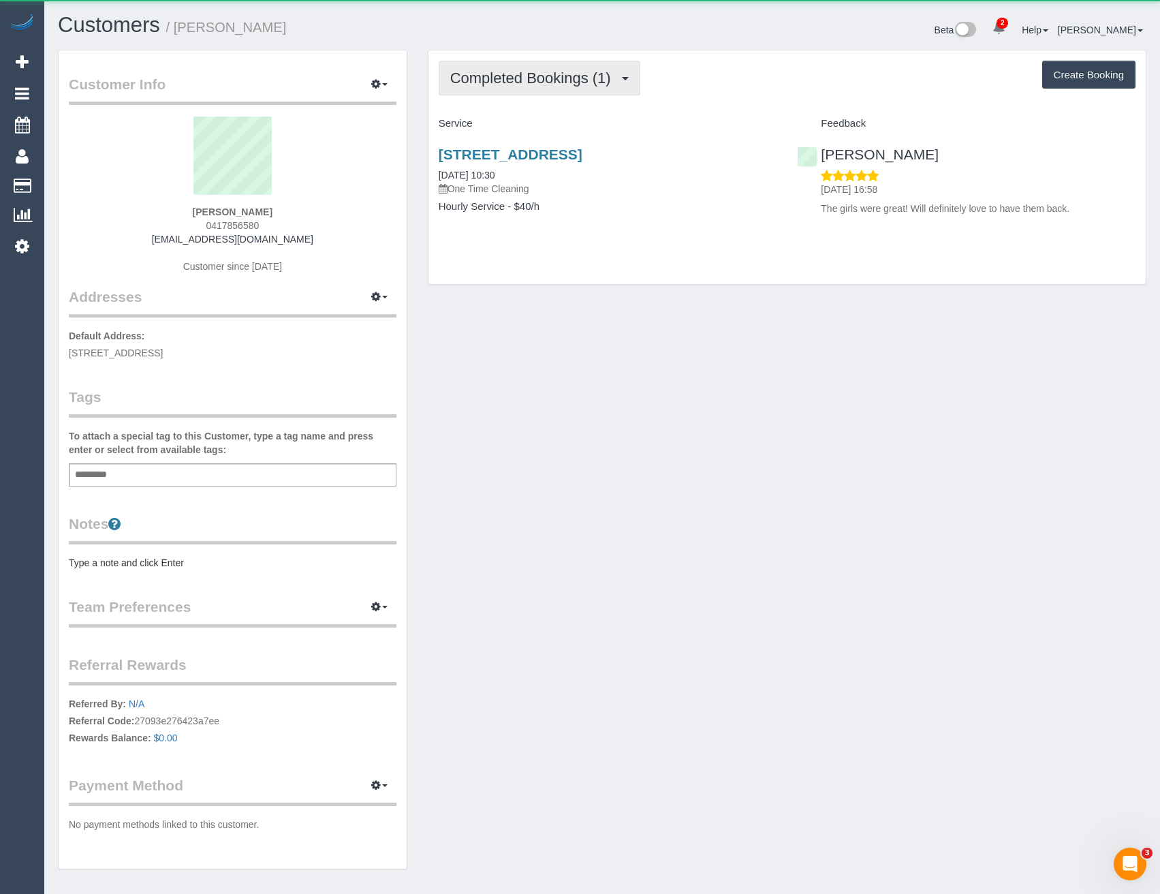
click at [545, 73] on span "Completed Bookings (1)" at bounding box center [534, 77] width 168 height 17
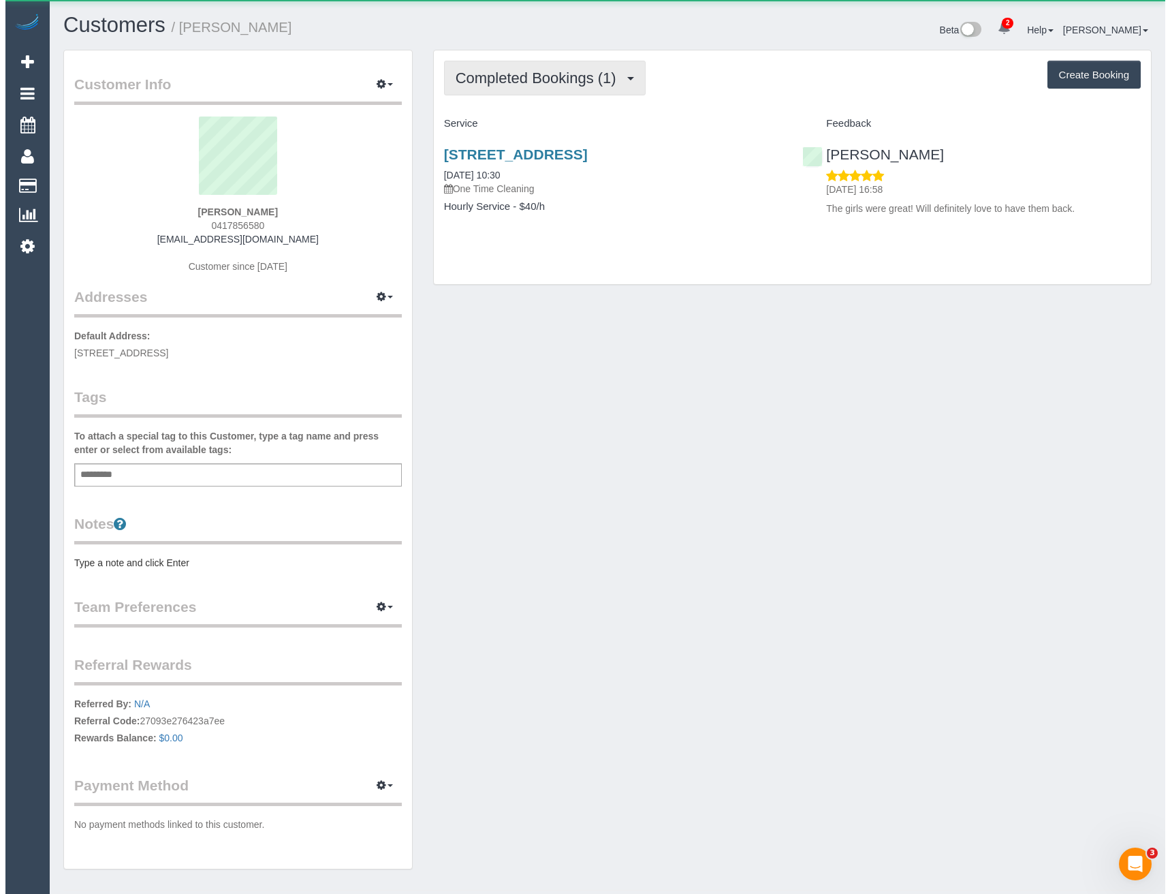
scroll to position [992, 1160]
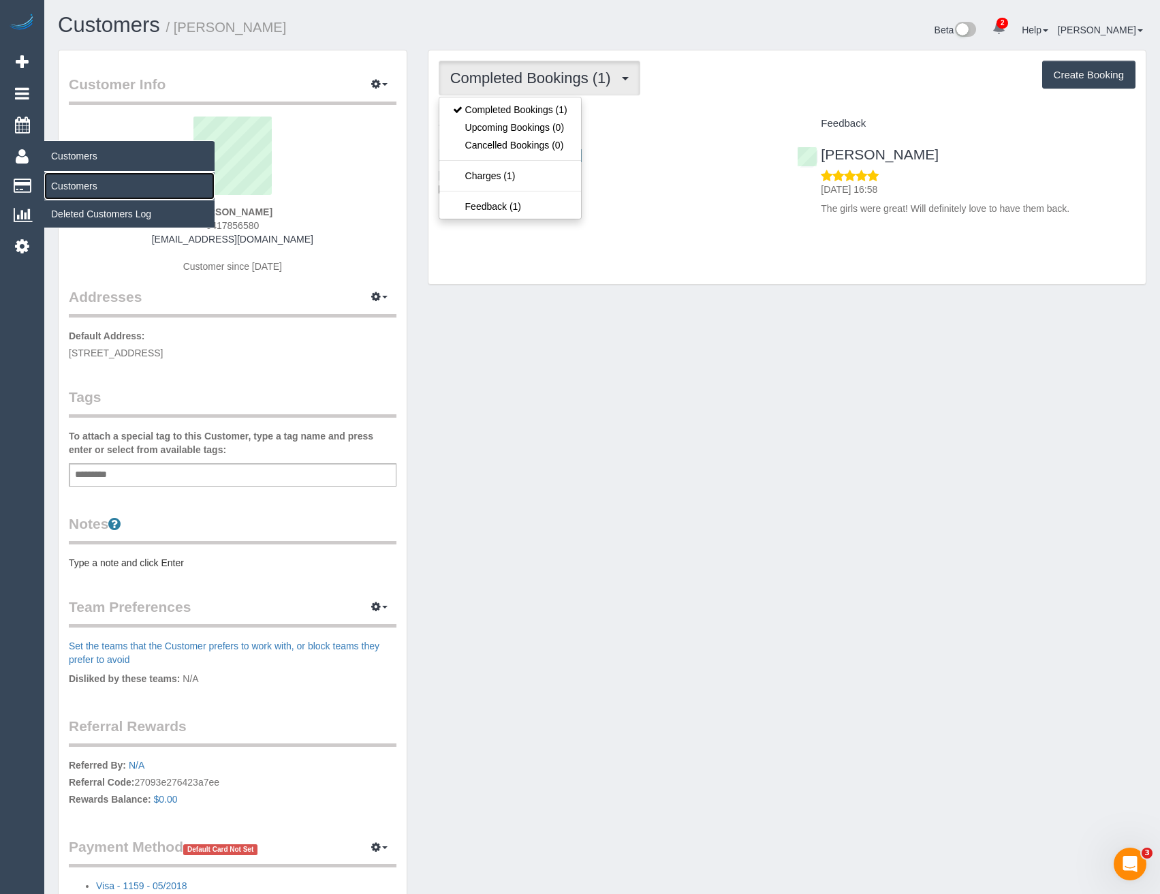
click at [84, 182] on link "Customers" at bounding box center [129, 185] width 170 height 27
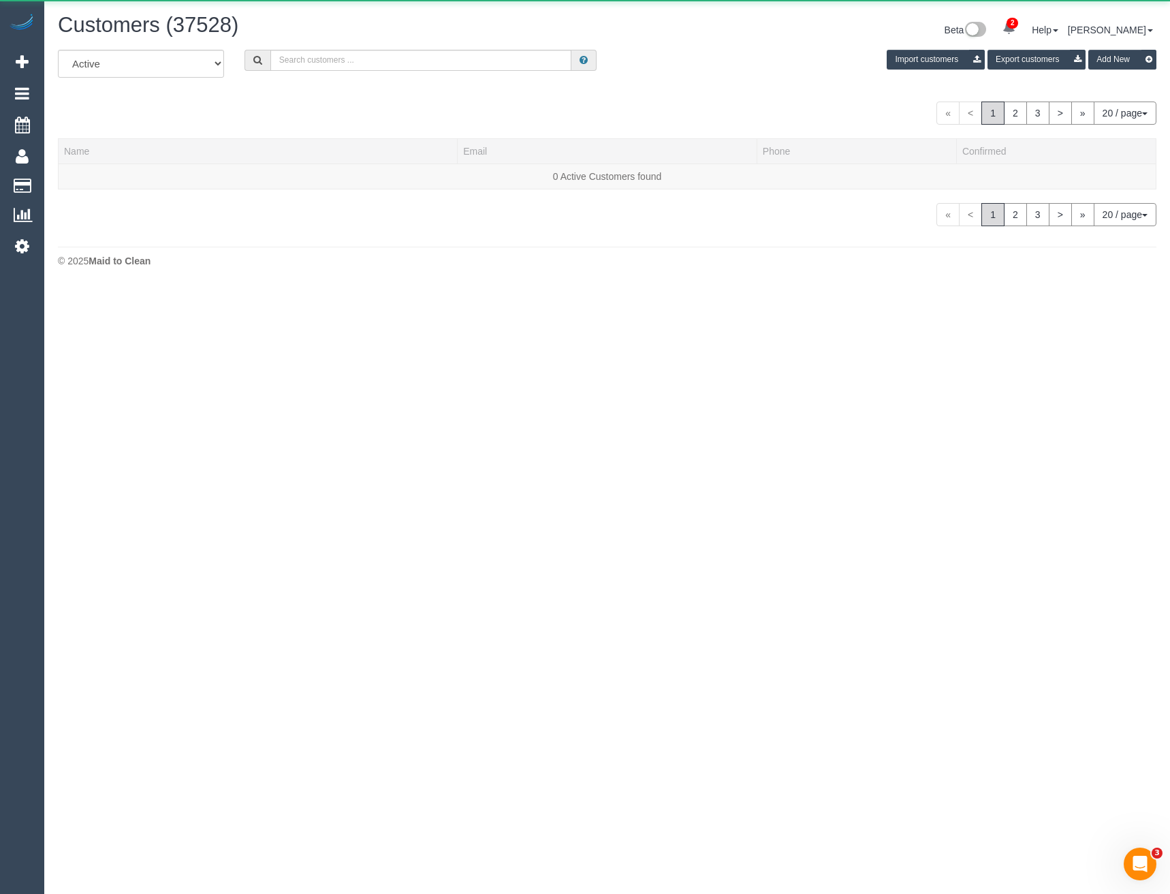
scroll to position [287, 1170]
click at [337, 69] on input "text" at bounding box center [421, 60] width 302 height 21
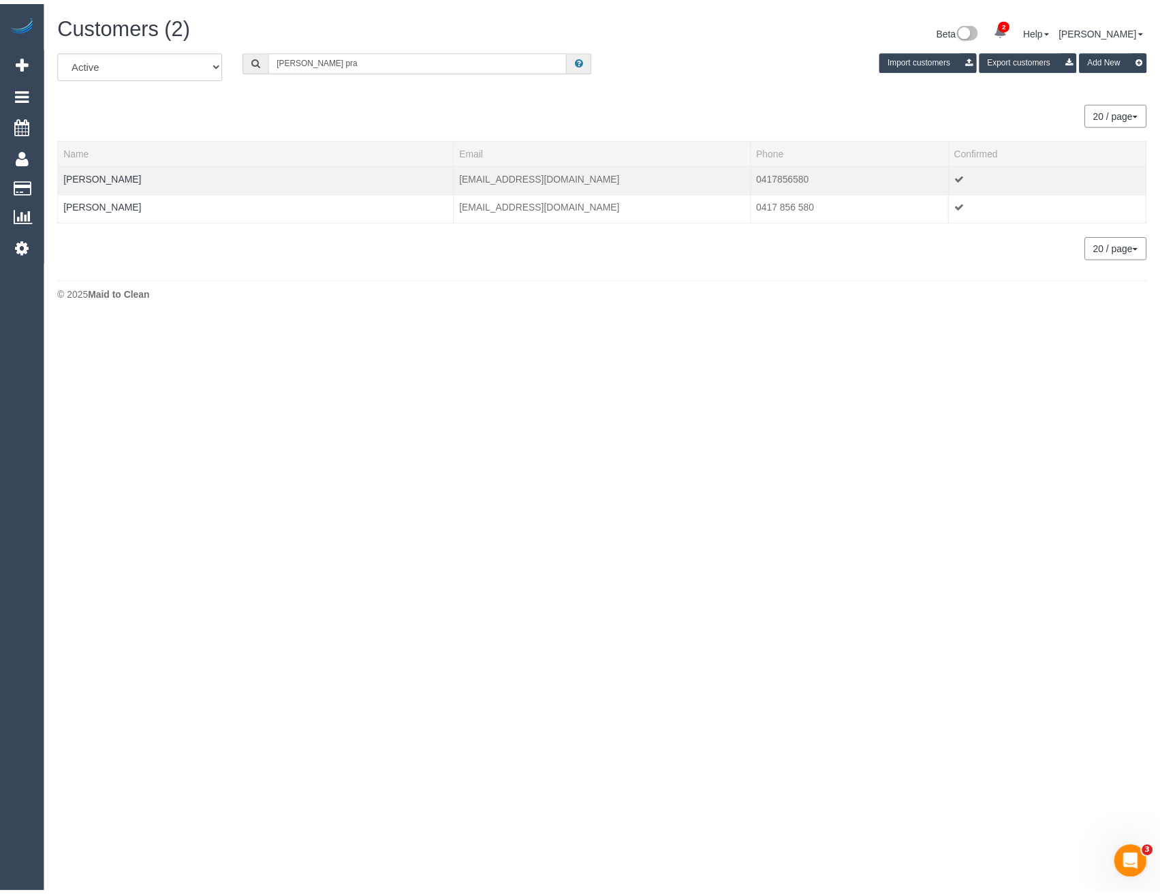
scroll to position [67807, 66956]
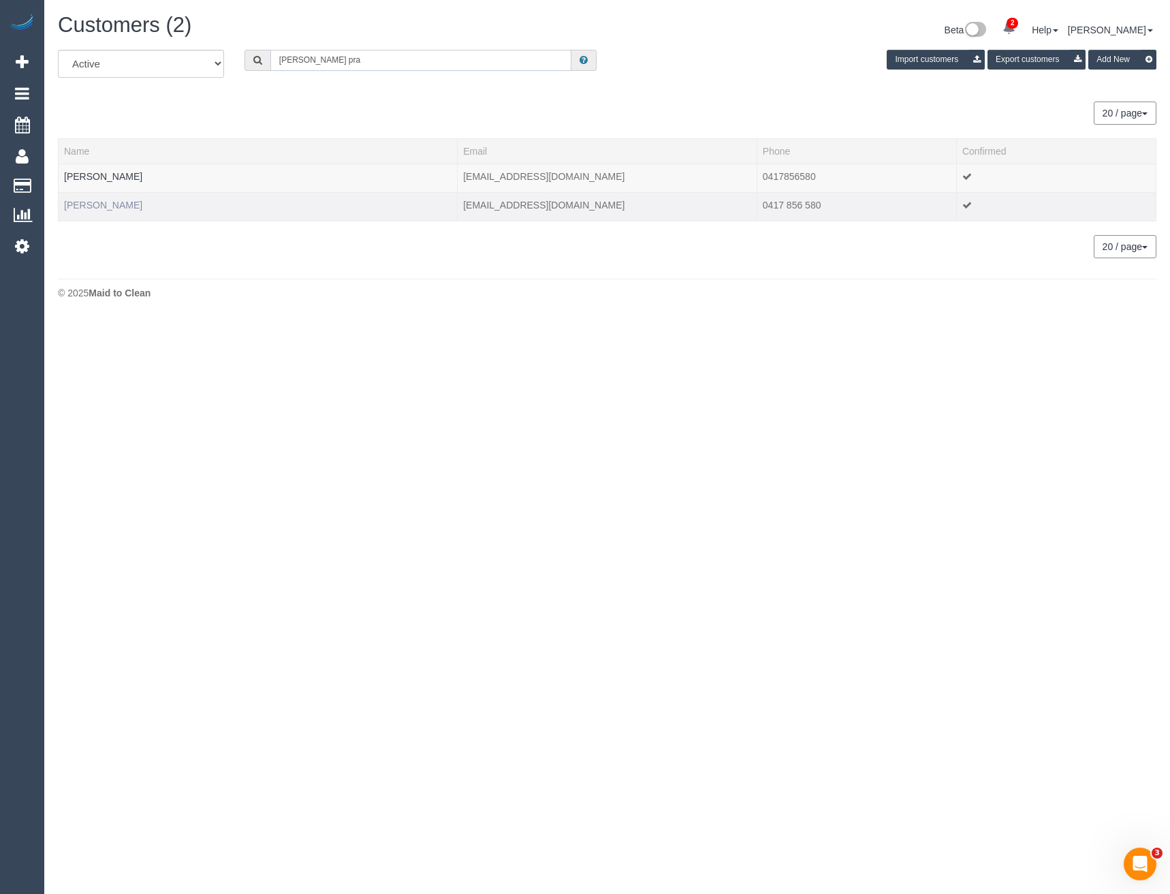
type input "Amita pra"
click at [97, 204] on link "Amita Pradhan" at bounding box center [103, 205] width 78 height 11
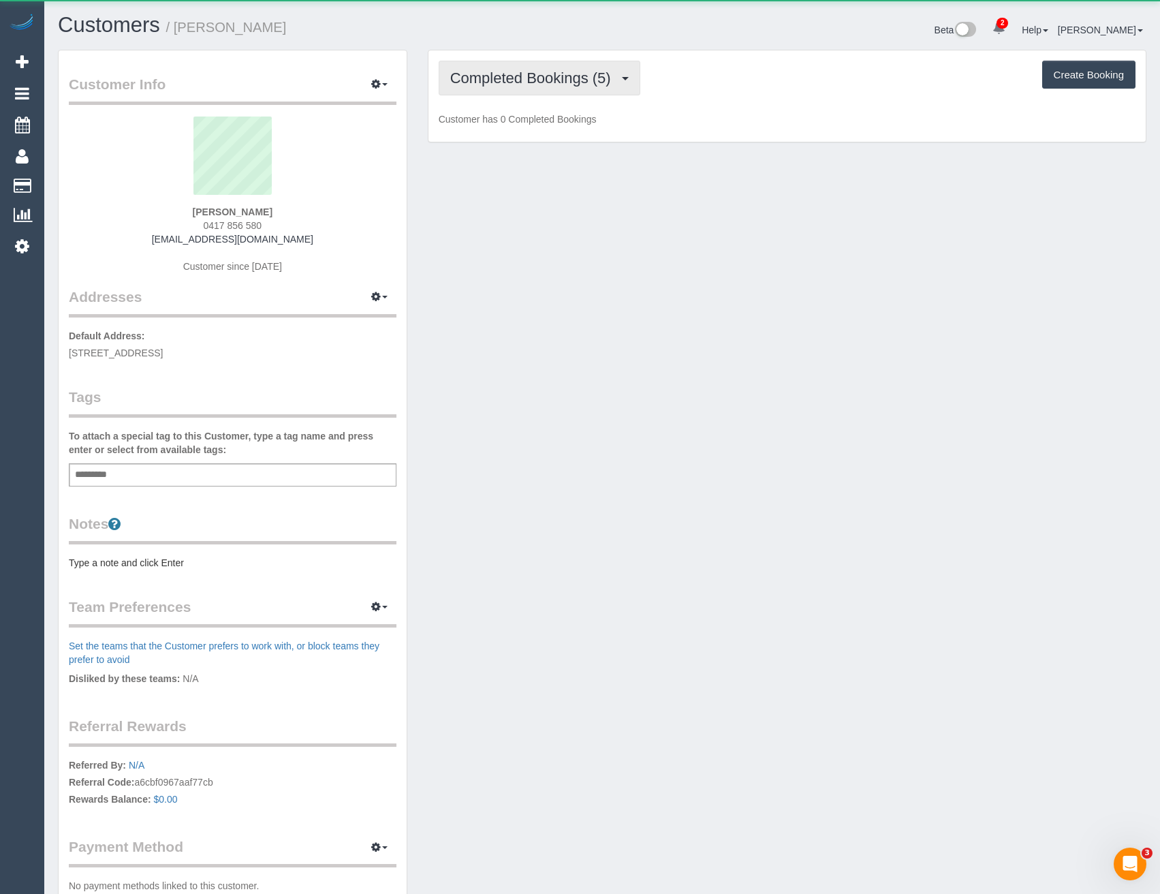
scroll to position [992, 1160]
click at [533, 80] on span "Completed Bookings (5)" at bounding box center [534, 77] width 168 height 17
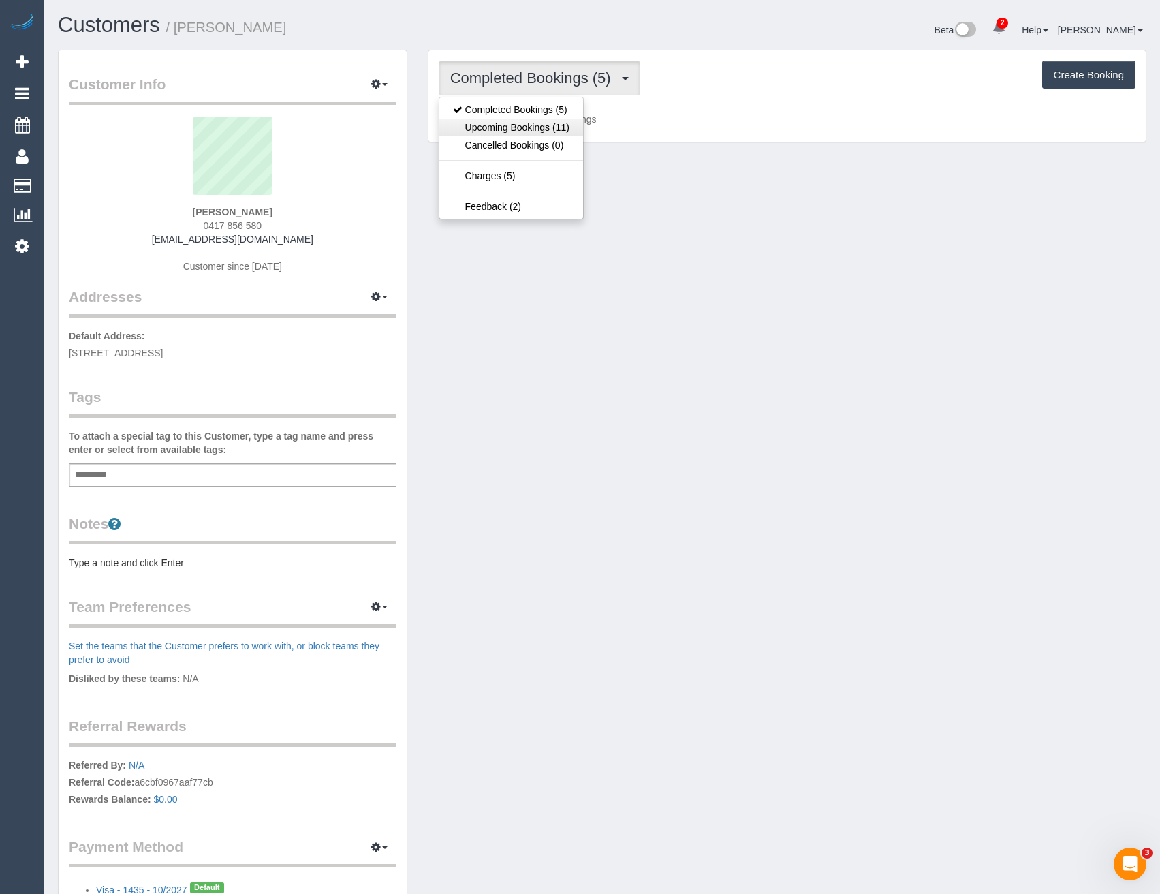
scroll to position [997, 1160]
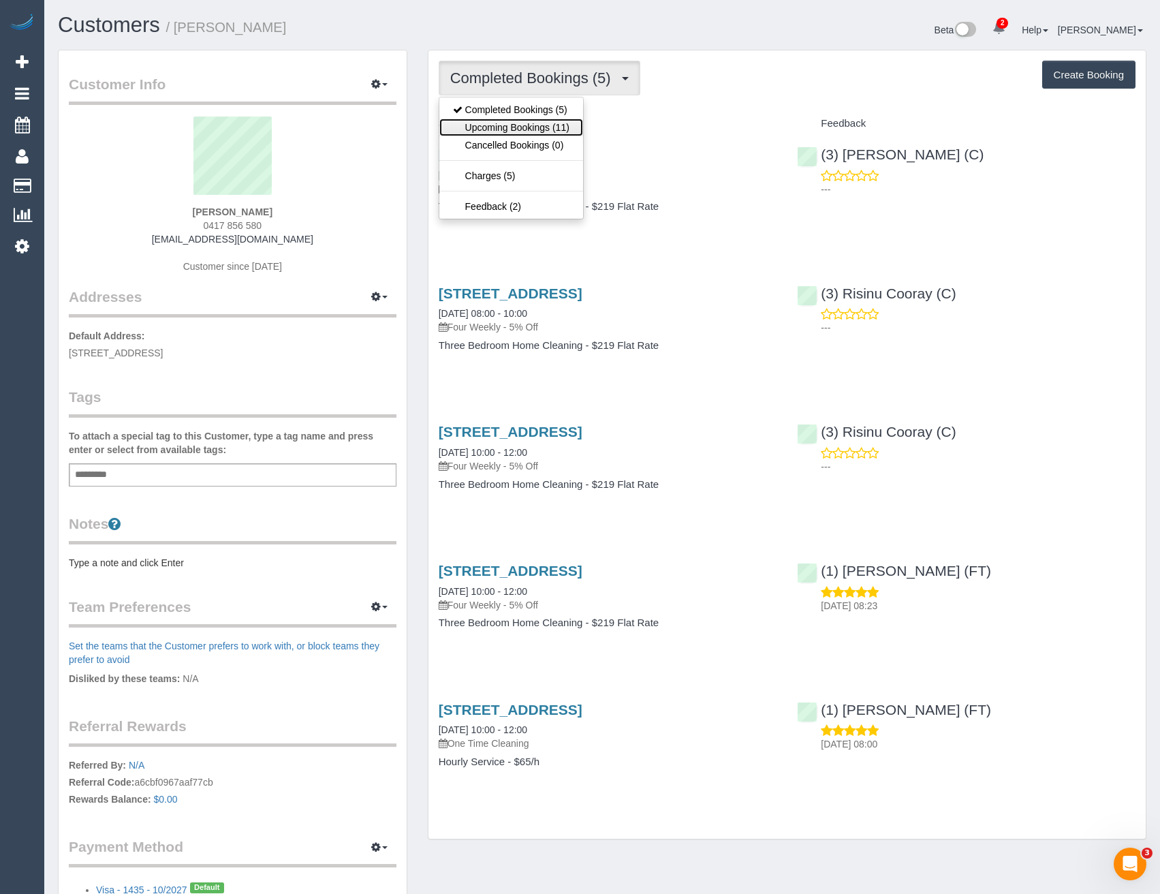
click at [523, 127] on link "Upcoming Bookings (11)" at bounding box center [511, 128] width 144 height 18
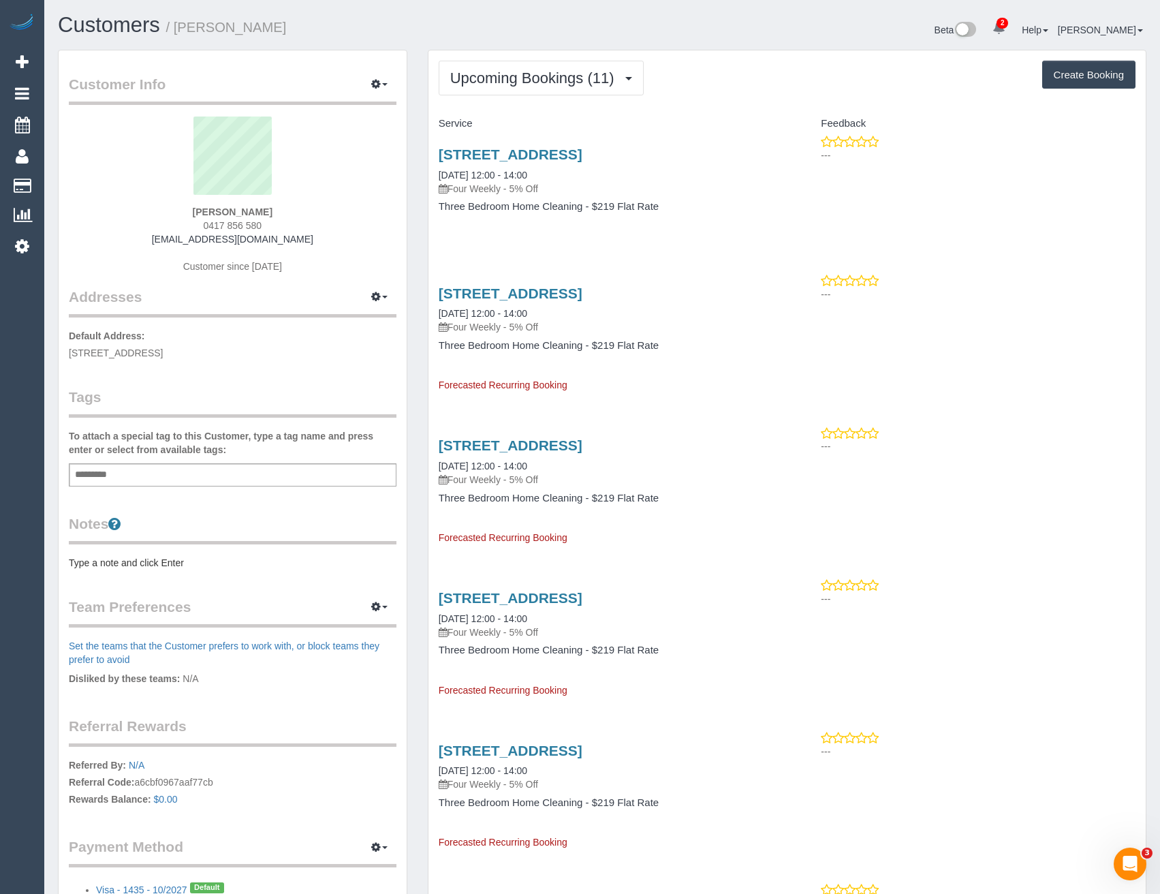
scroll to position [1869, 1160]
click at [285, 719] on legend "Referral Rewards" at bounding box center [233, 731] width 328 height 31
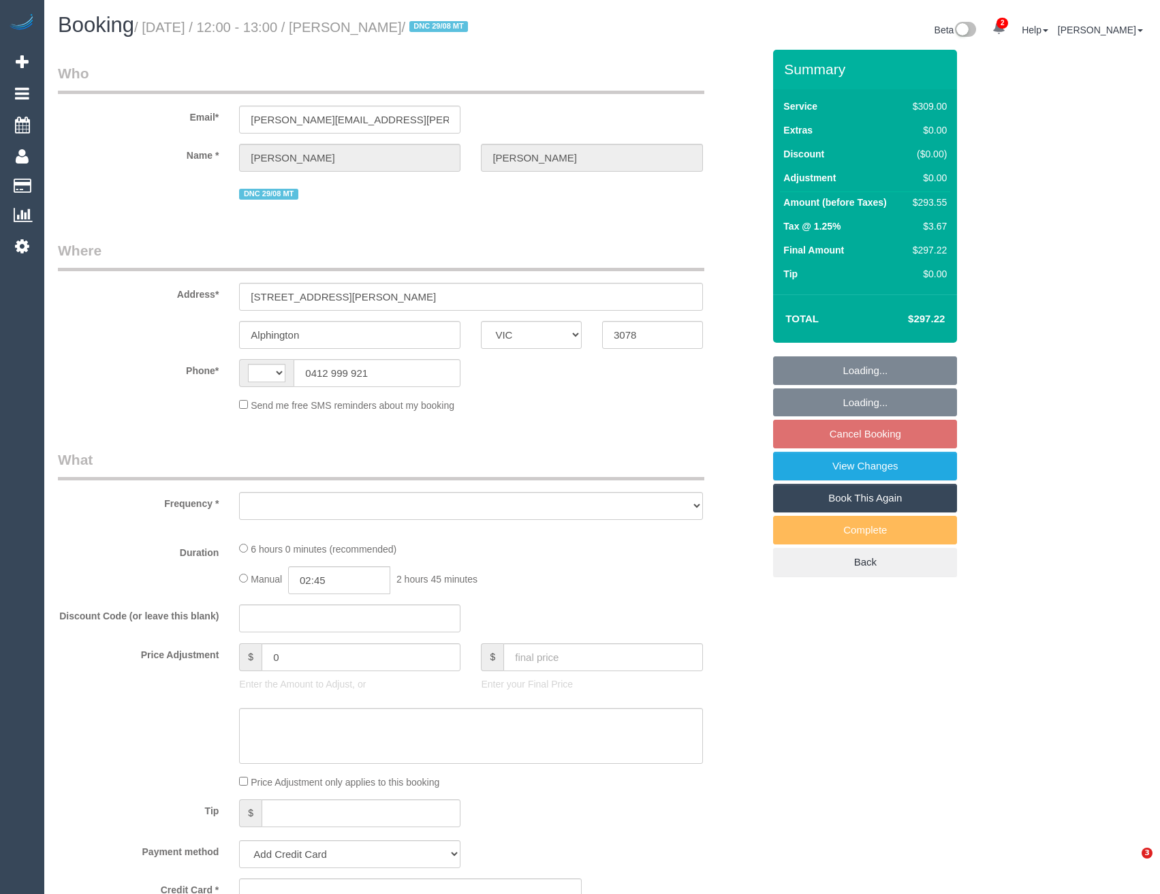
select select "VIC"
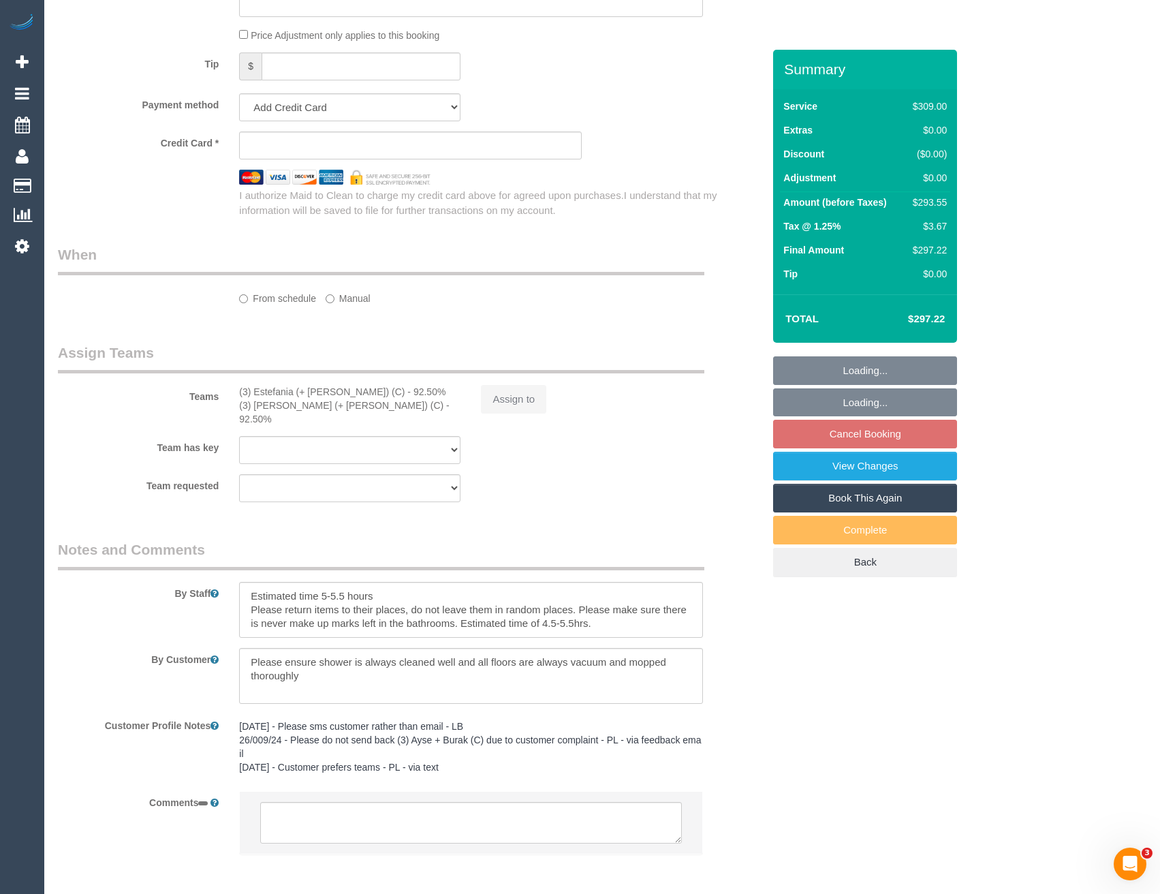
select select "number:28"
select select "number:14"
select select "number:19"
select select "number:23"
select select "number:34"
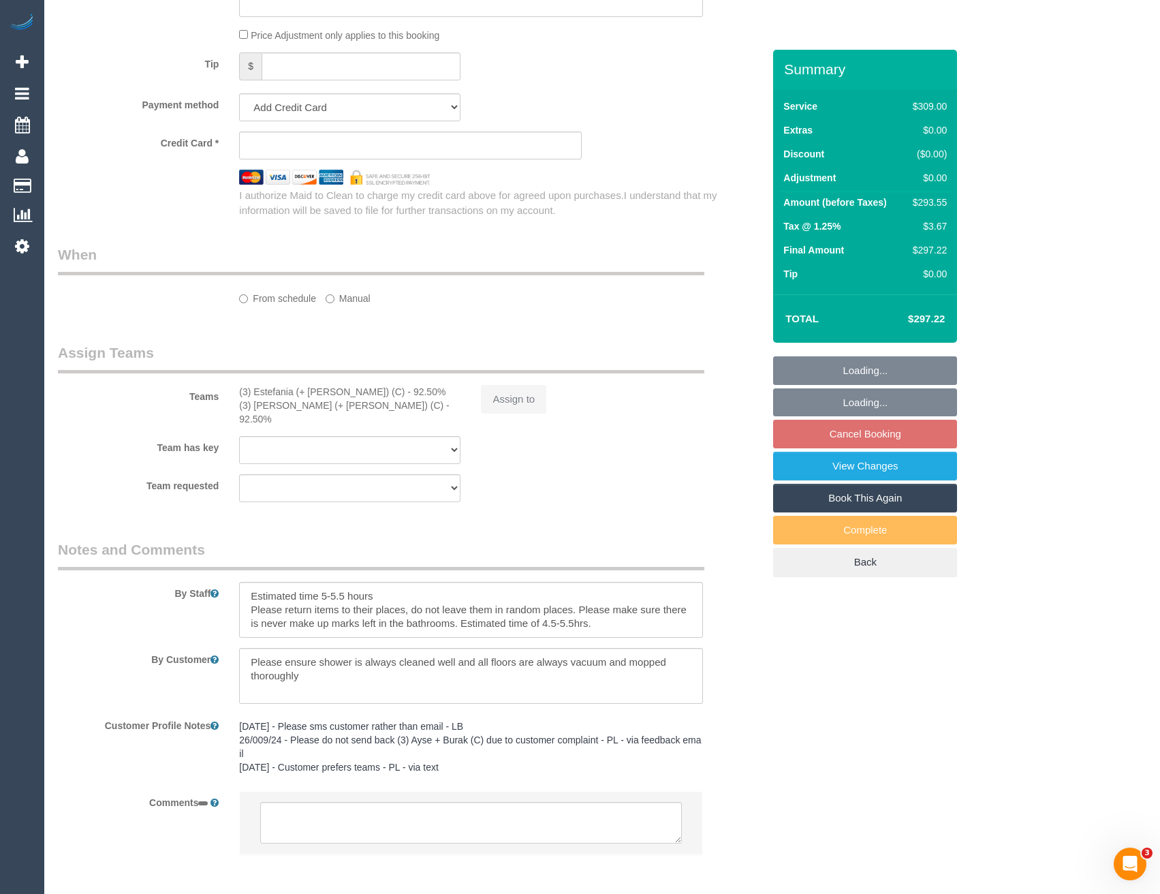
select select "number:13"
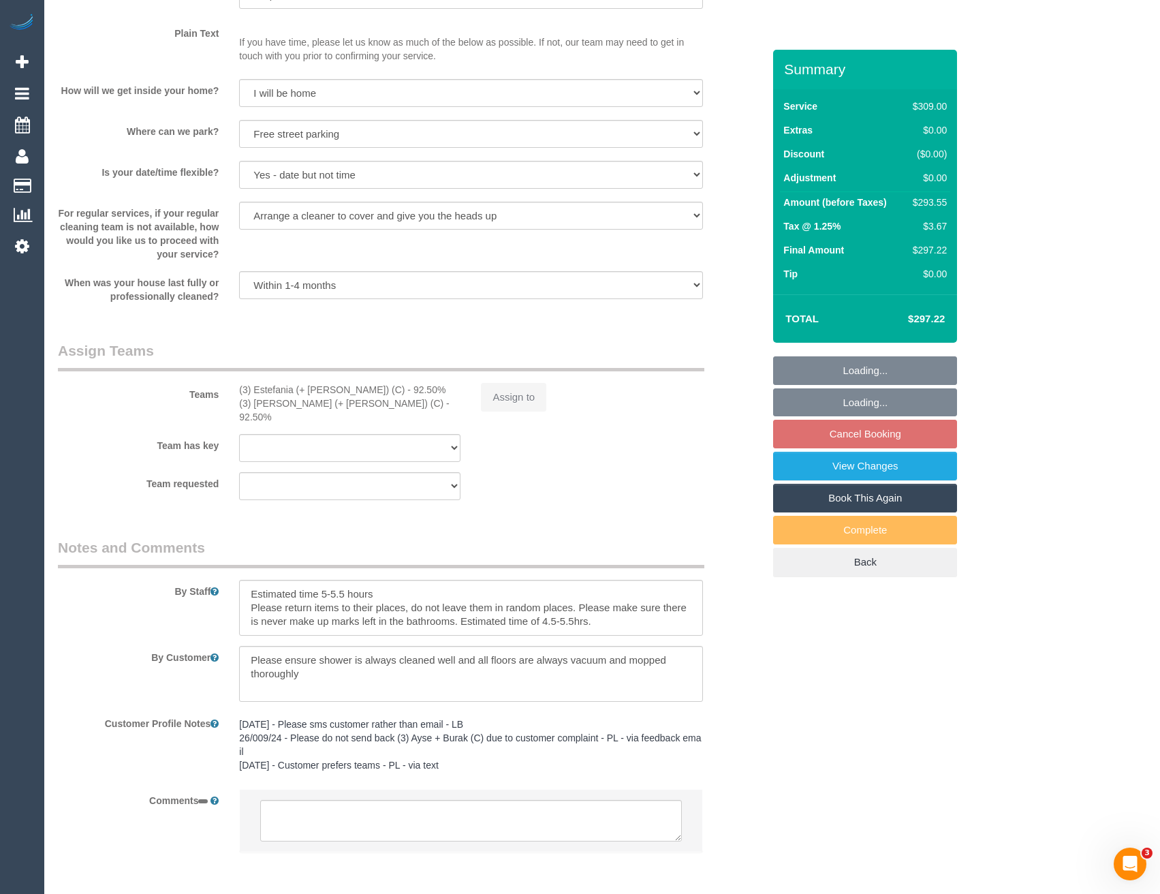
select select "string:AU"
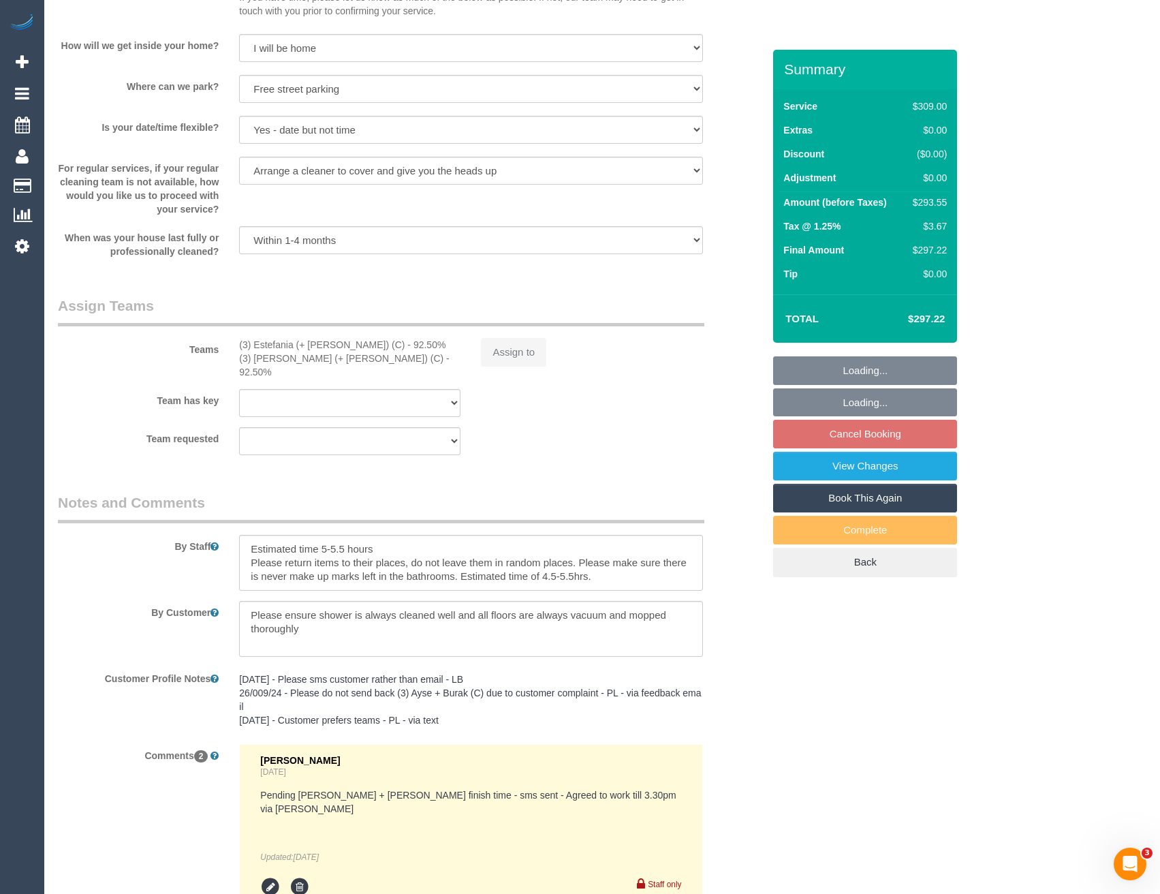
select select "object:853"
select select "string:stripe-pm_1OAKmz2GScqysDRVdFESkOS2"
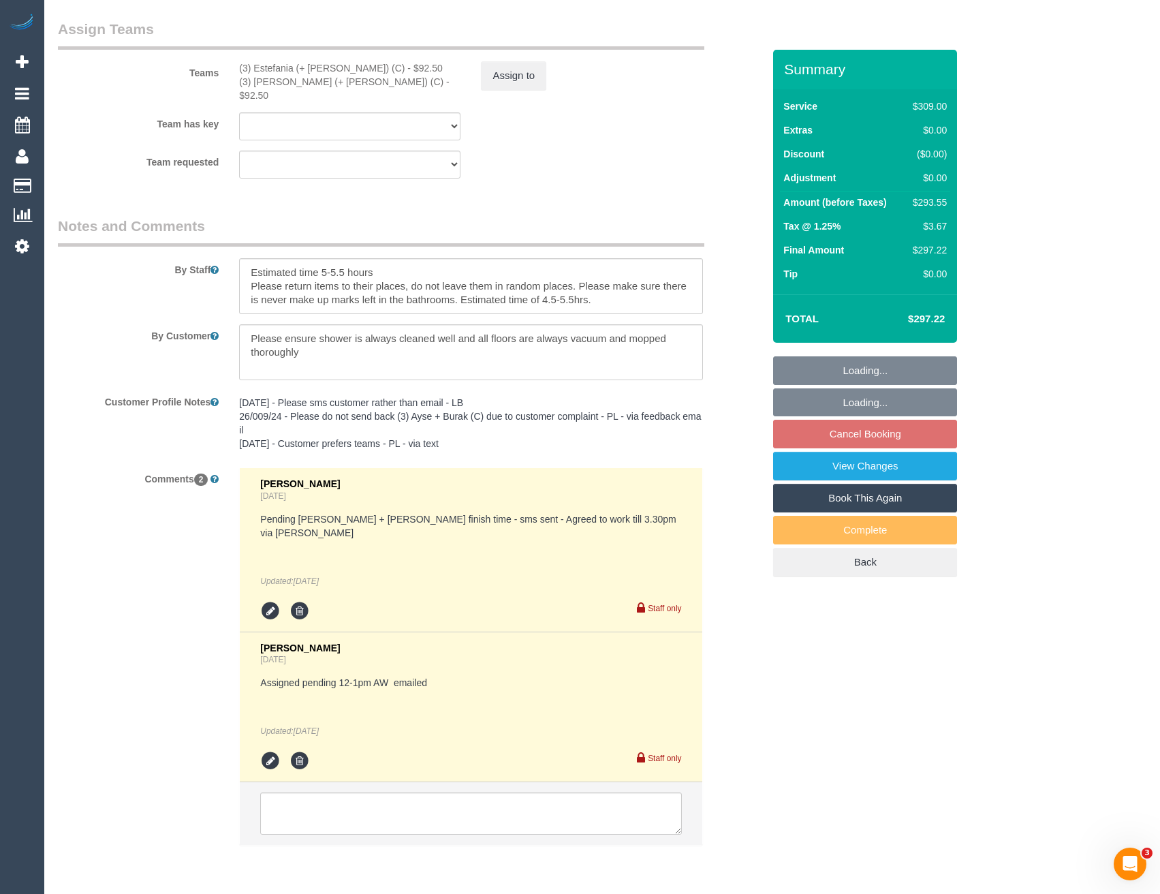
scroll to position [2187, 0]
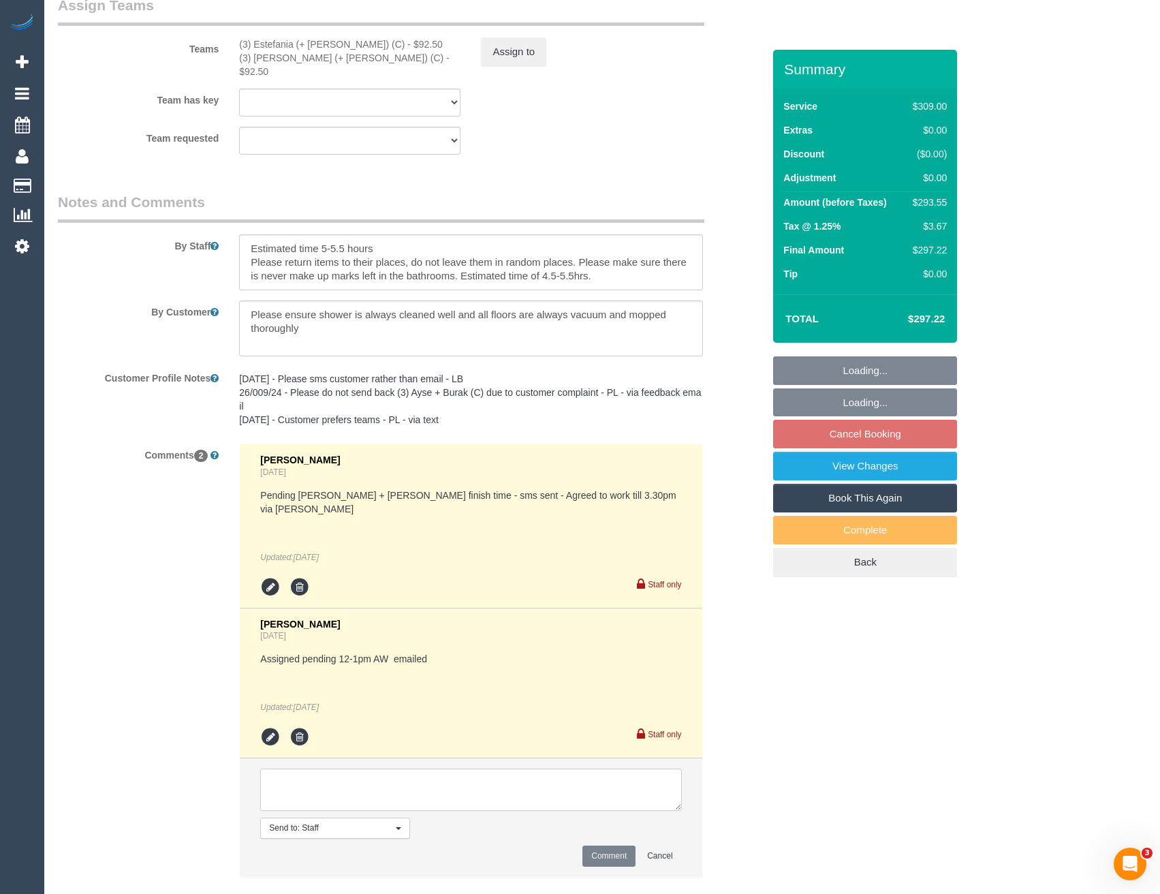
click at [363, 768] on textarea at bounding box center [470, 789] width 421 height 42
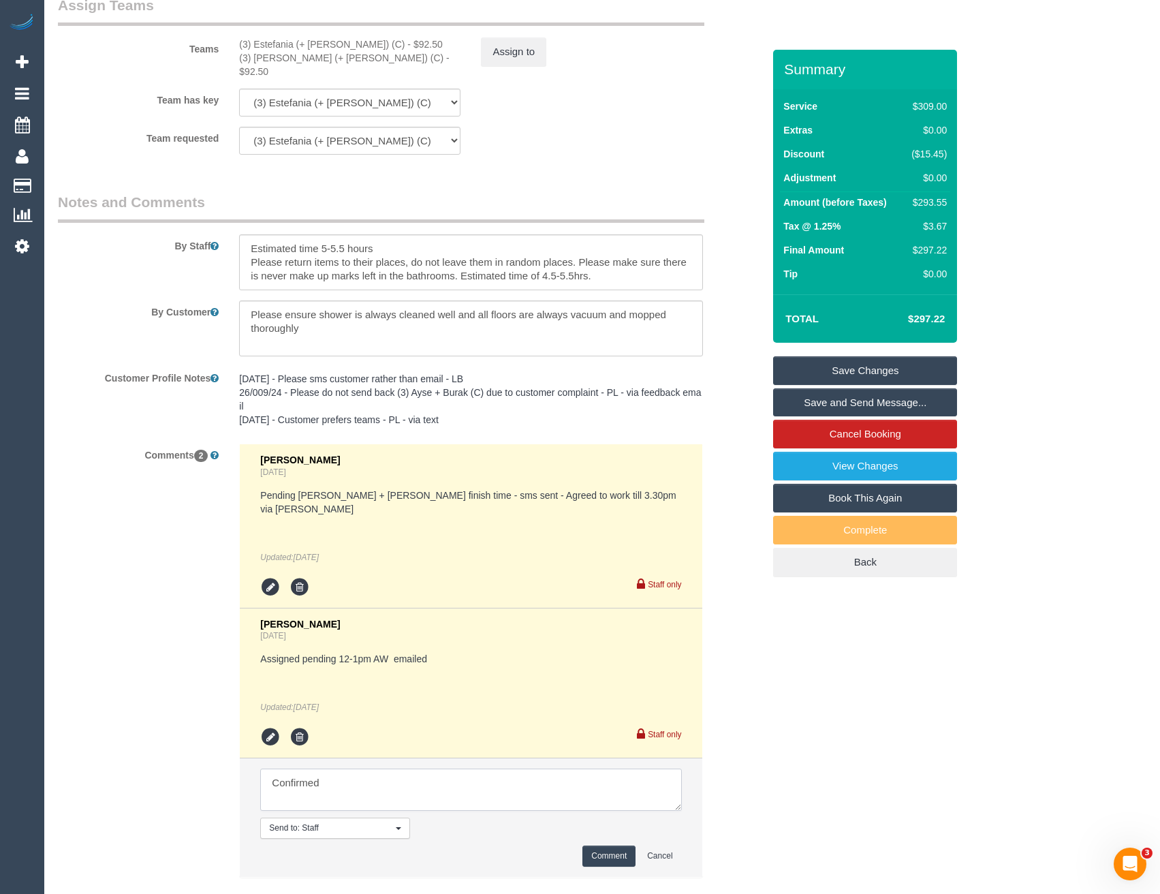
type textarea "Confirmed"
click at [606, 845] on button "Comment" at bounding box center [608, 855] width 53 height 21
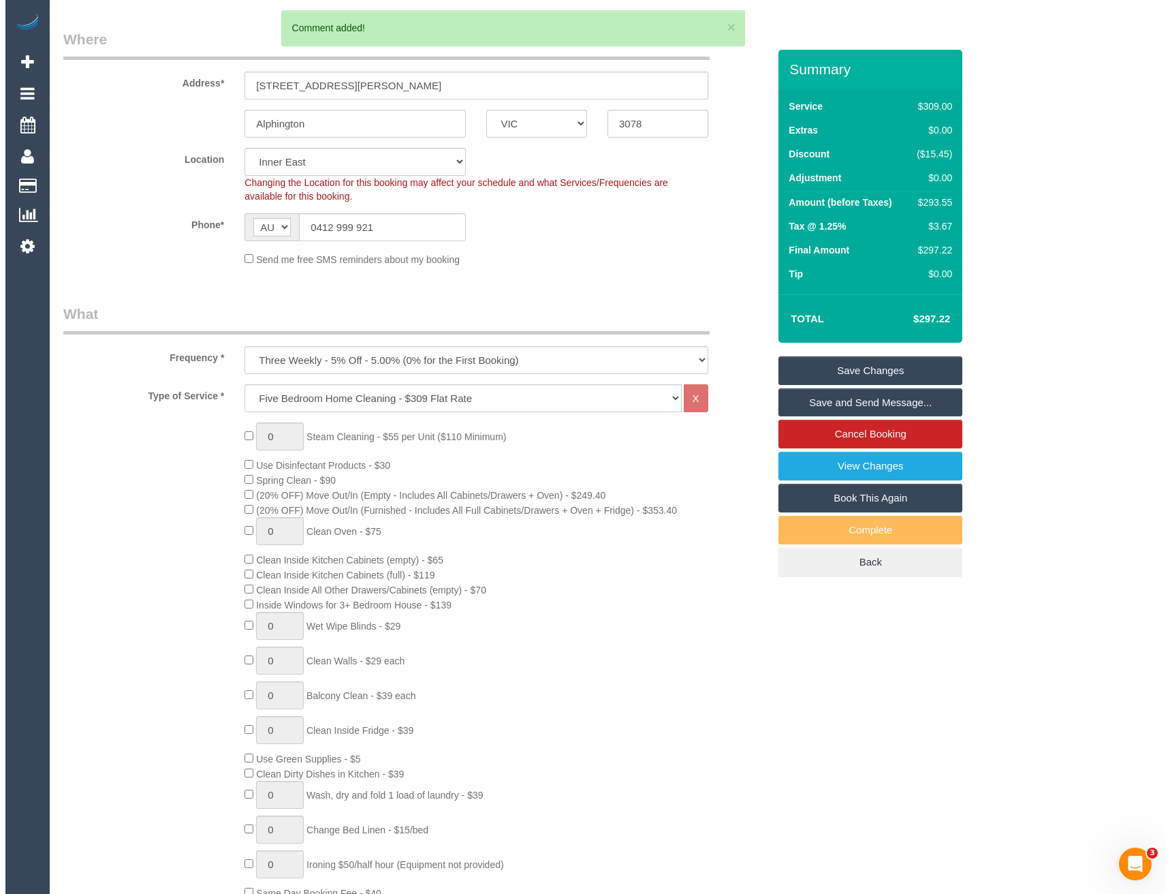
scroll to position [0, 0]
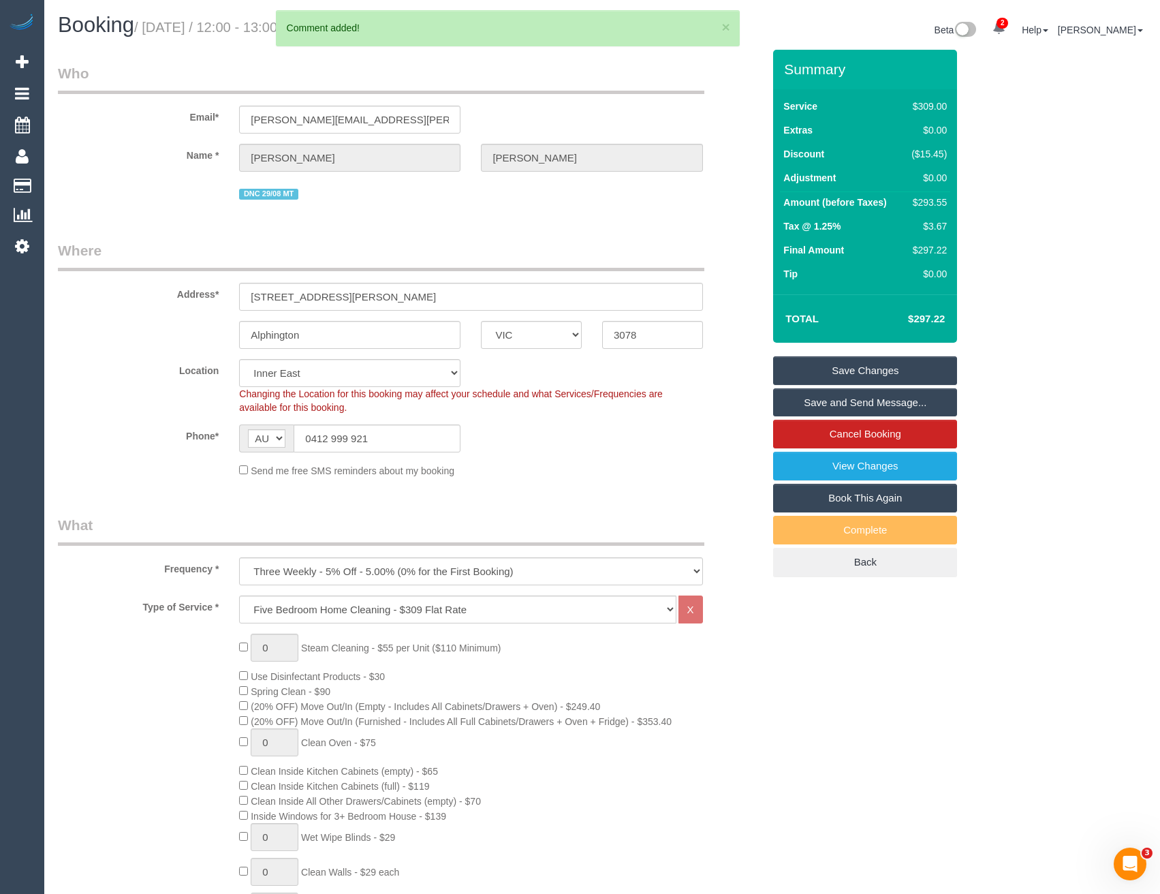
click at [853, 401] on link "Save and Send Message..." at bounding box center [865, 402] width 184 height 29
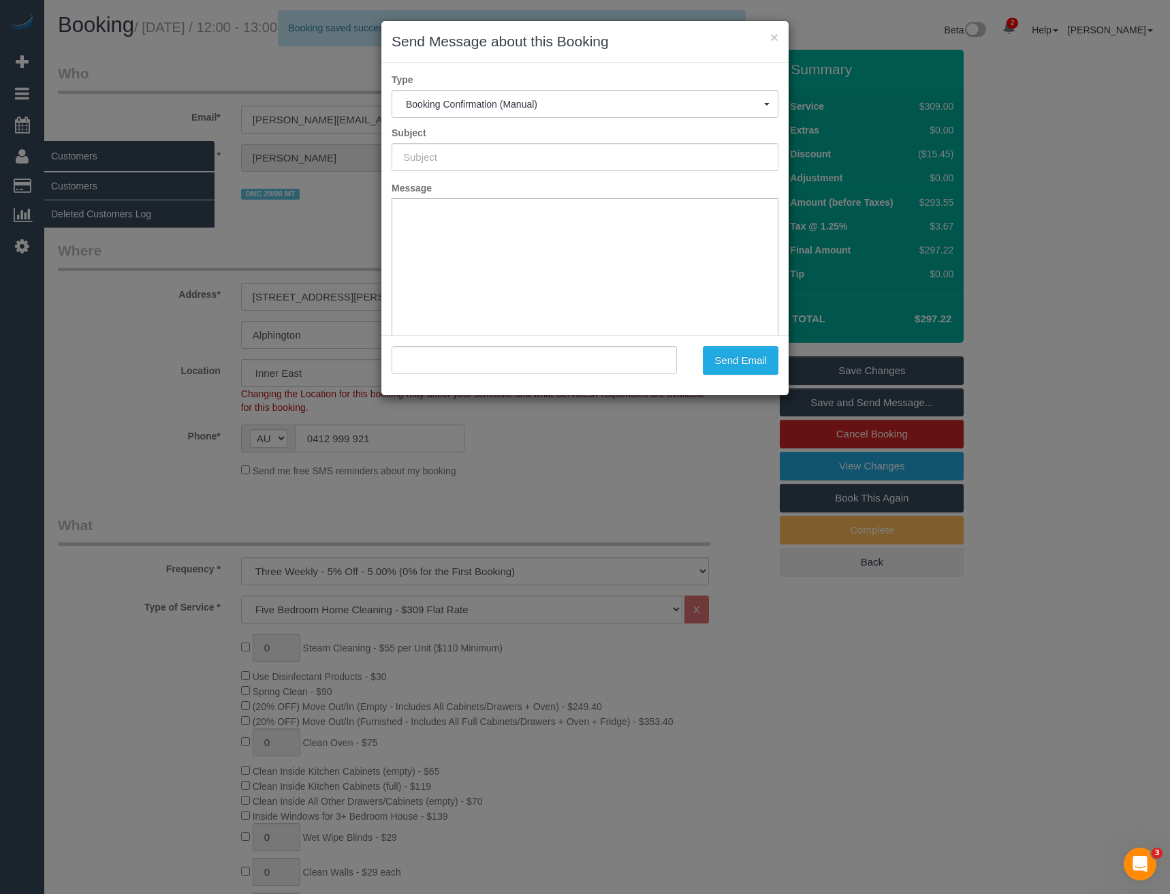
type input "Booking Confirmed"
type input ""JANE BECK" <jane.beck@slalom.com>"
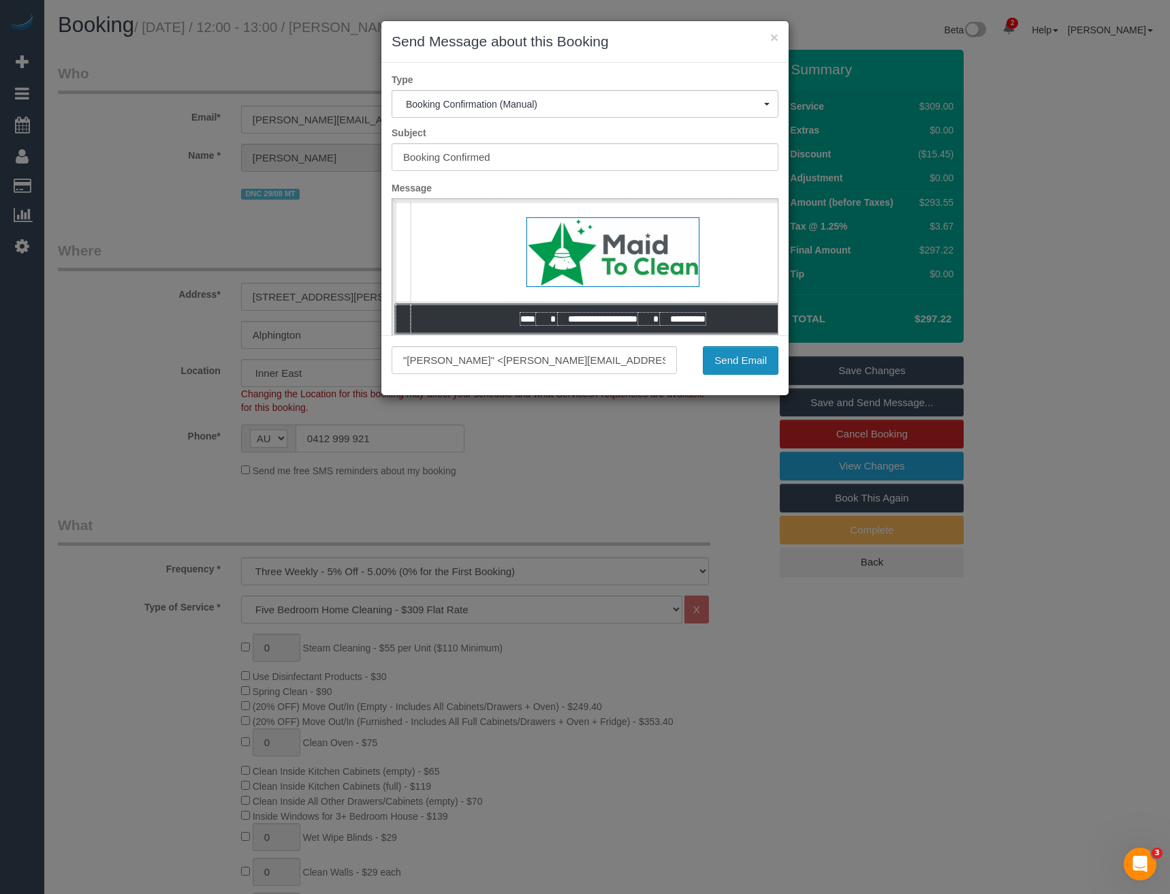
click at [740, 367] on button "Send Email" at bounding box center [741, 360] width 76 height 29
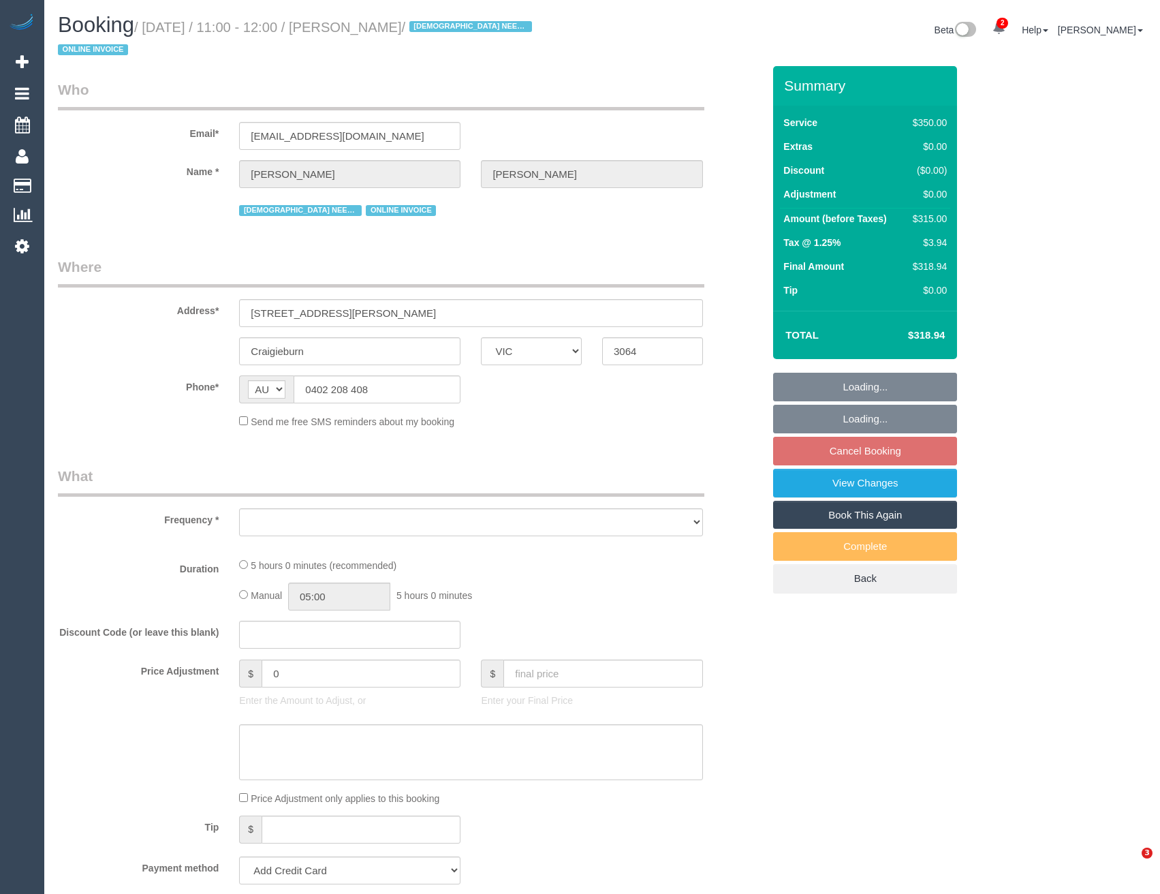
select select "VIC"
select select "object:598"
select select "string:stripe-pm_1RsBuS2GScqysDRVbt1l3syi"
select select "number:28"
select select "number:14"
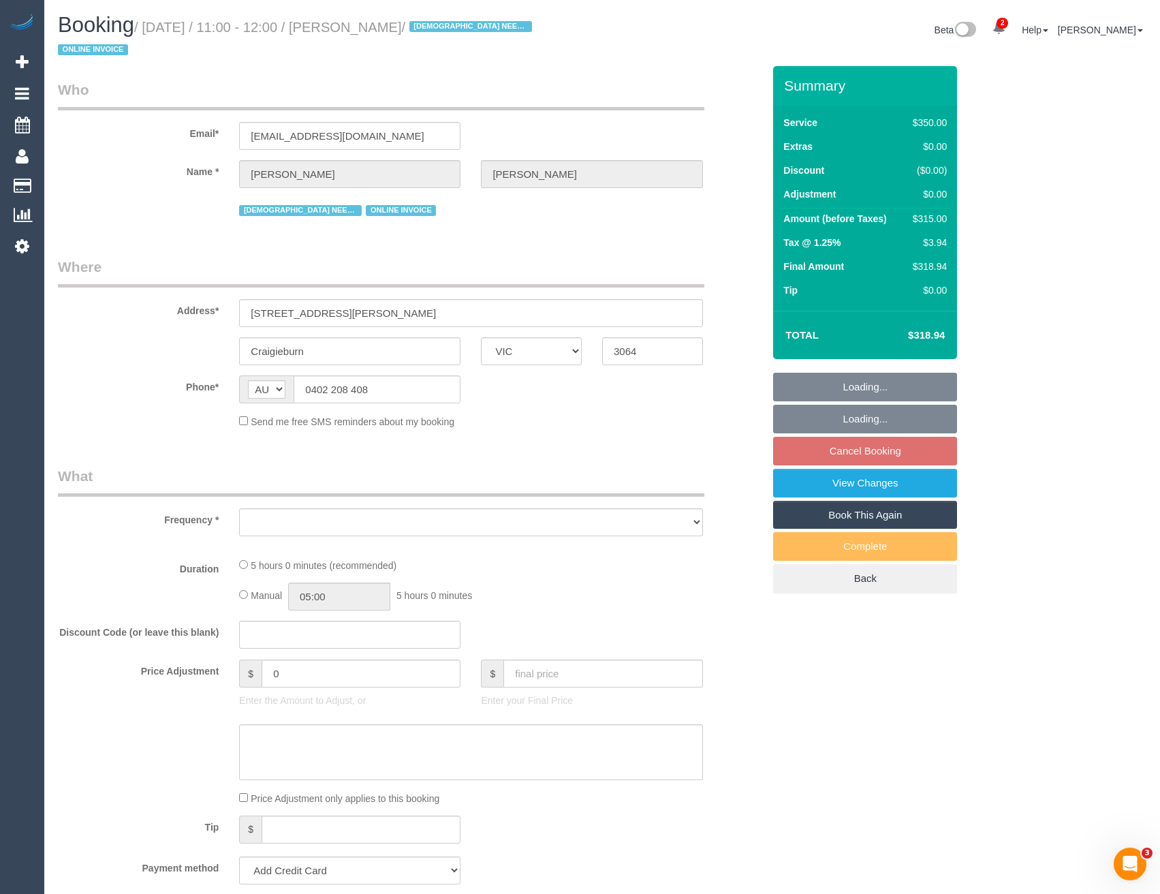
select select "number:18"
select select "number:36"
select select "number:35"
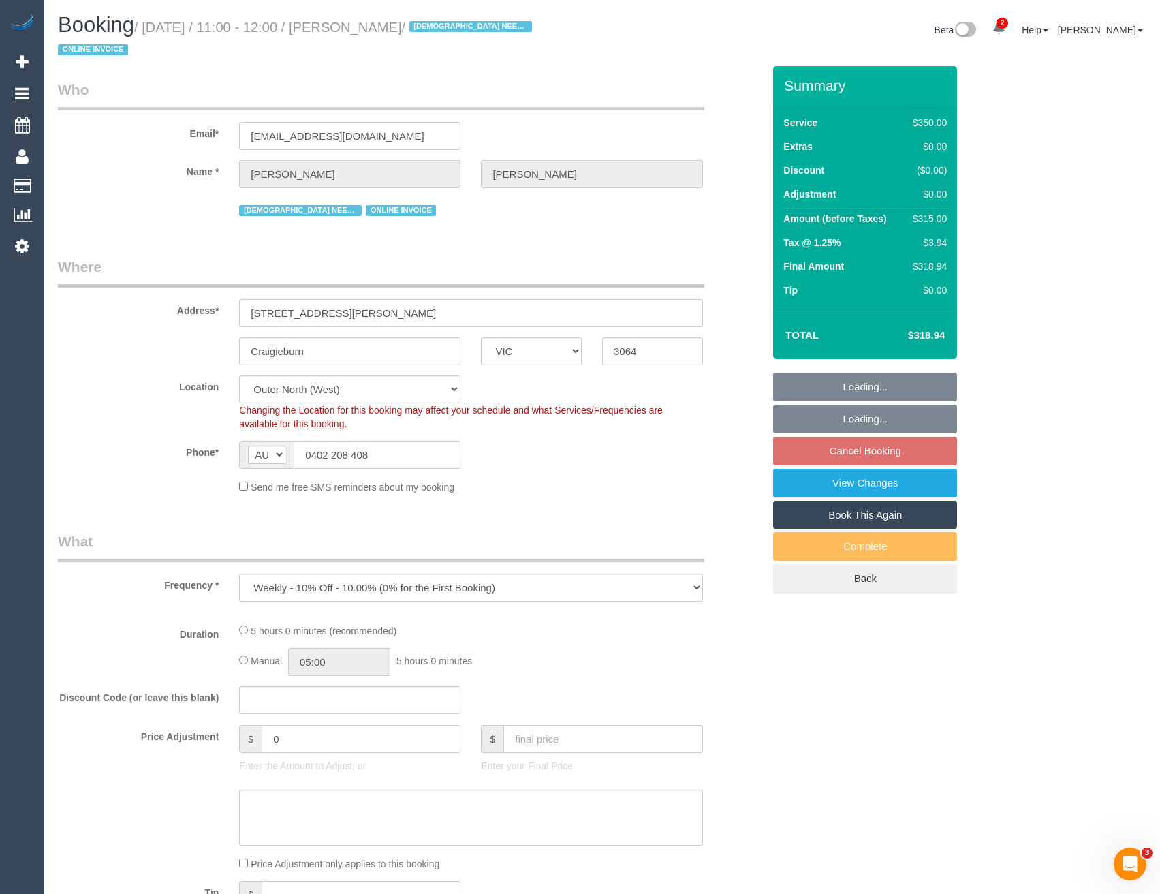
select select "object:751"
select select "300"
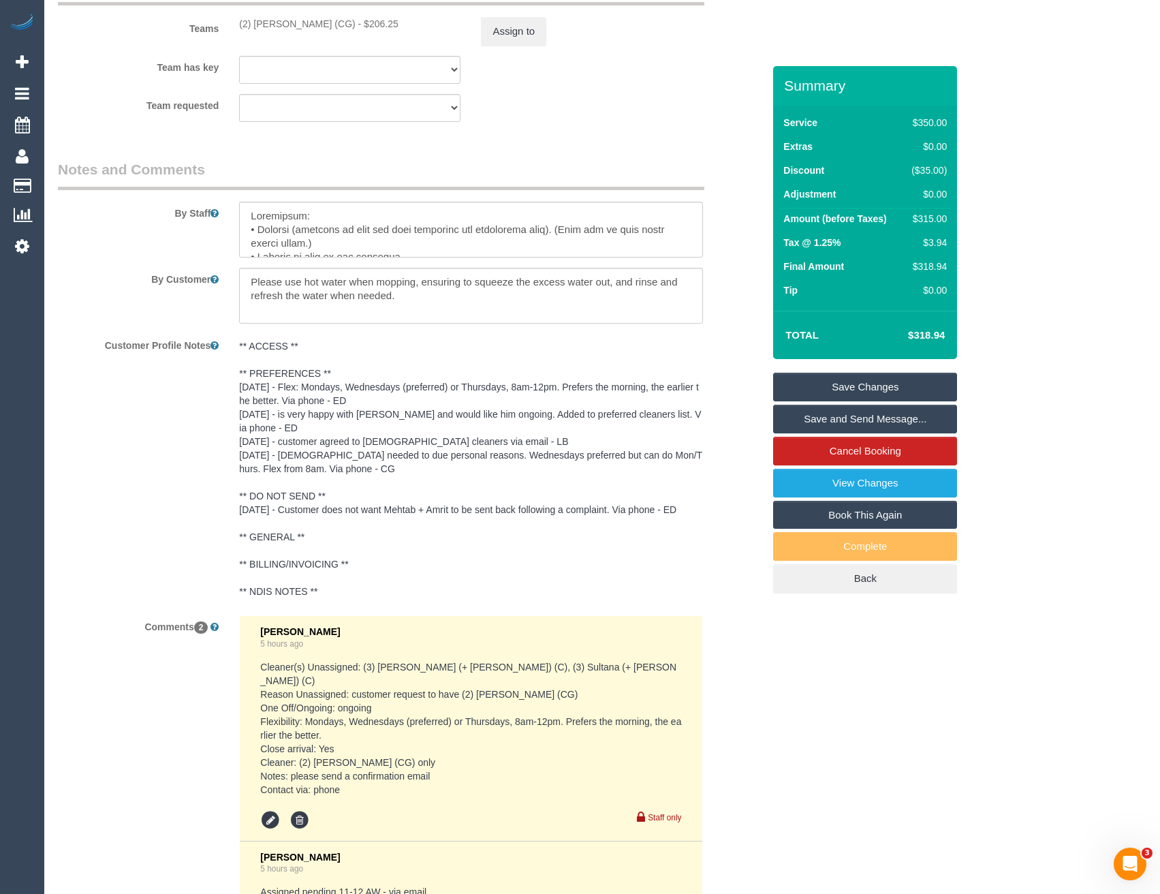
scroll to position [2021, 0]
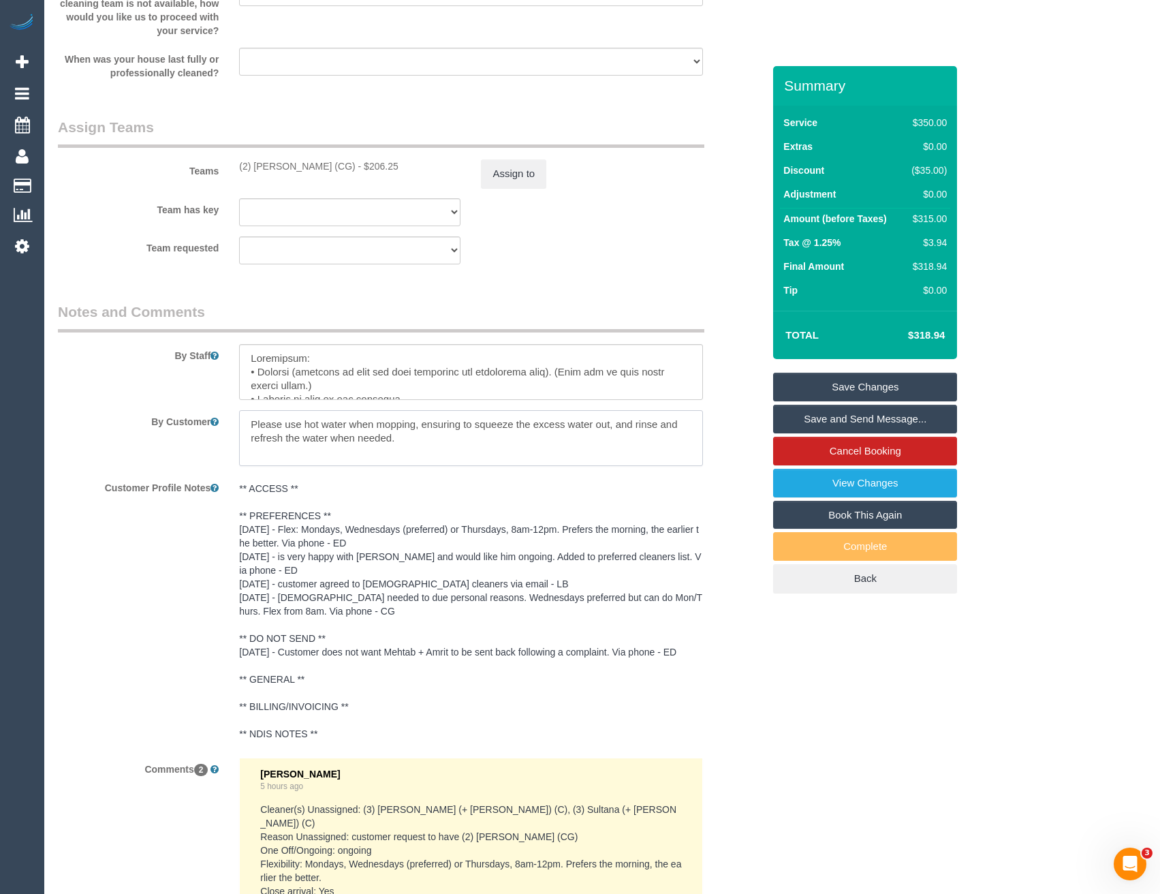
drag, startPoint x: 255, startPoint y: 422, endPoint x: 256, endPoint y: 405, distance: 16.4
click at [255, 422] on textarea at bounding box center [470, 438] width 463 height 56
paste textarea "The code for the lock box is 7693 and it's in the electrical metre near the fro…"
type textarea "The code for the lock box is 7693 and it's in the electrical metre near the fro…"
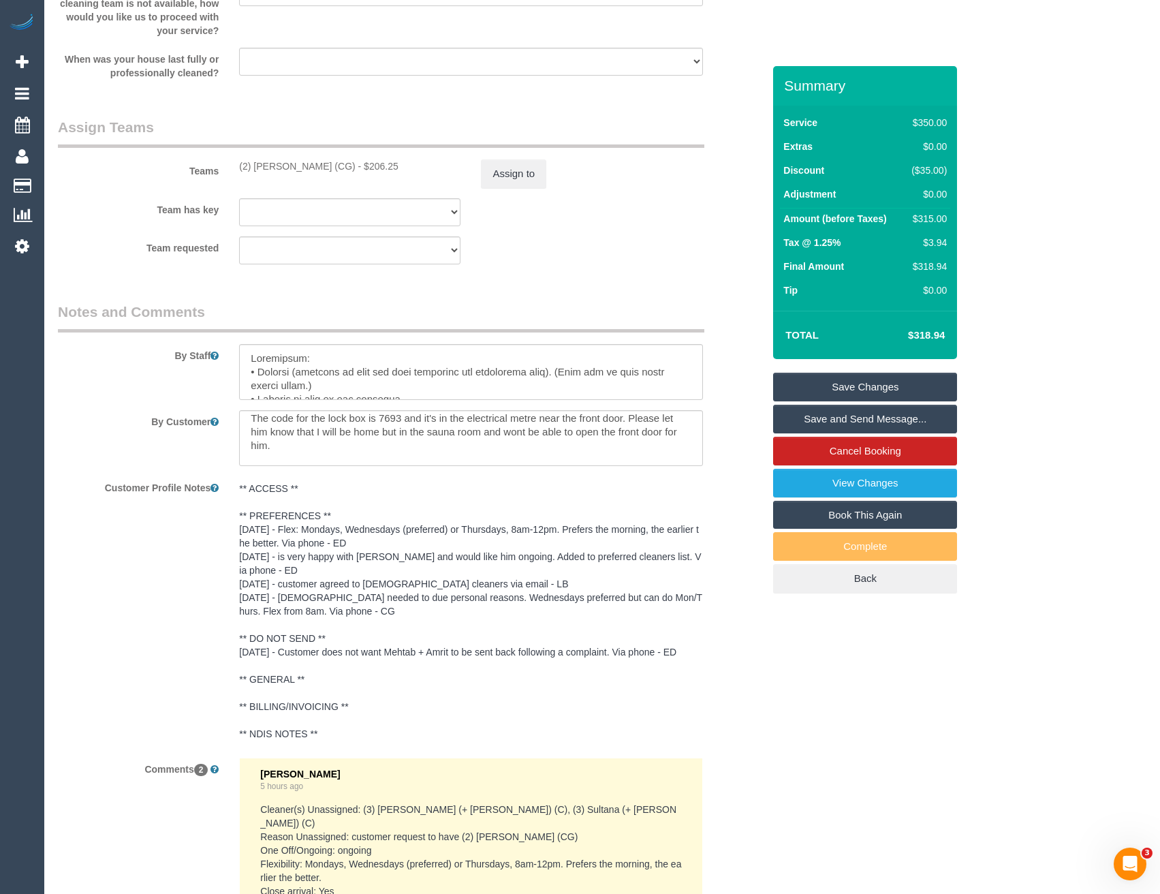
click at [534, 500] on pre "** ACCESS ** ** PREFERENCES ** 11/9/25 - Flex: Mondays, Wednesdays (preferred) …" at bounding box center [470, 611] width 463 height 259
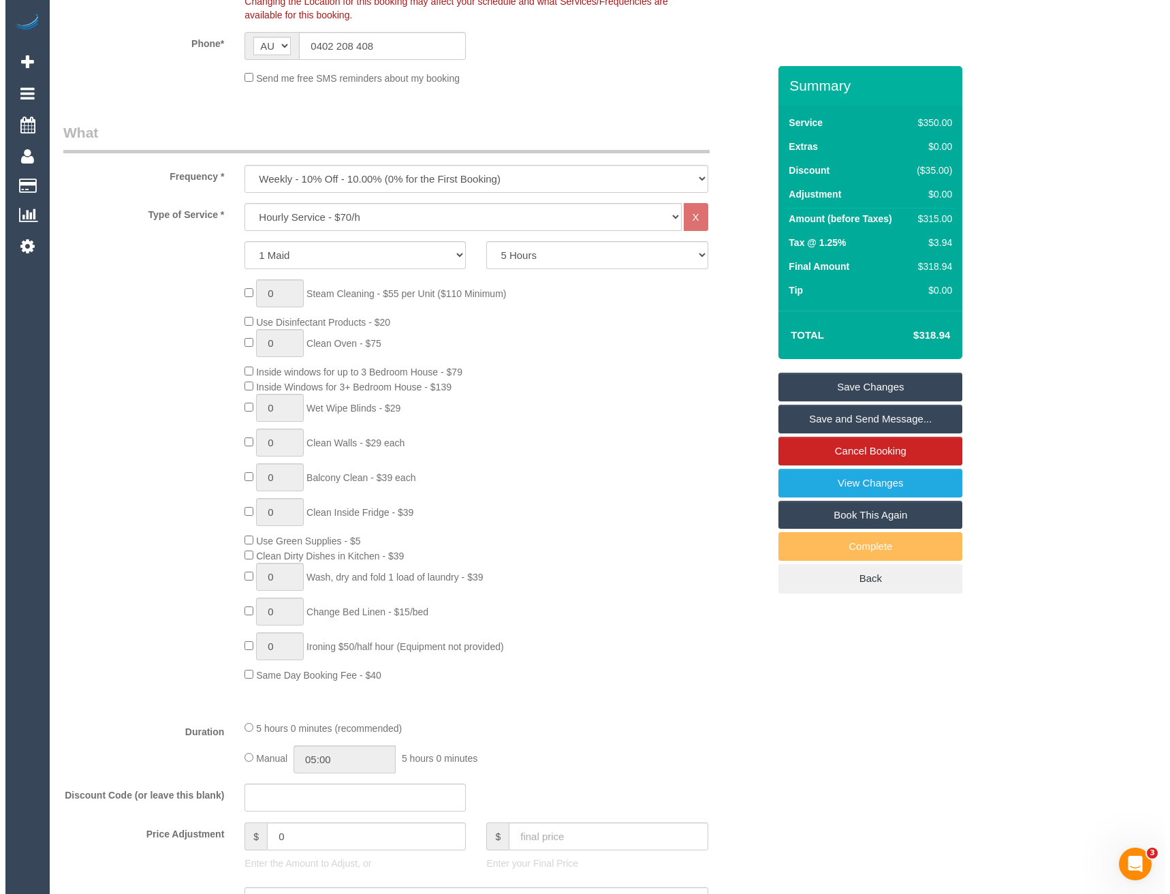
scroll to position [0, 0]
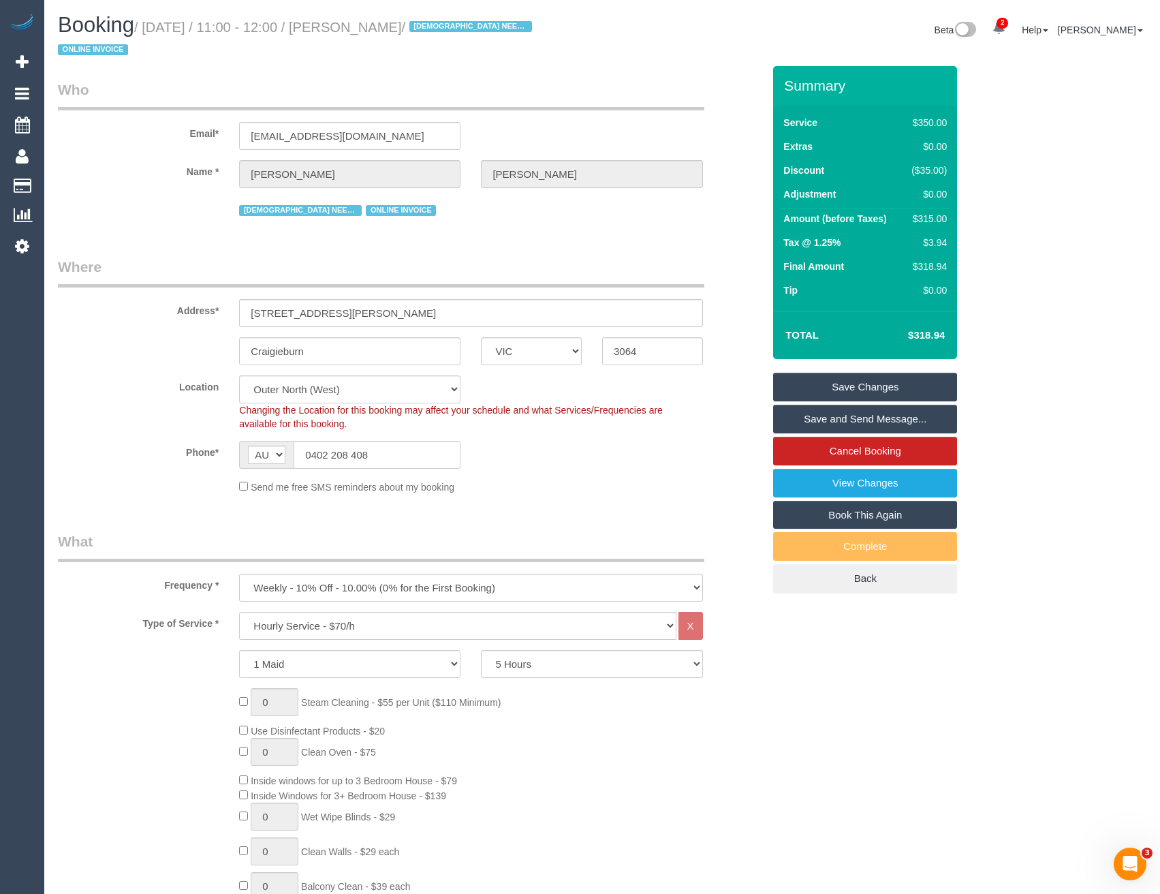
click at [812, 418] on link "Save and Send Message..." at bounding box center [865, 419] width 184 height 29
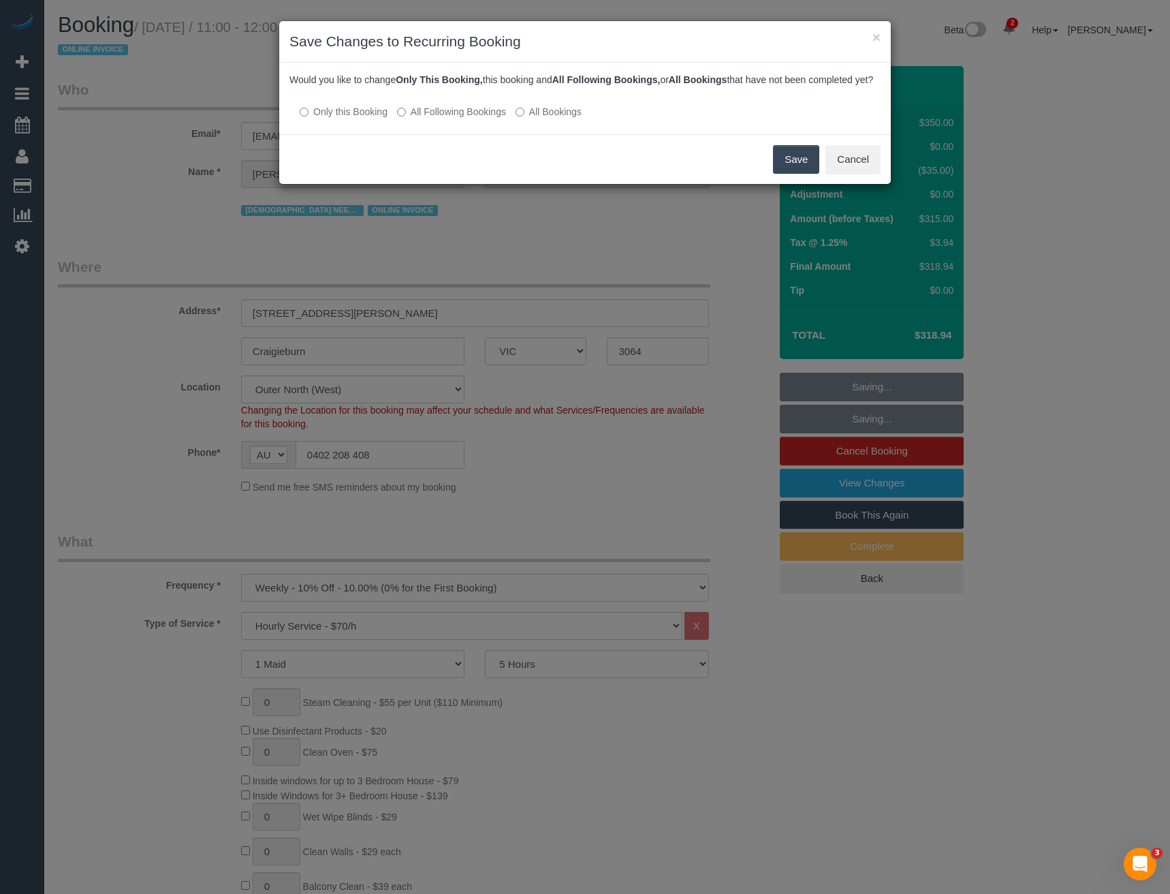
click at [414, 119] on label "All Following Bookings" at bounding box center [451, 112] width 109 height 14
click at [787, 173] on button "Save" at bounding box center [796, 159] width 46 height 29
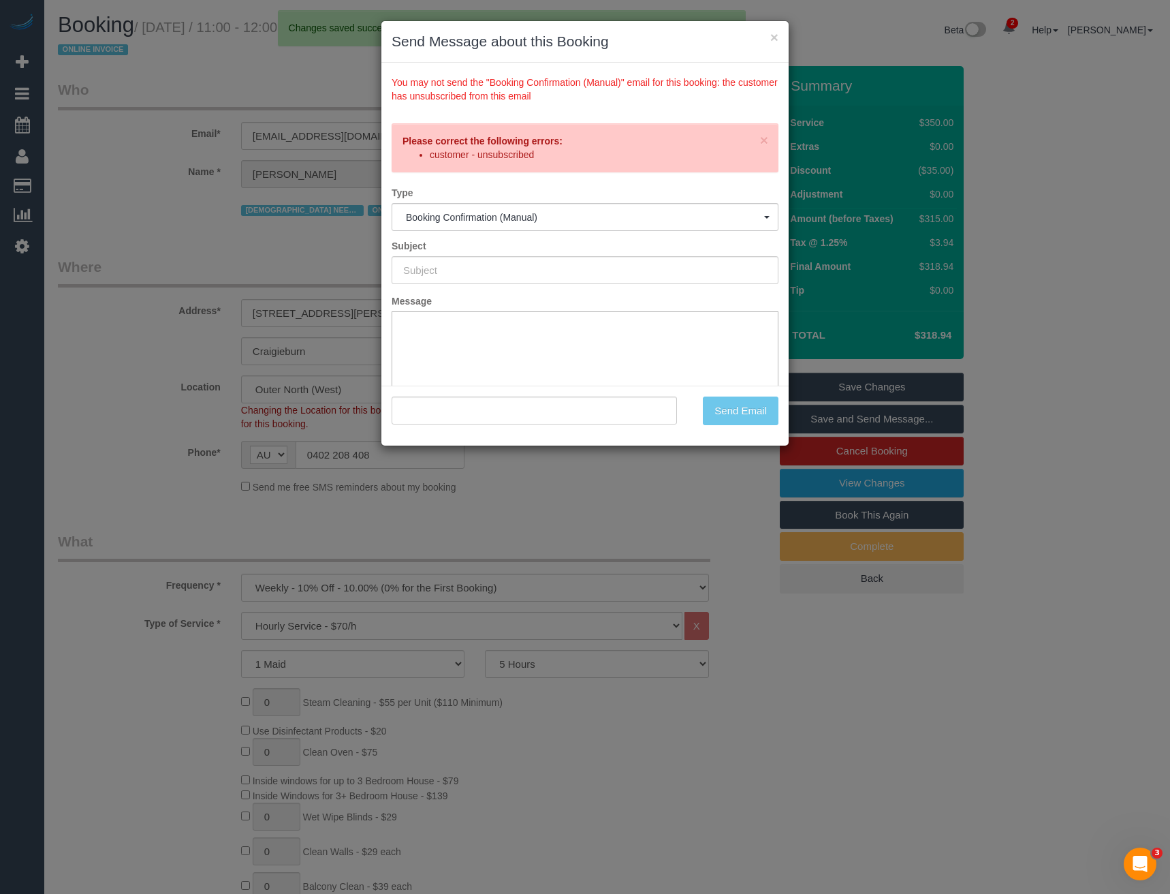
drag, startPoint x: 662, startPoint y: 503, endPoint x: 709, endPoint y: 502, distance: 47.0
click at [662, 503] on div "× Send Message about this Booking You may not send the "Booking Confirmation (M…" at bounding box center [585, 447] width 1170 height 894
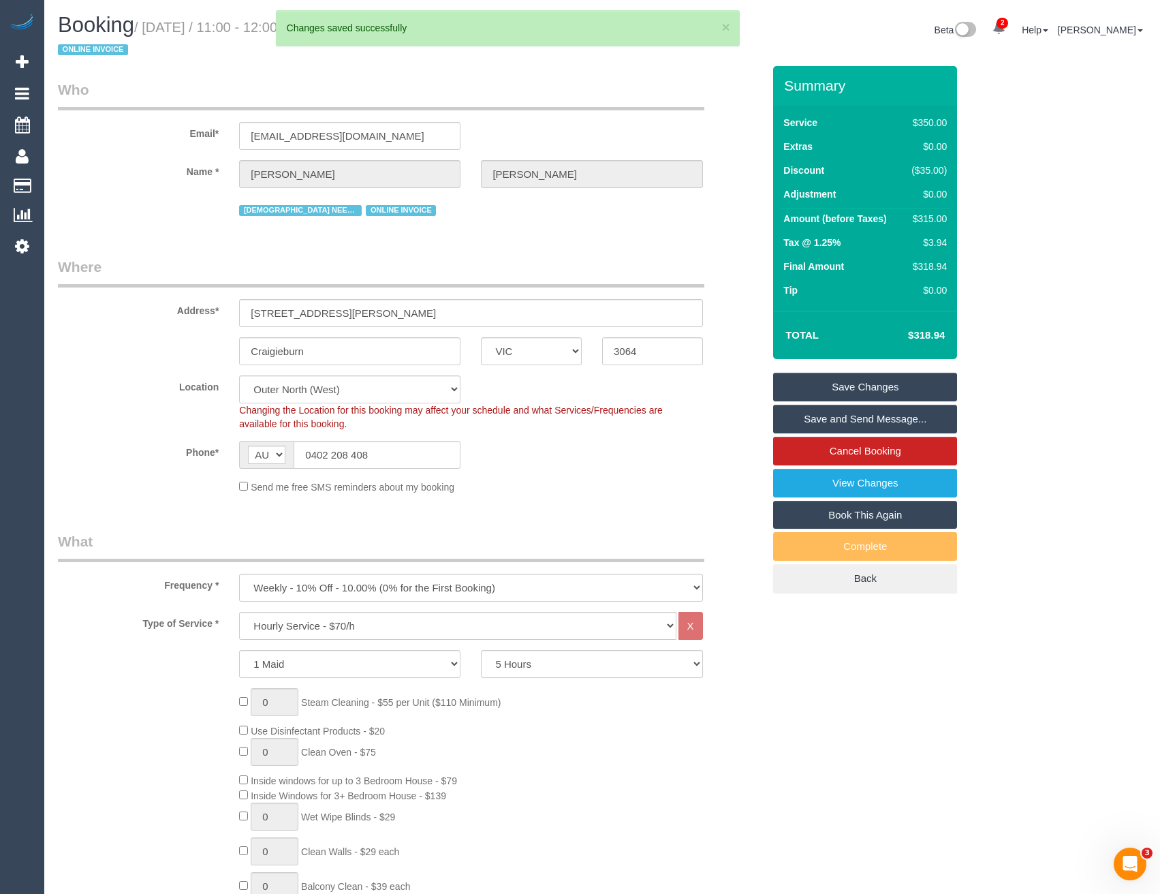
click at [858, 389] on link "Save Changes" at bounding box center [865, 387] width 184 height 29
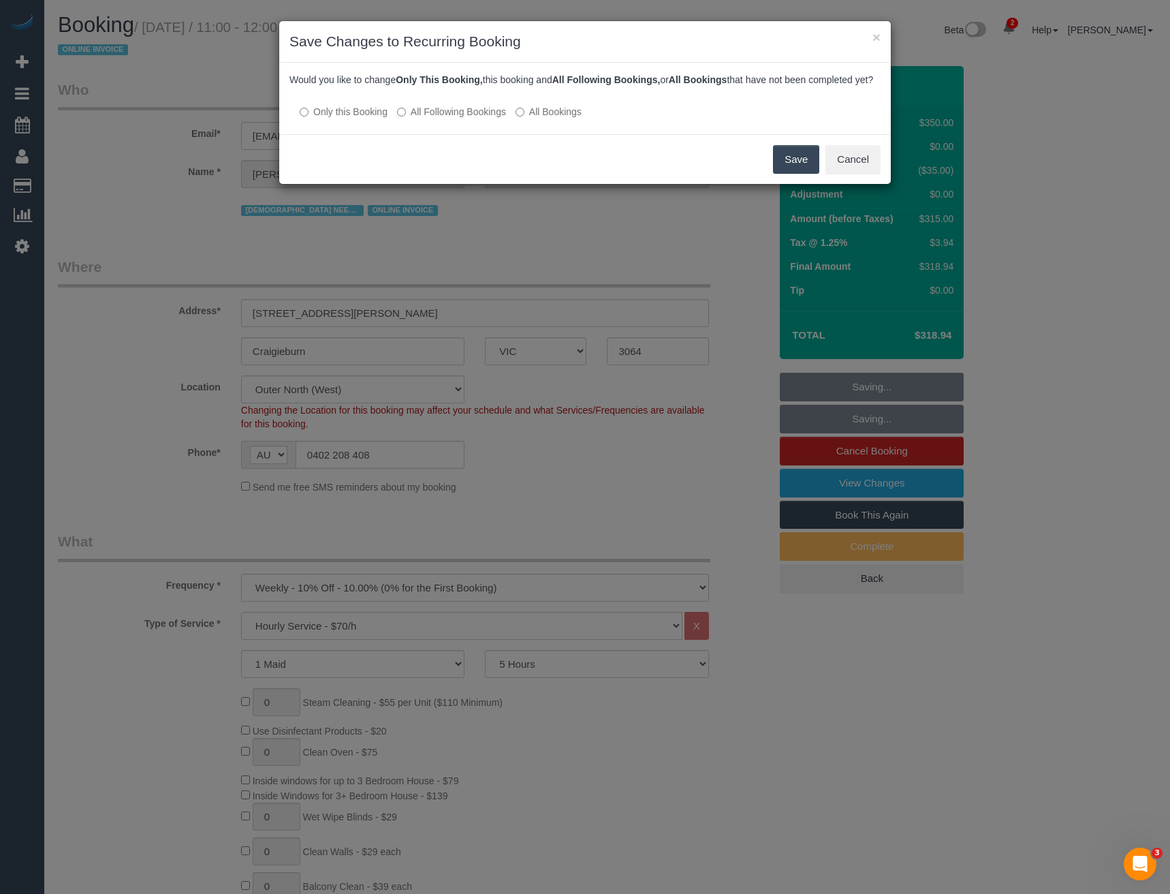
click at [436, 119] on label "All Following Bookings" at bounding box center [451, 112] width 109 height 14
click at [778, 174] on button "Save" at bounding box center [796, 159] width 46 height 29
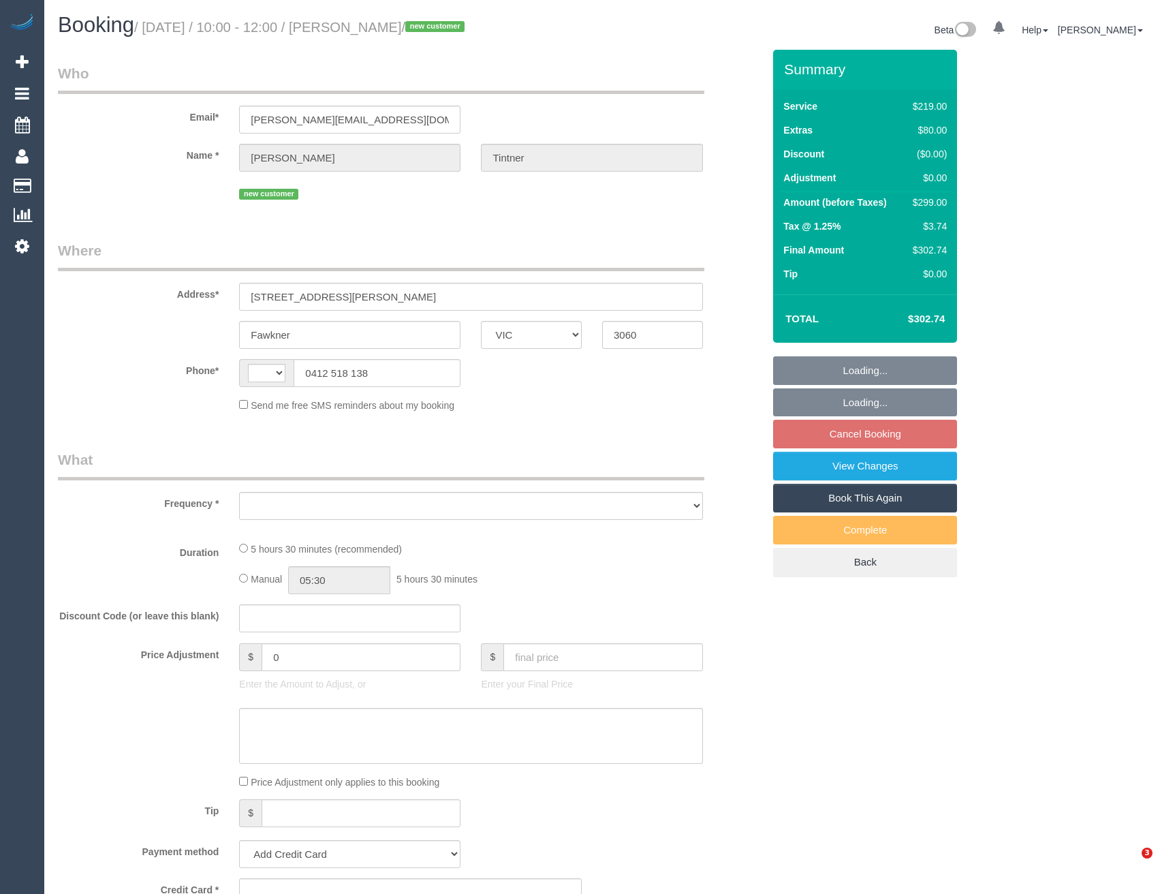
select select "VIC"
select select "string:AU"
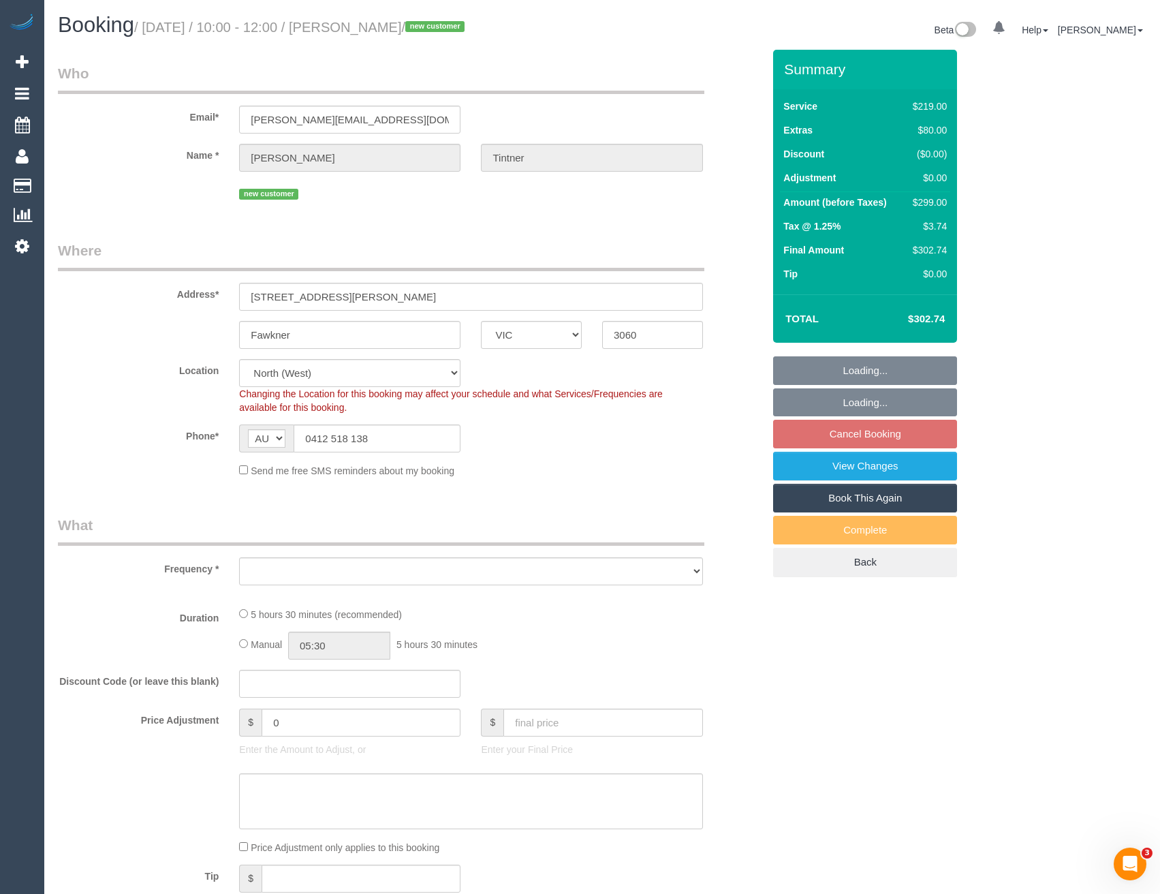
select select "object:596"
select select "string:stripe-pm_1S3rHL2GScqysDRVldjG51bM"
select select "number:30"
select select "number:14"
select select "number:19"
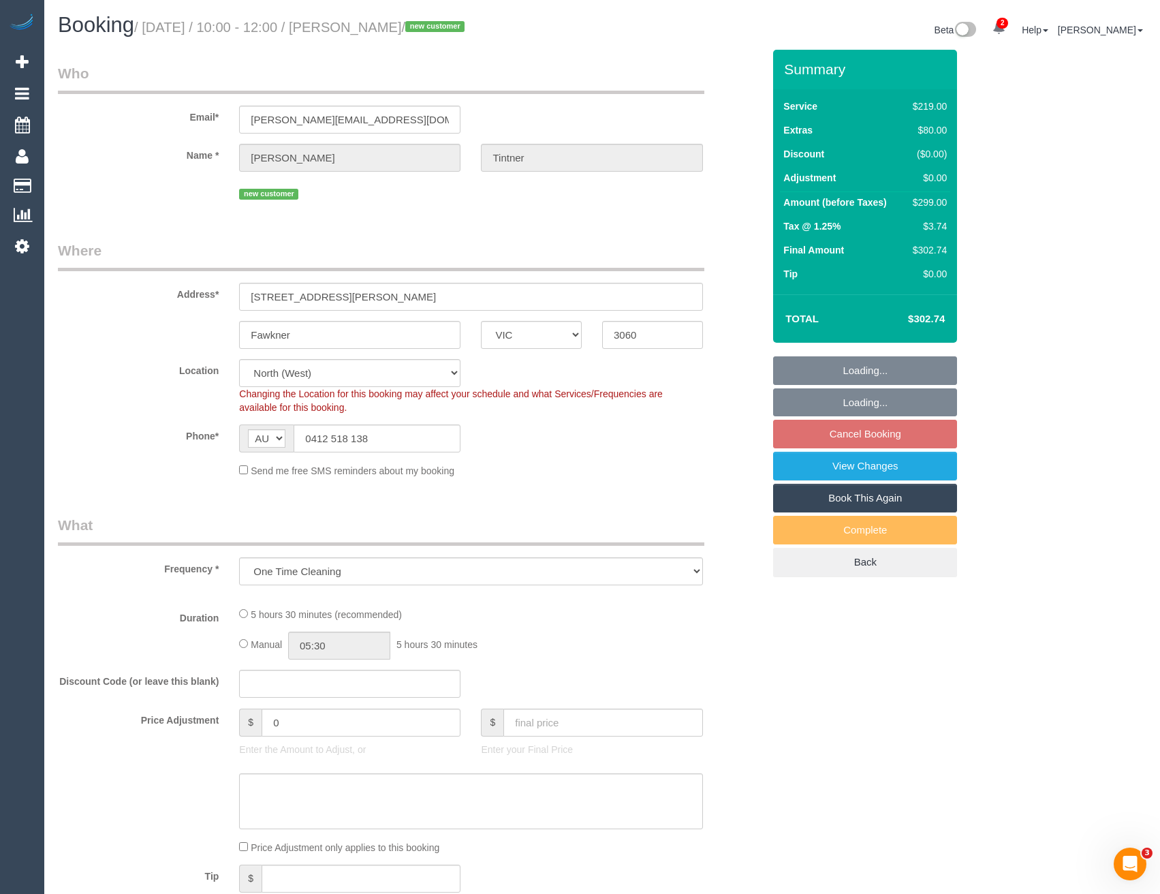
select select "number:24"
select select "number:13"
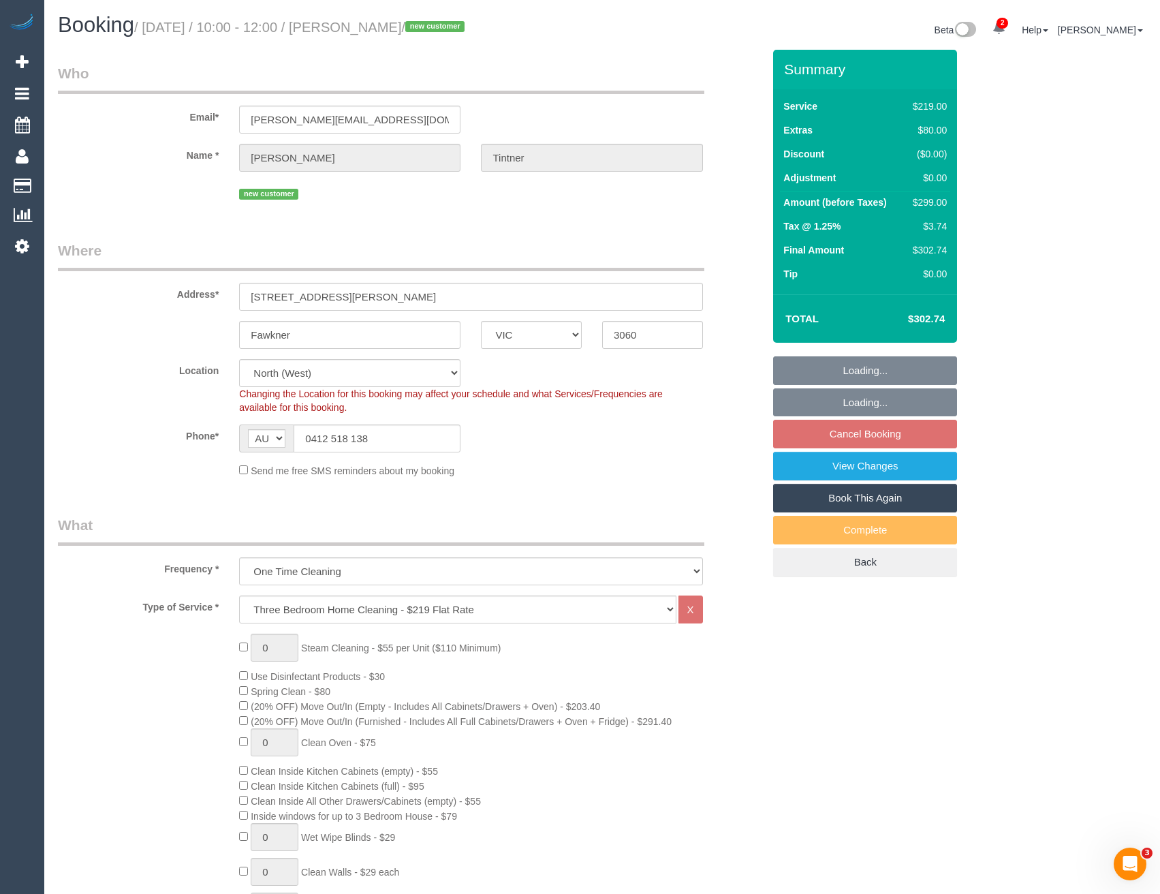
select select "object:1586"
select select "spot3"
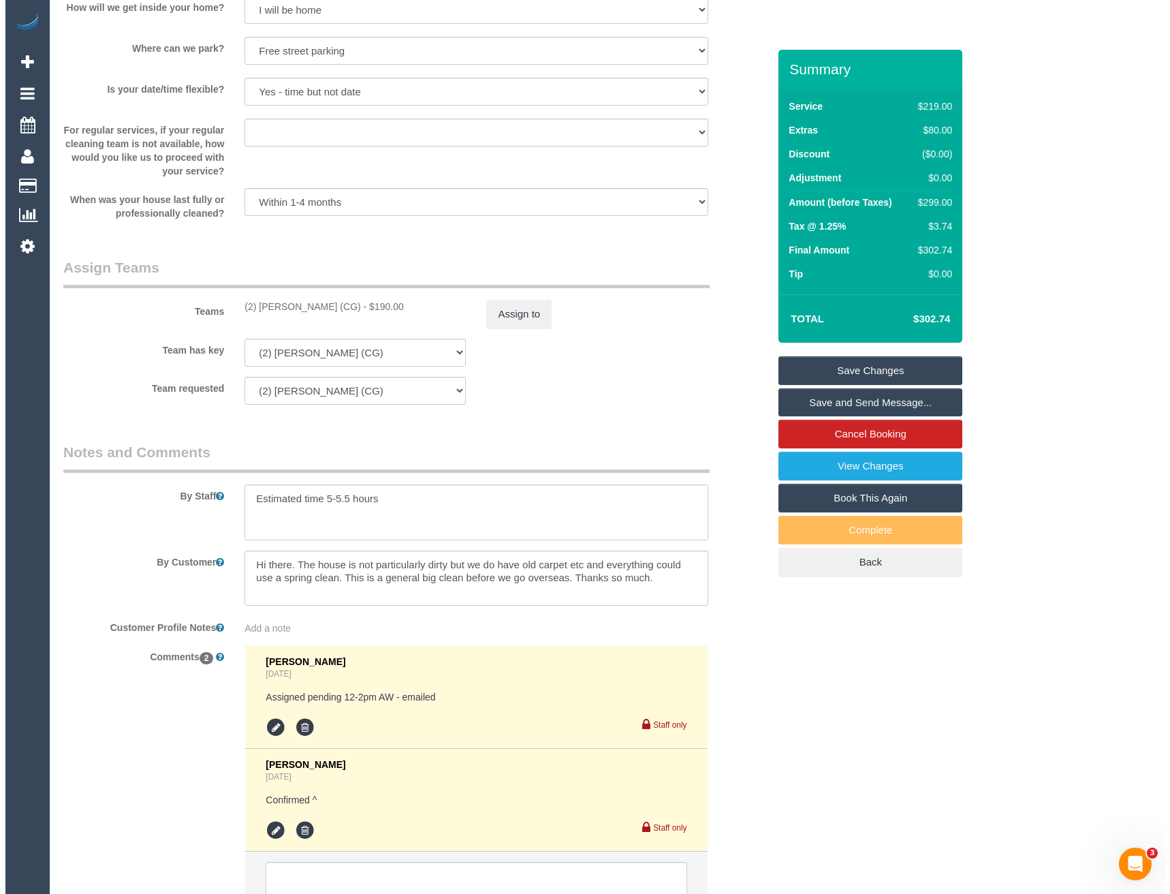
scroll to position [1605, 0]
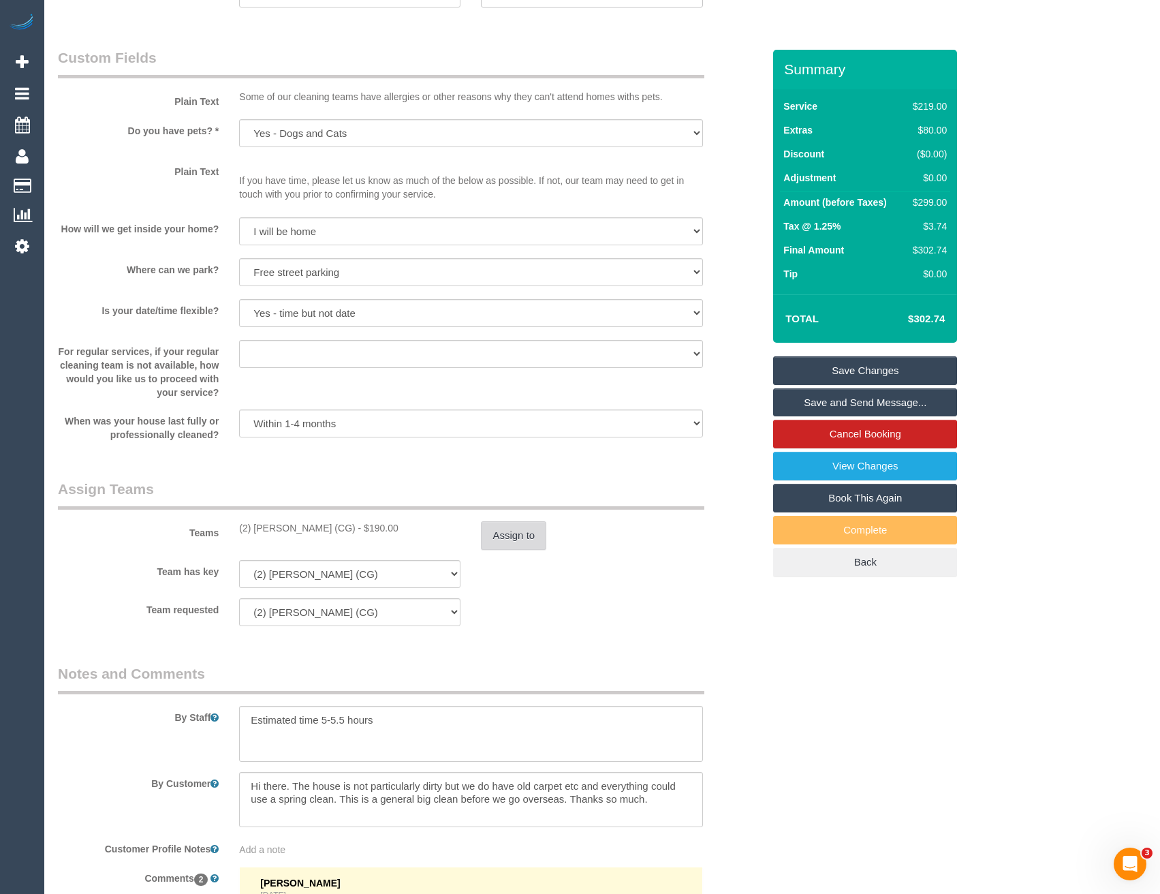
click at [499, 542] on button "Assign to" at bounding box center [513, 535] width 65 height 29
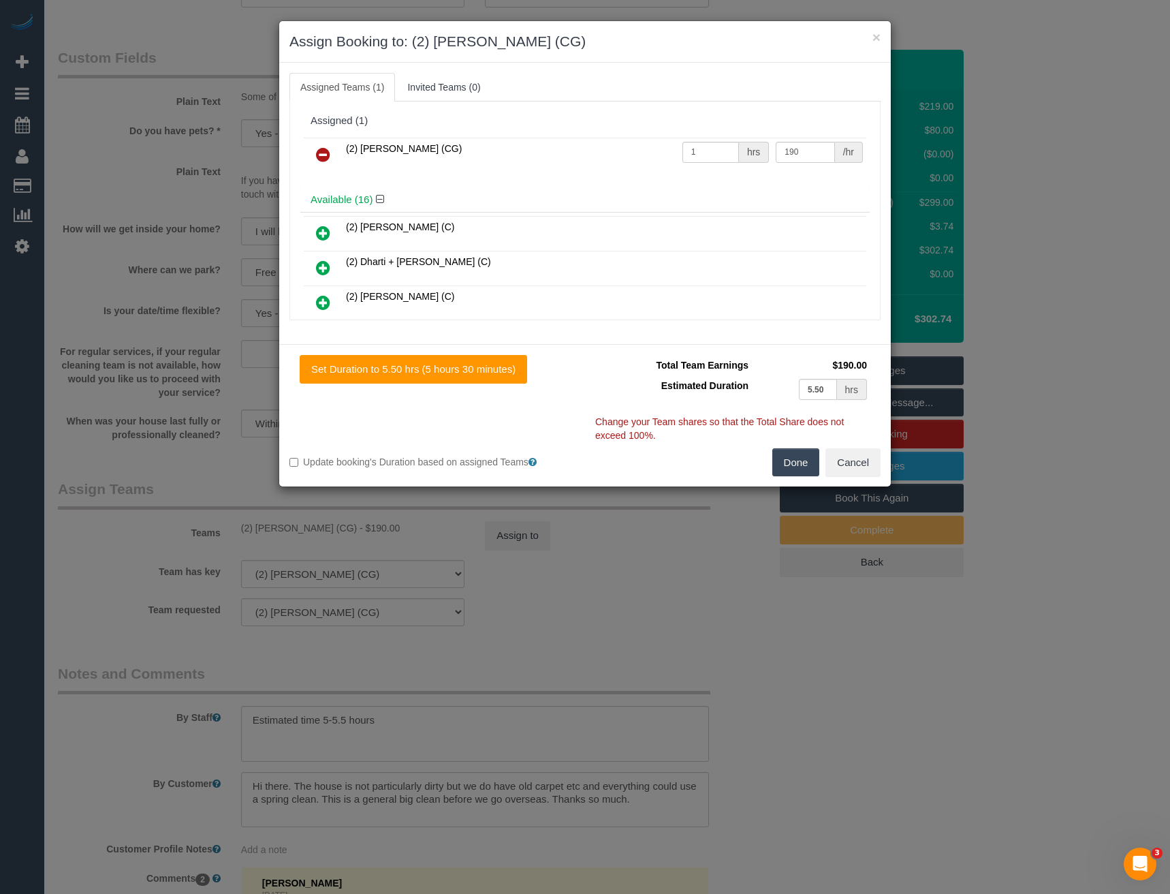
click at [322, 153] on icon at bounding box center [323, 154] width 14 height 16
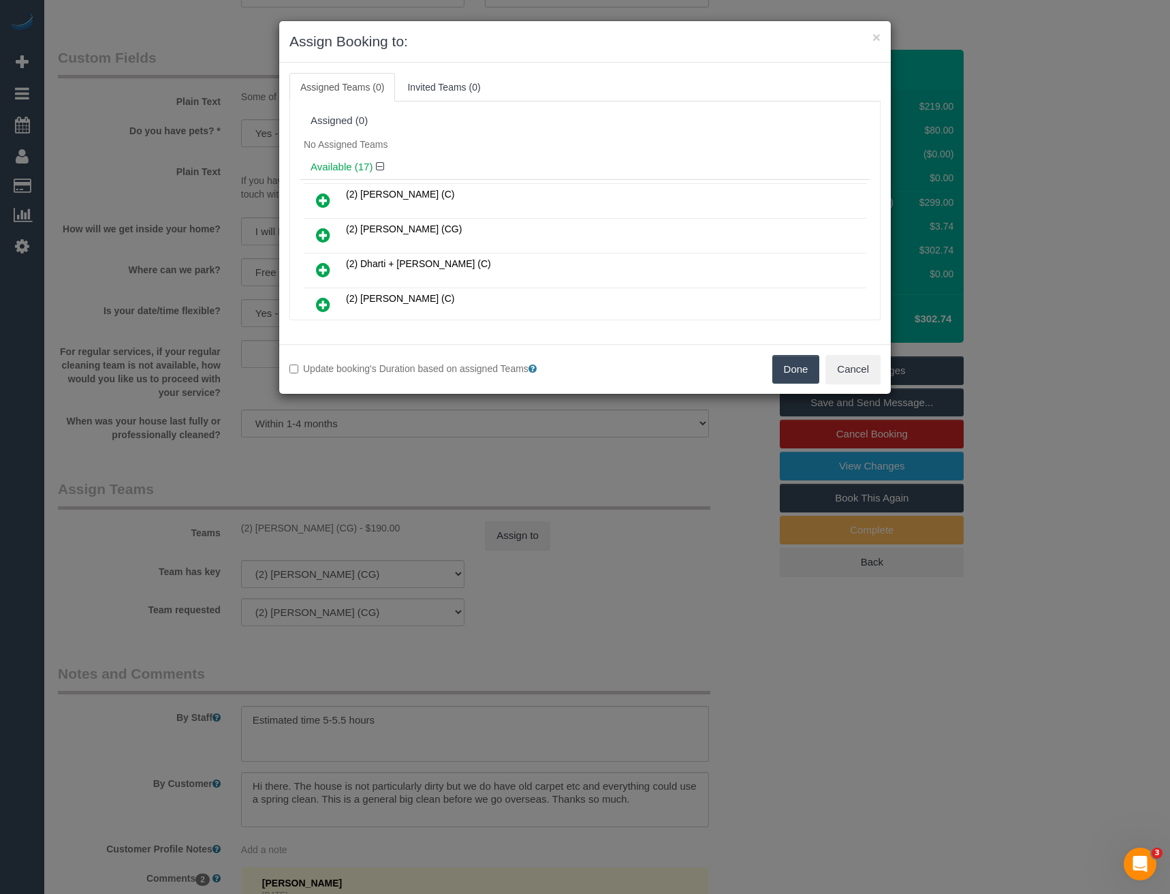
scroll to position [228, 0]
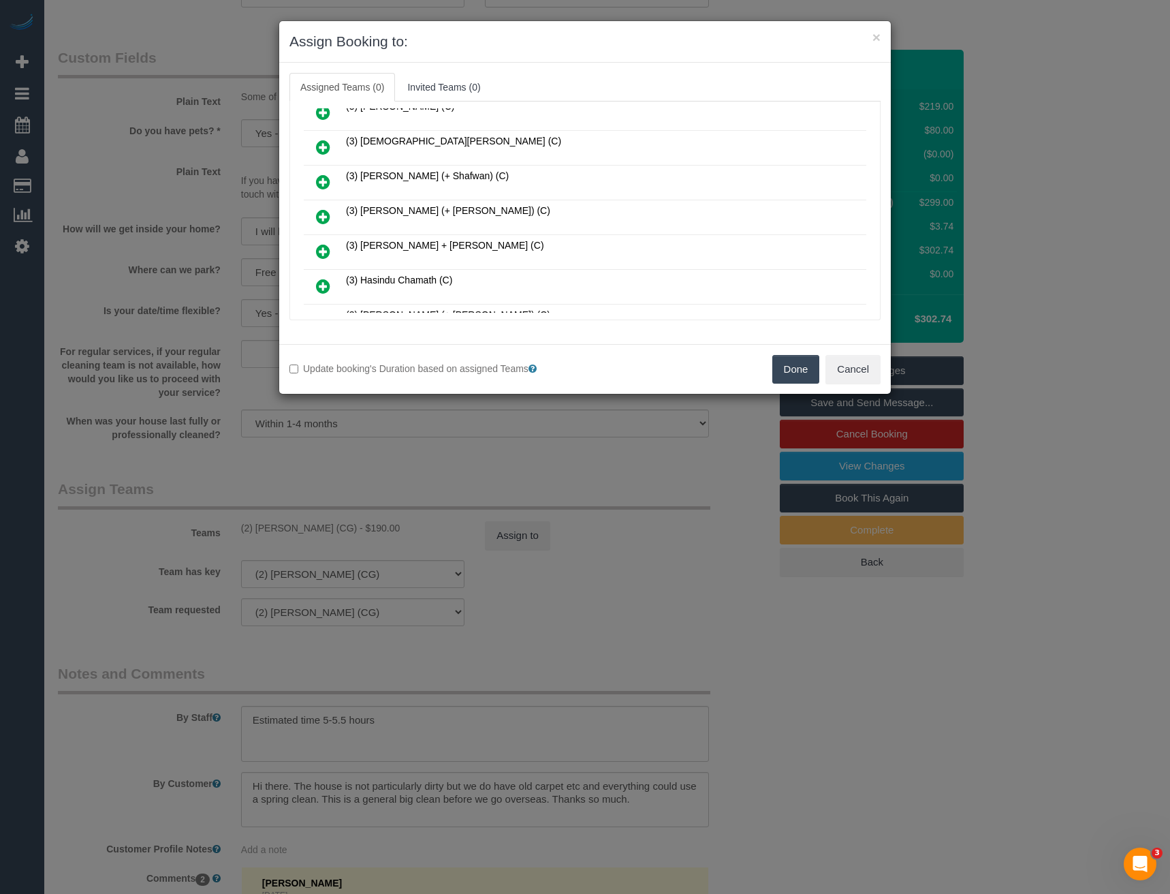
click at [322, 217] on icon at bounding box center [323, 216] width 14 height 16
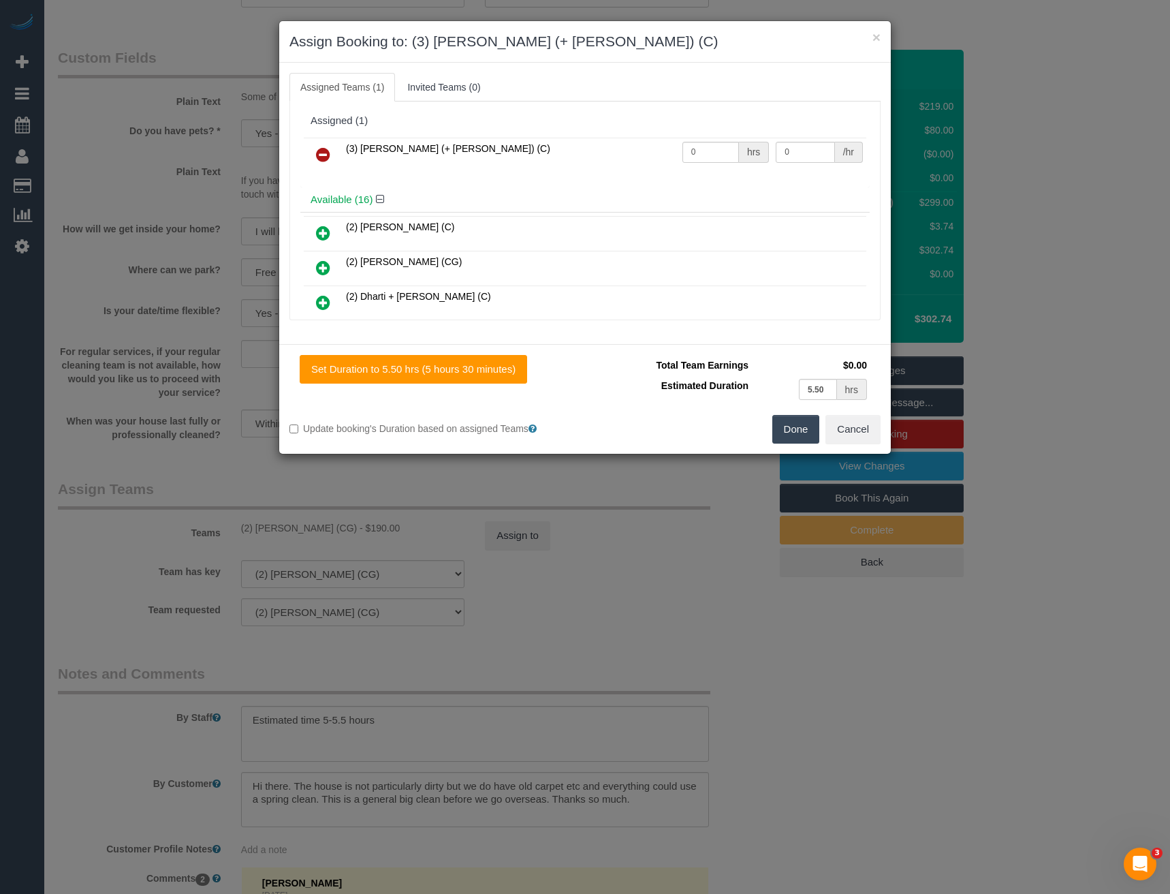
scroll to position [505, 0]
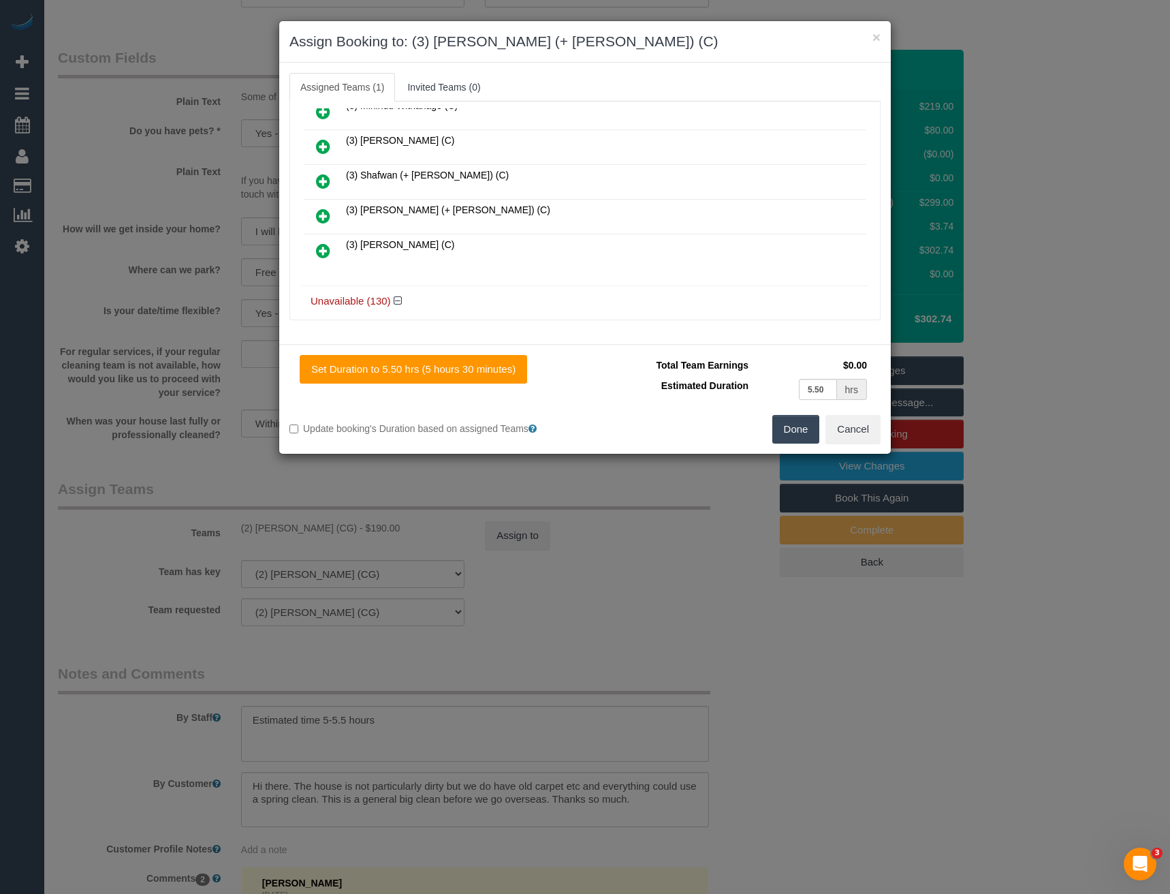
click at [316, 215] on icon at bounding box center [323, 216] width 14 height 16
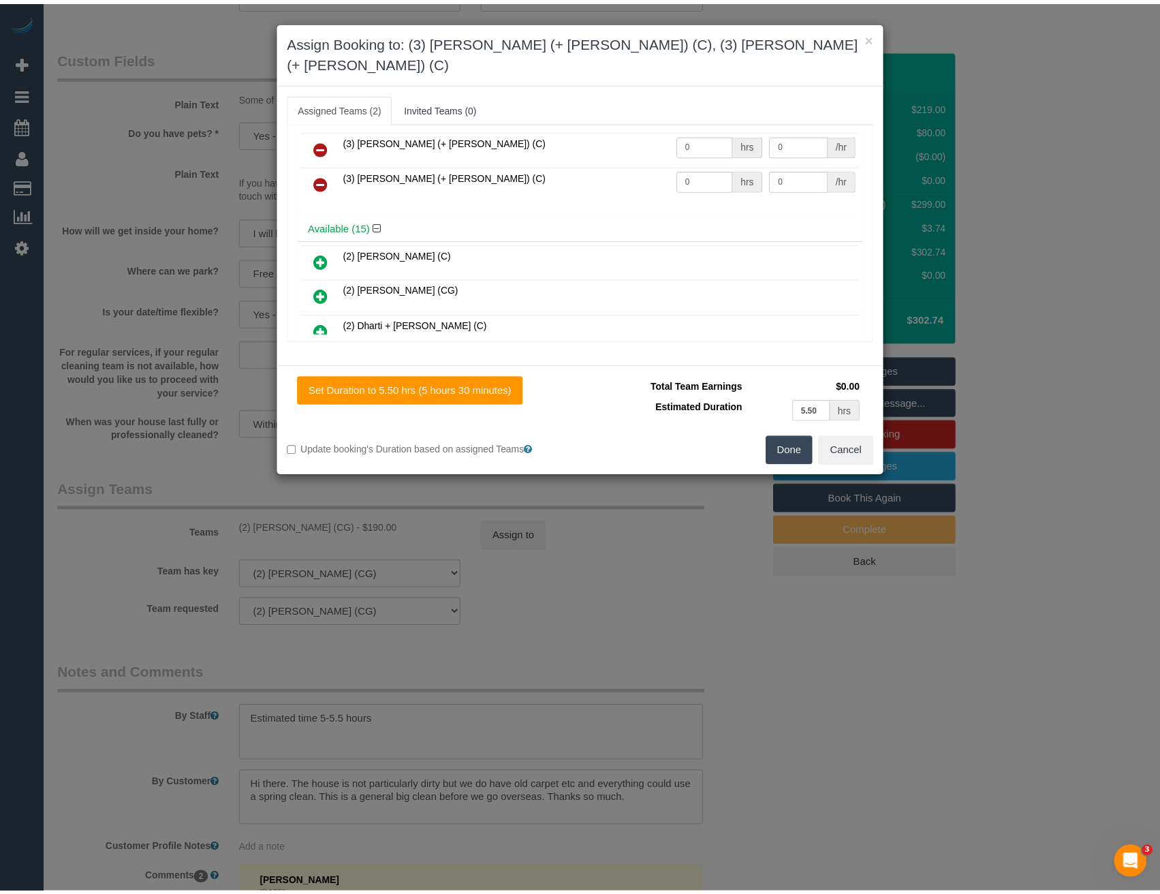
scroll to position [0, 0]
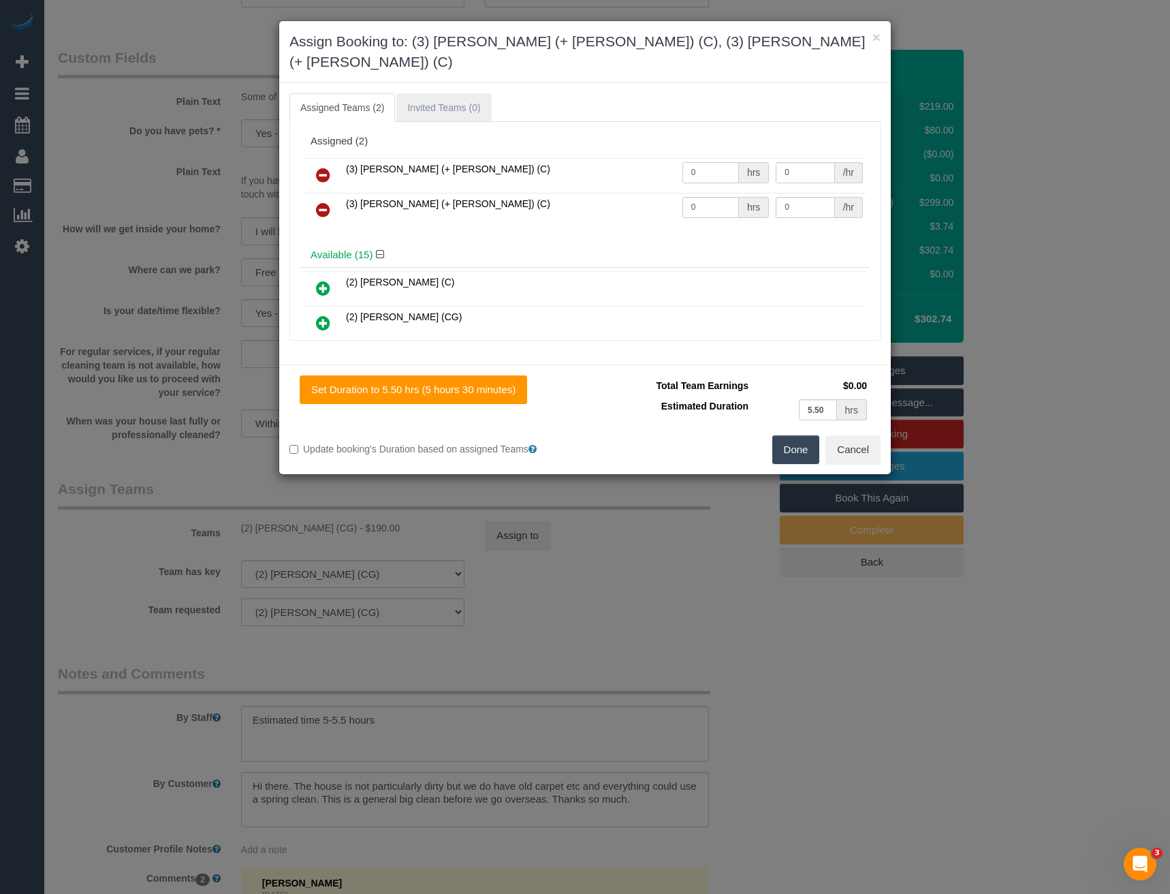
drag, startPoint x: 698, startPoint y: 156, endPoint x: 488, endPoint y: 98, distance: 217.0
click at [594, 165] on tr "(3) Felipe (+ Tatiana) (C) 0 hrs 0 /hr" at bounding box center [585, 175] width 563 height 35
type input "1"
type input "95"
click at [685, 197] on input "0" at bounding box center [711, 207] width 57 height 21
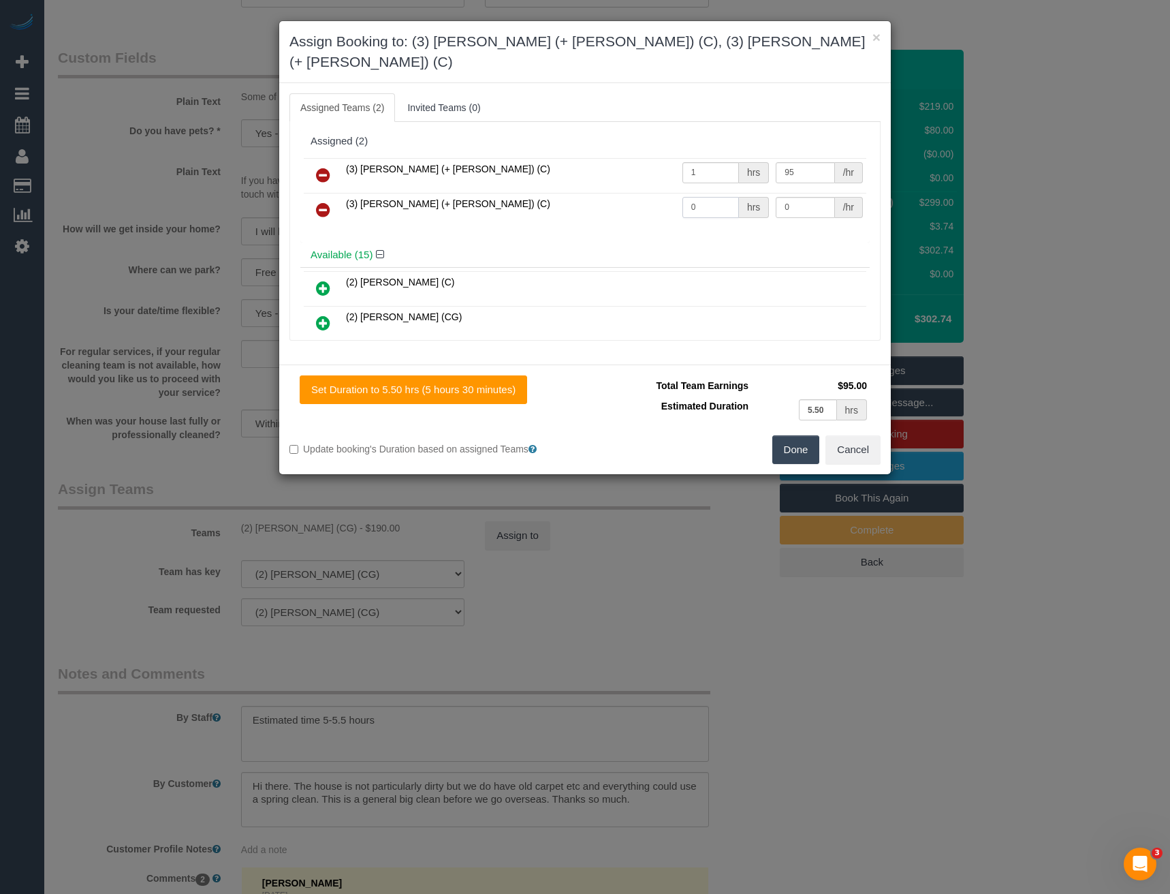
drag, startPoint x: 693, startPoint y: 187, endPoint x: 652, endPoint y: 192, distance: 41.2
click at [655, 193] on tr "(3) Tatiana (+ Felipe) (C) 0 hrs 0 /hr" at bounding box center [585, 210] width 563 height 35
type input "1"
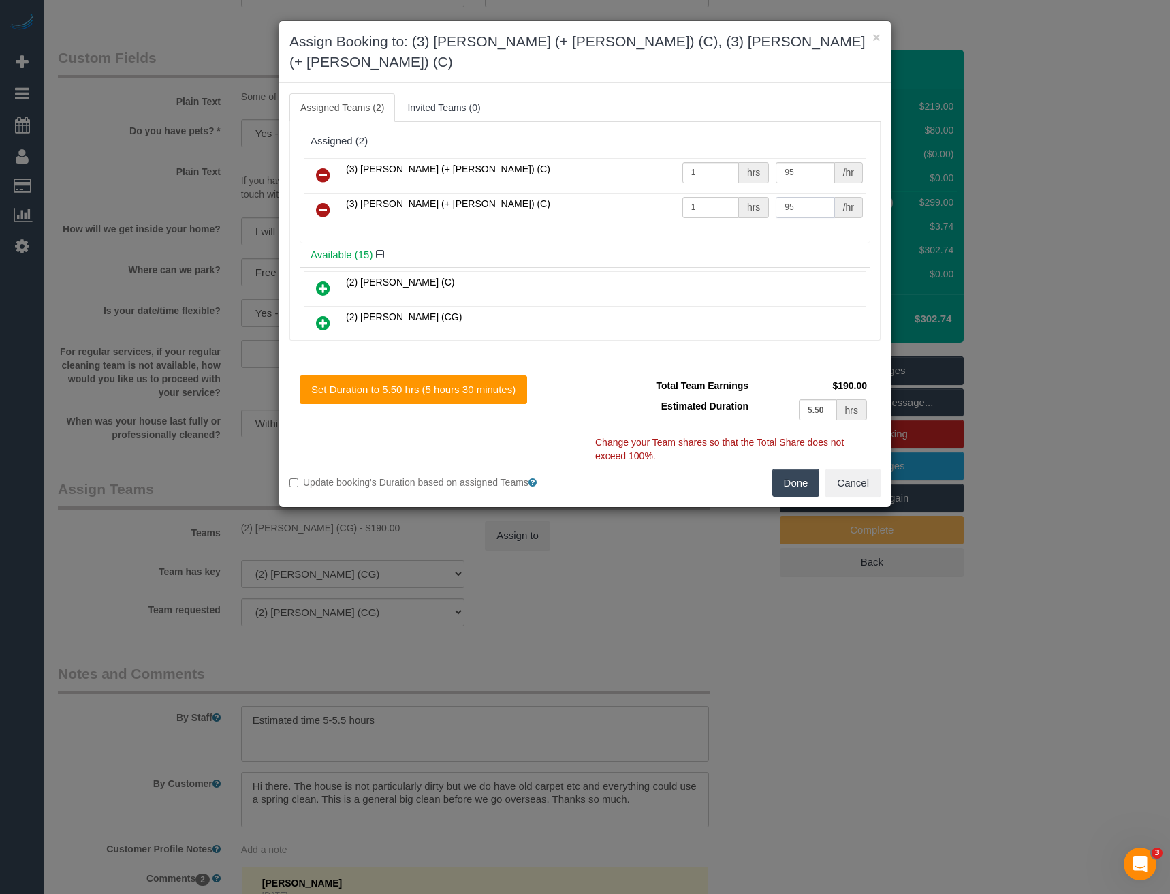
type input "95"
click at [803, 469] on button "Done" at bounding box center [797, 483] width 48 height 29
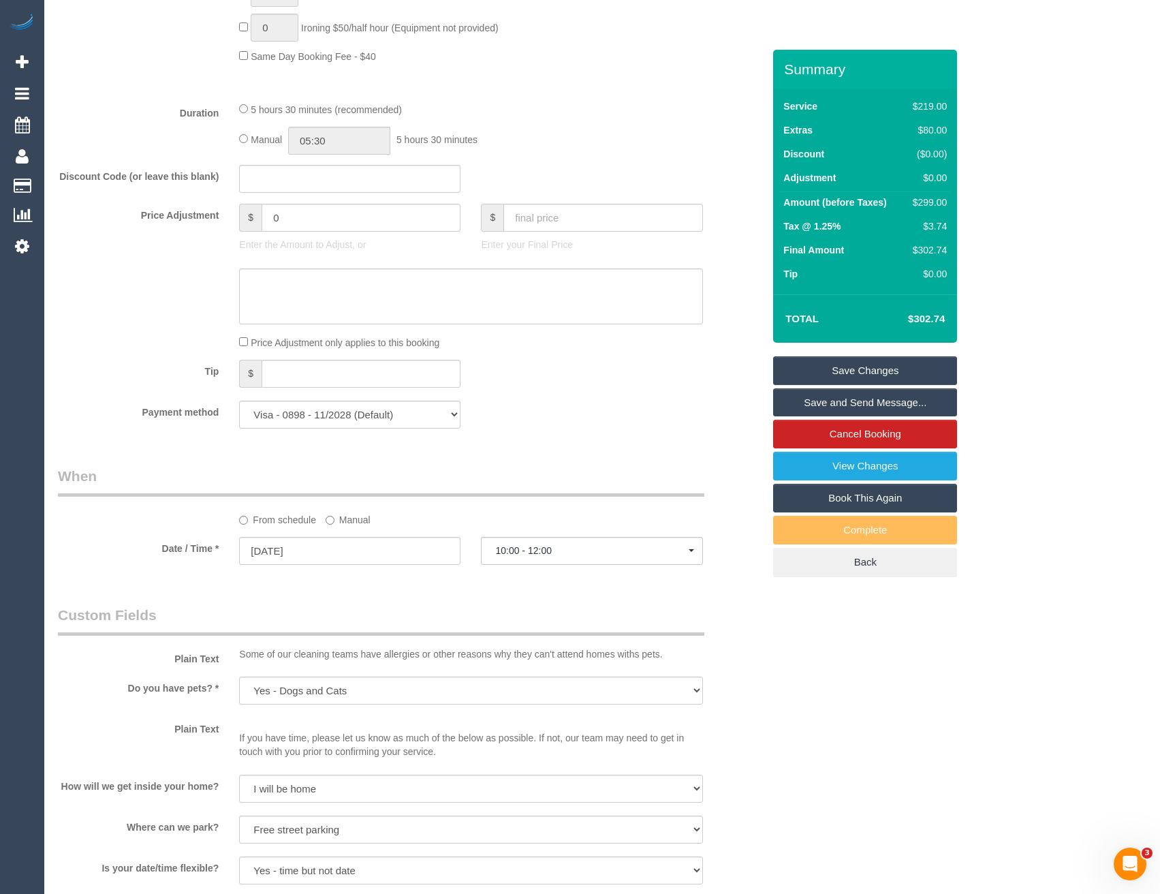
scroll to position [924, 0]
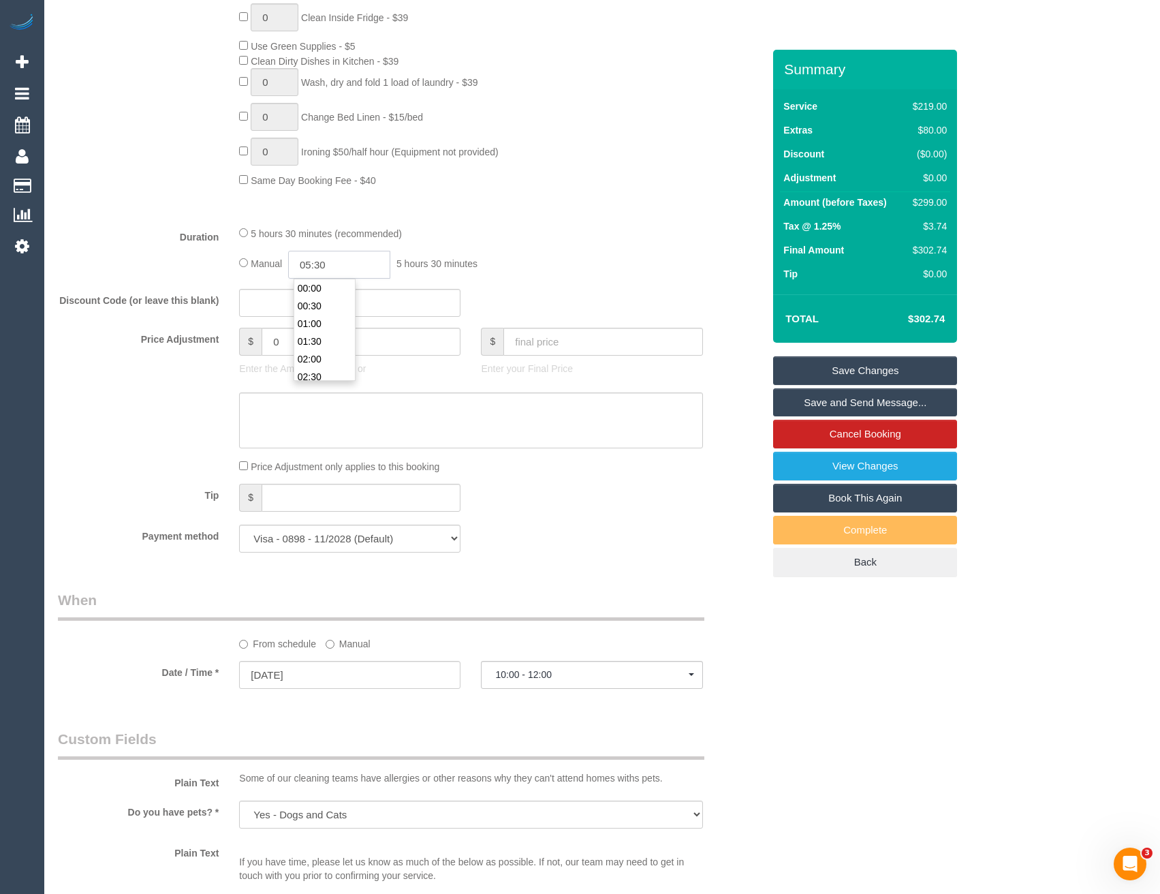
click at [351, 258] on input "05:30" at bounding box center [339, 265] width 102 height 28
click at [328, 320] on li "03:00" at bounding box center [324, 326] width 61 height 18
click at [348, 252] on input "03:00" at bounding box center [339, 265] width 102 height 28
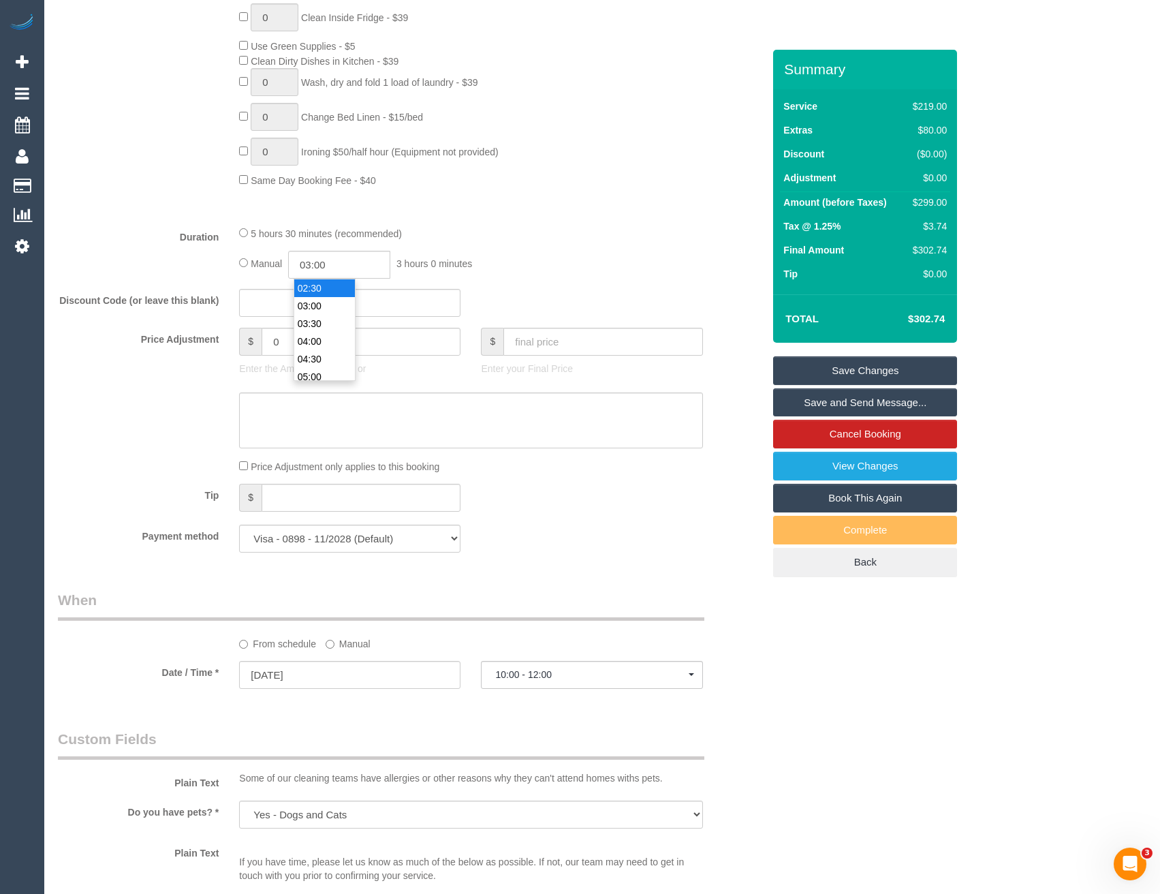
type input "02:30"
click at [323, 289] on li "02:30" at bounding box center [324, 288] width 61 height 18
click at [353, 270] on input "02:30" at bounding box center [339, 265] width 102 height 28
select select "spot24"
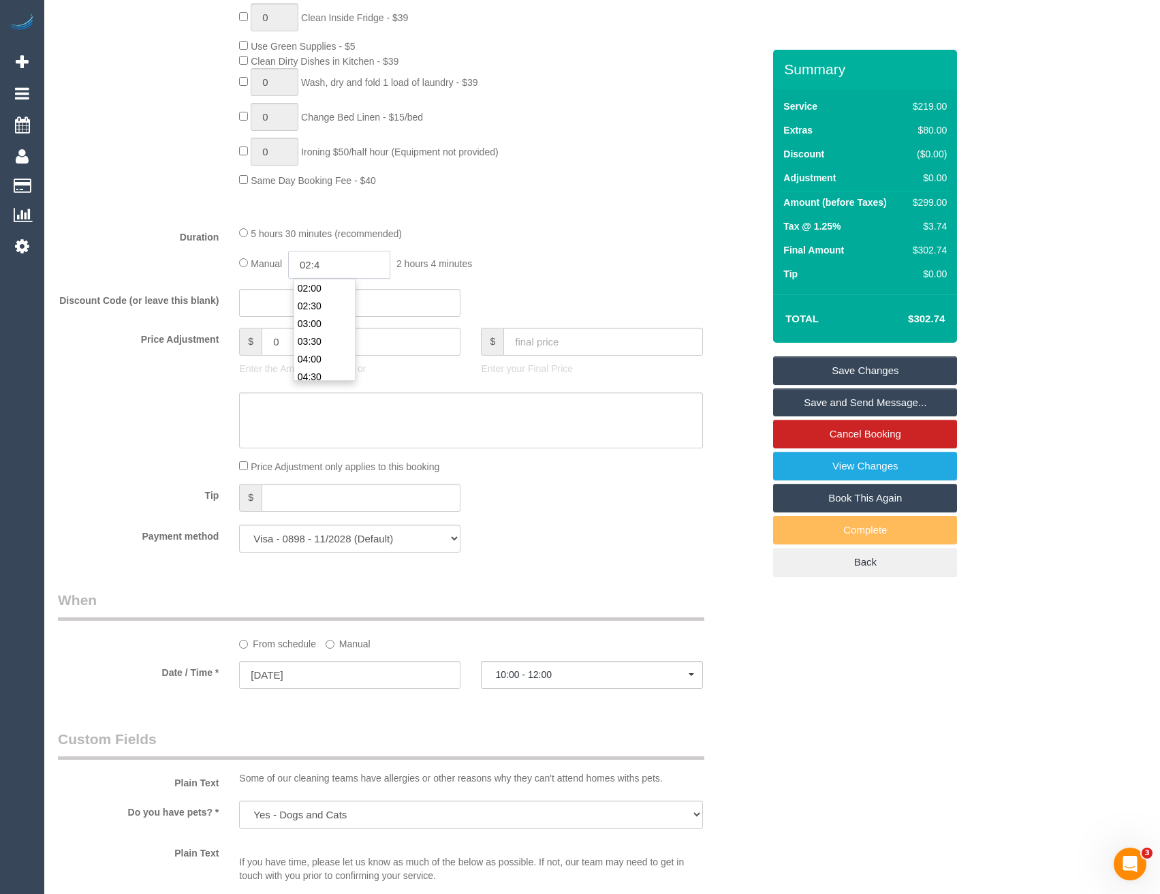
type input "02:45"
select select "spot45"
select select "spot66"
type input "02:45"
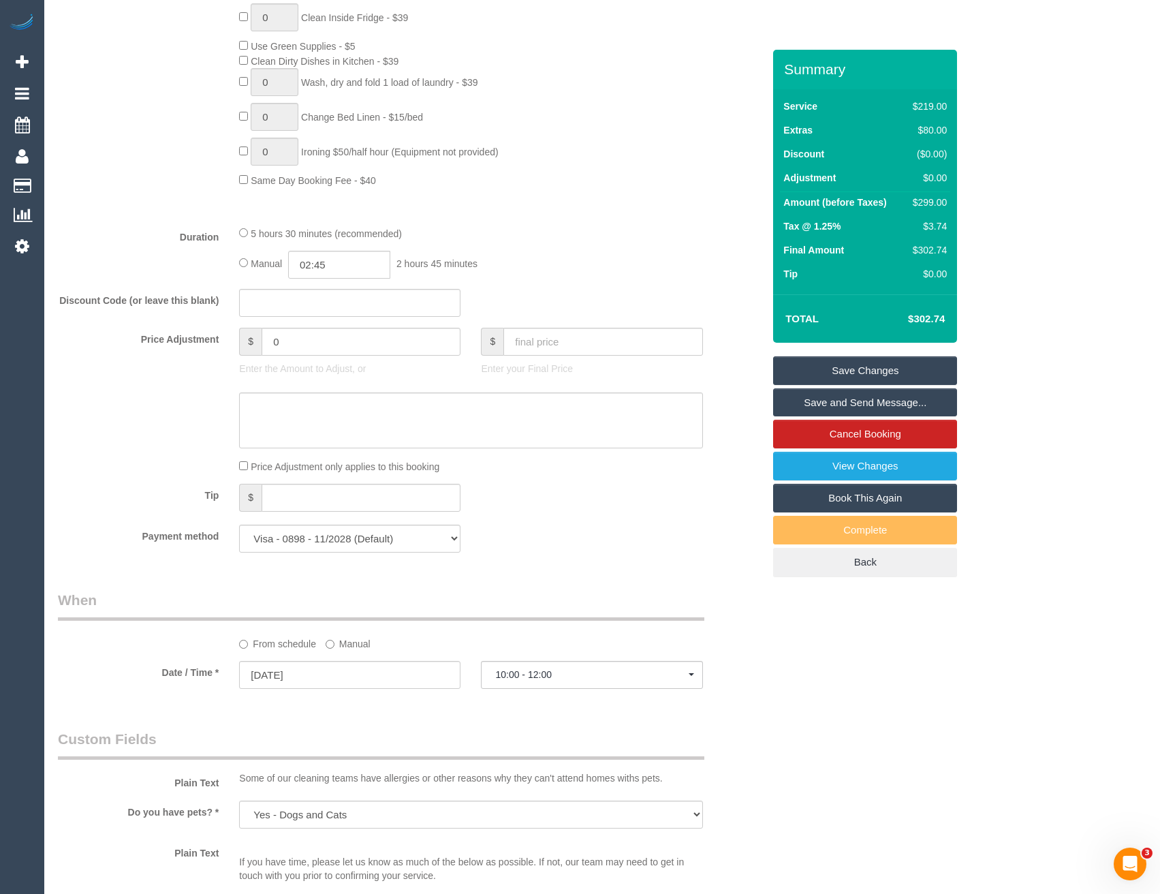
select select "spot87"
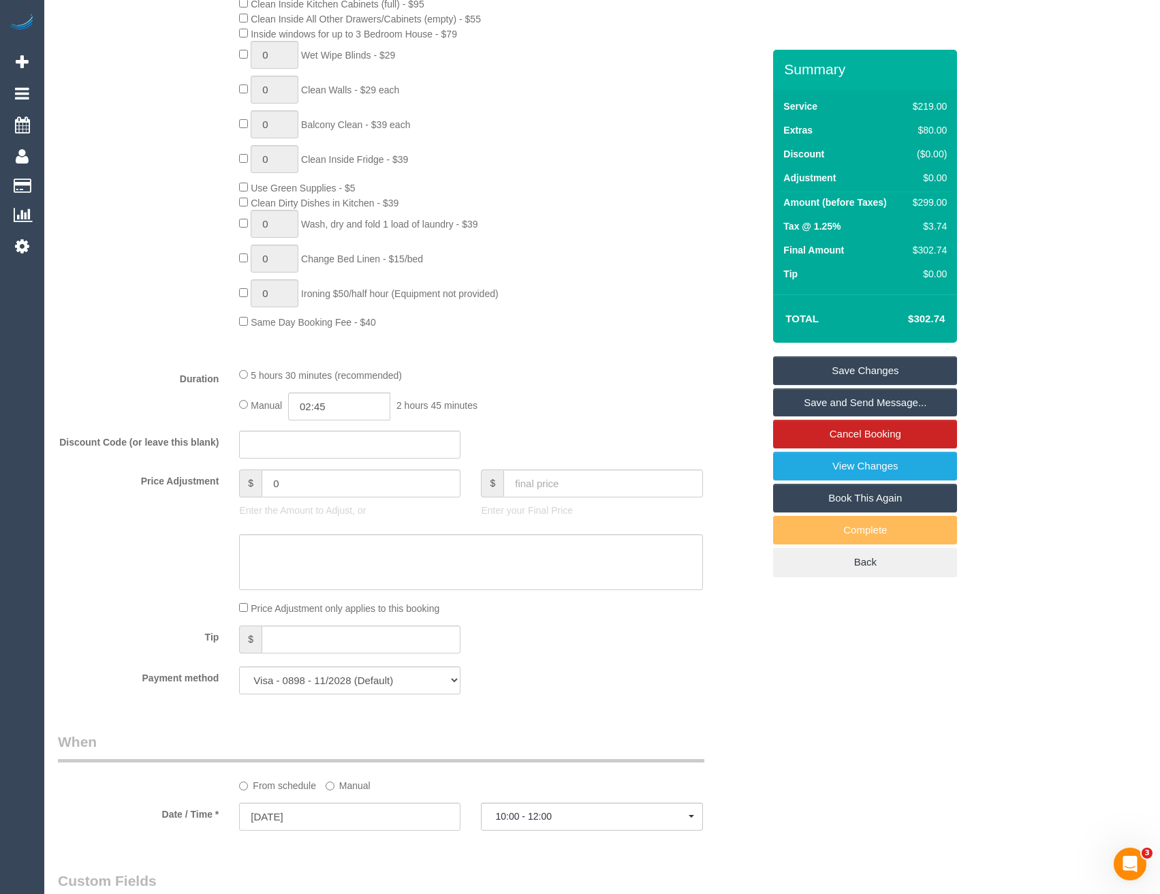
scroll to position [447, 0]
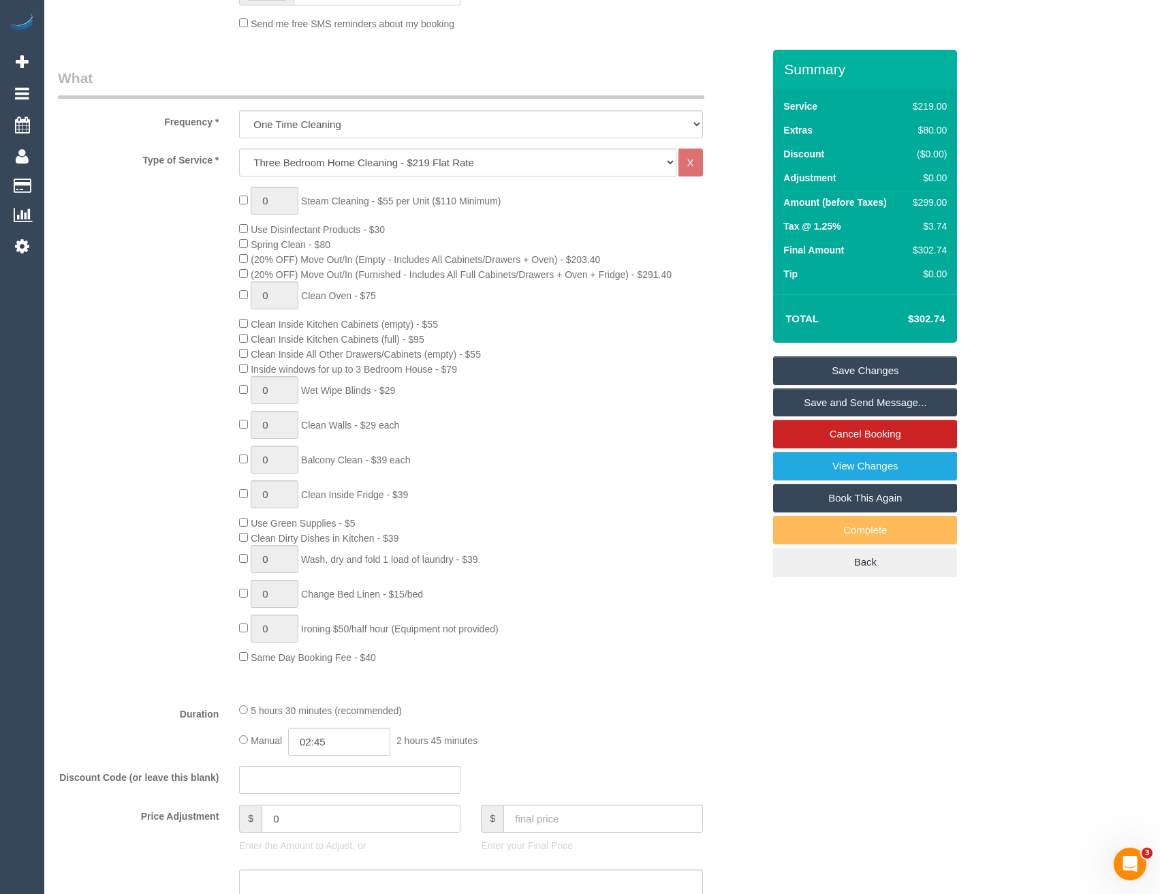
select select "spot129"
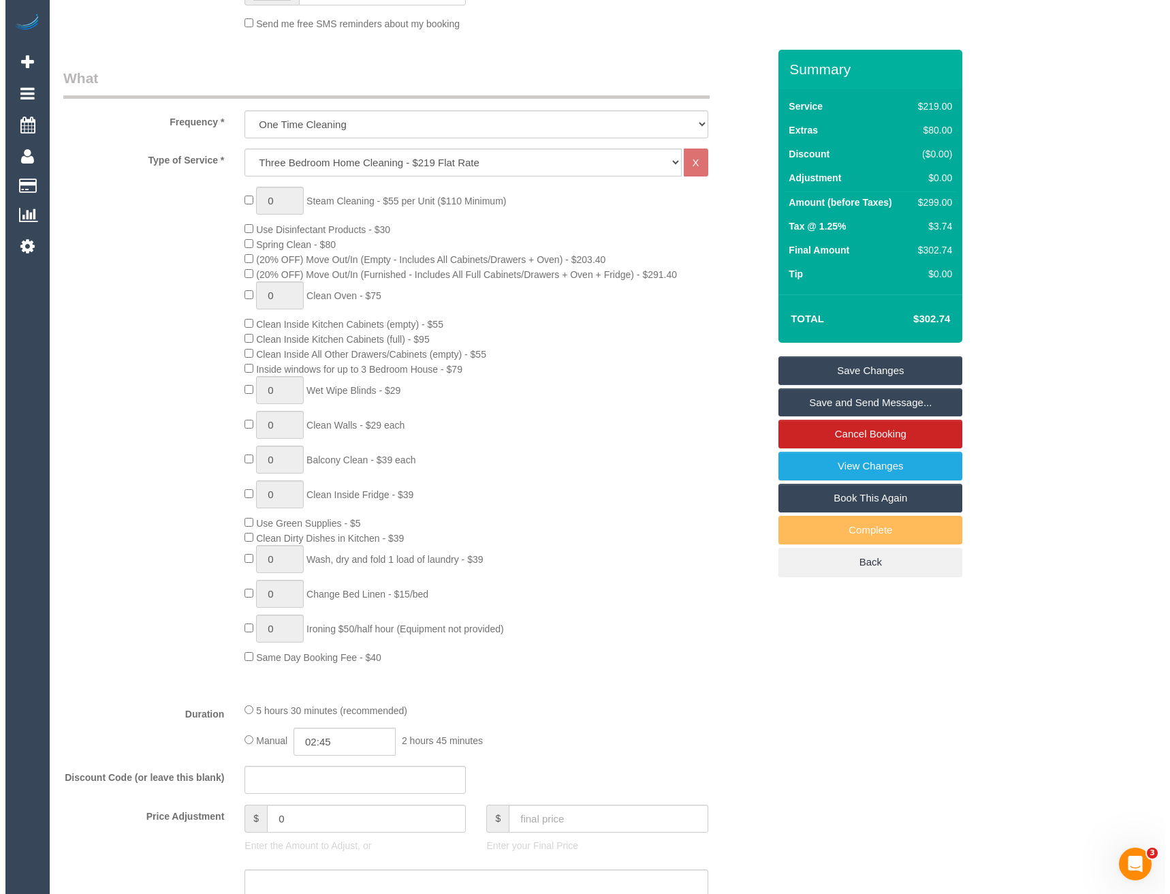
scroll to position [0, 0]
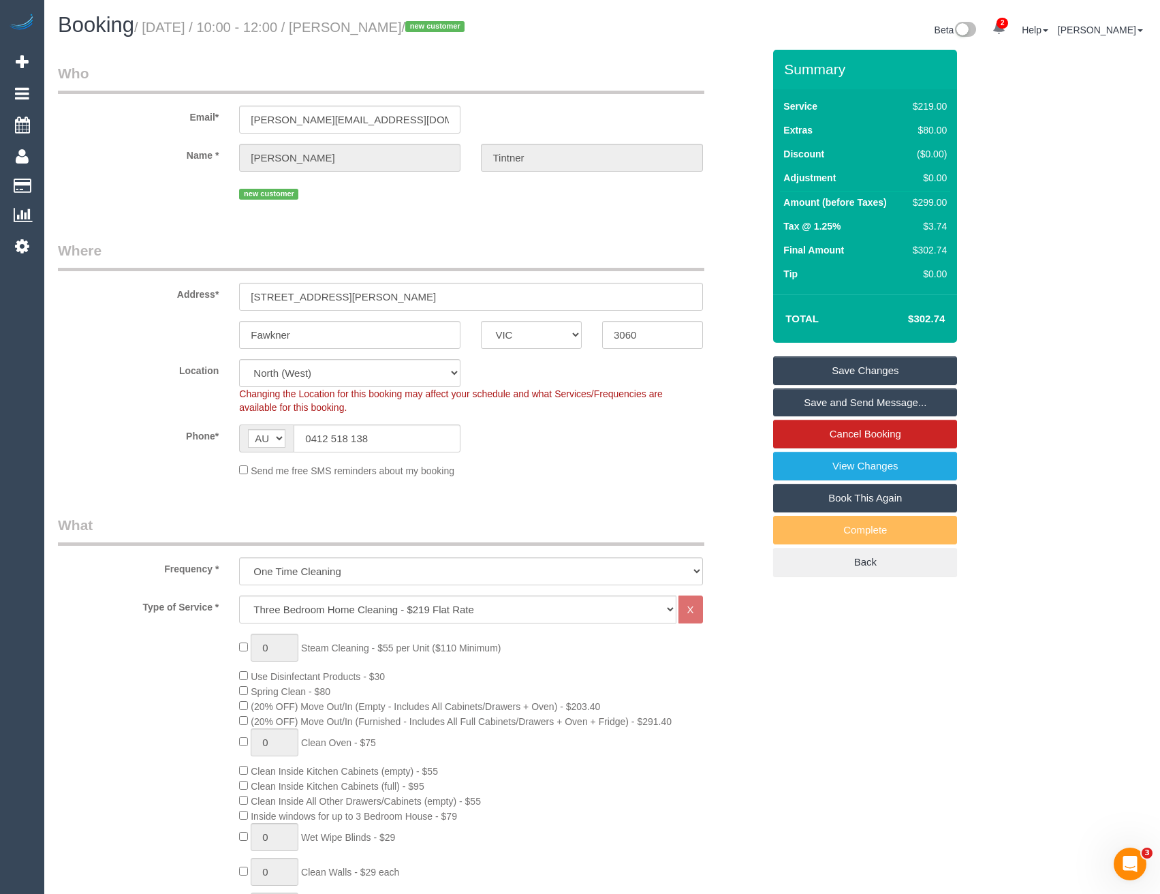
click at [836, 403] on link "Save and Send Message..." at bounding box center [865, 402] width 184 height 29
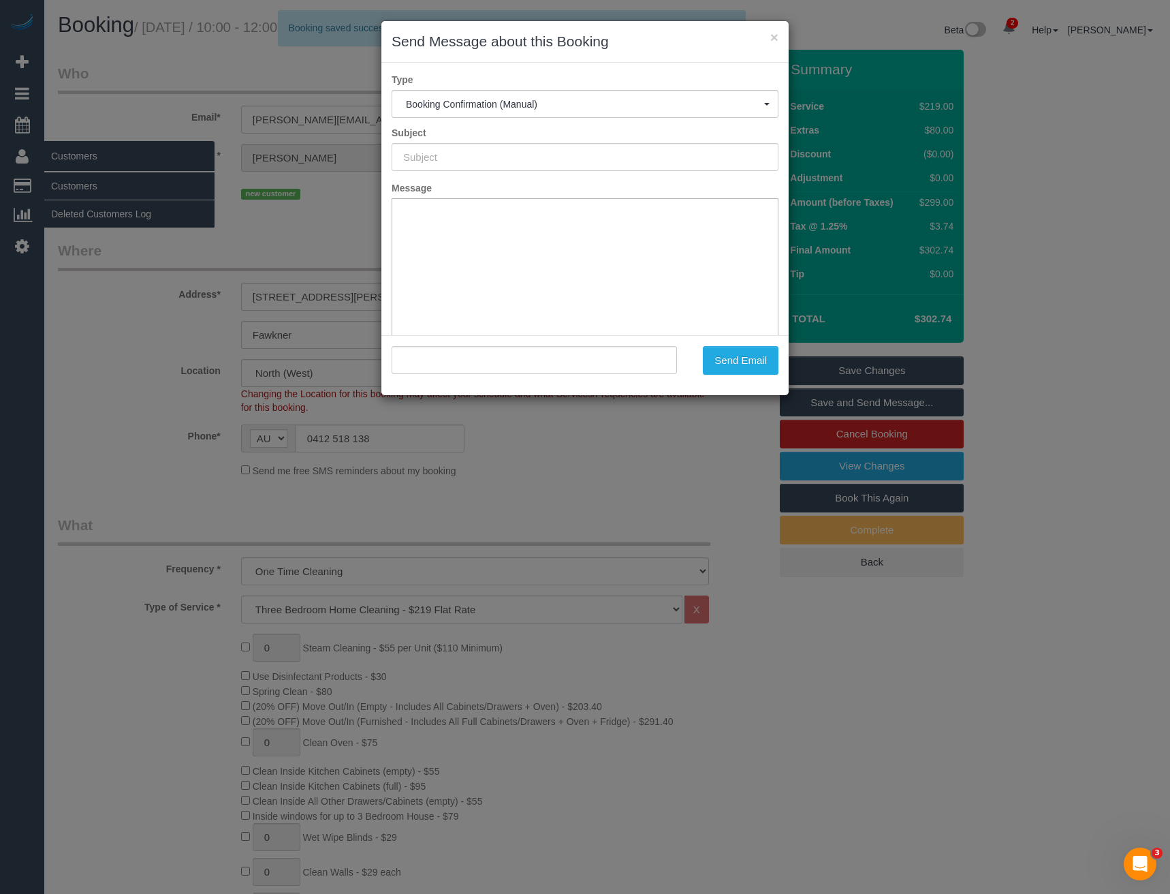
type input "Booking Confirmed"
type input ""Alex Tintner" <alexandra_tintner@hotmail.com>"
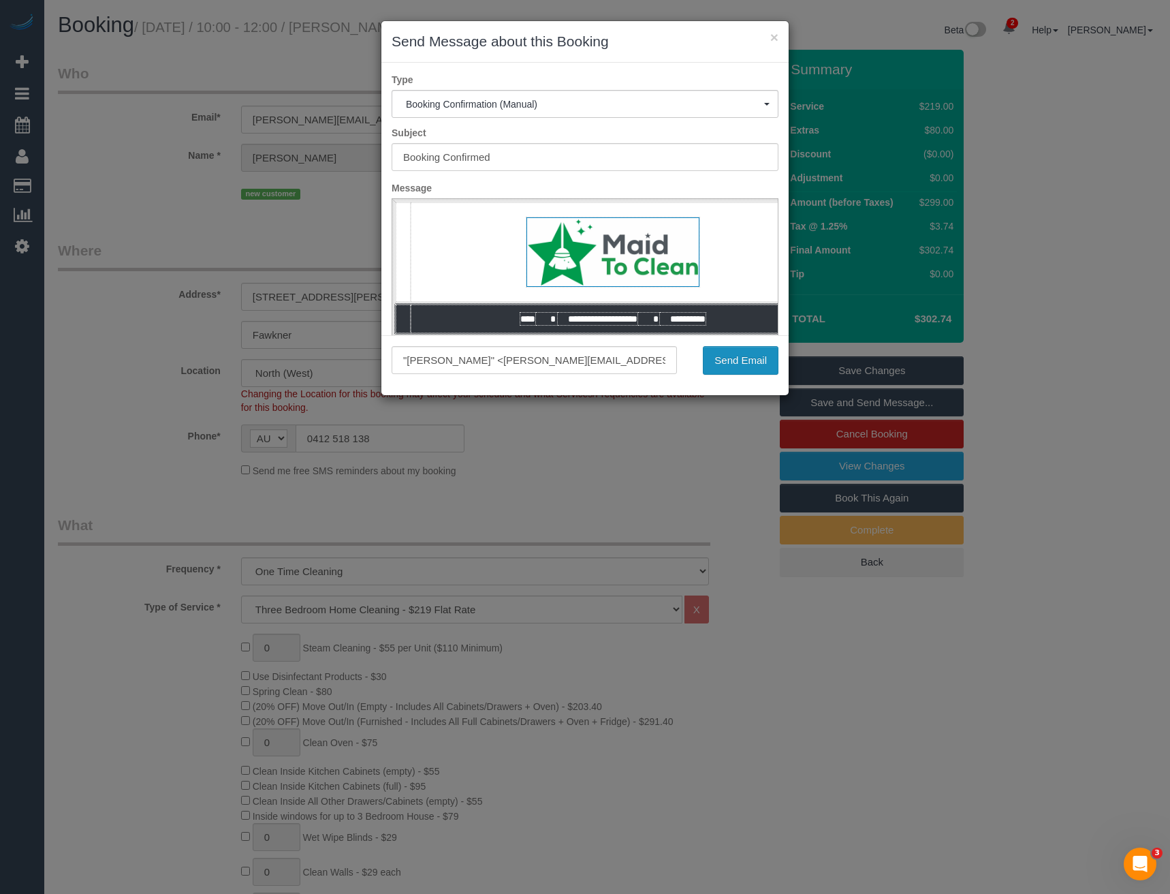
click at [750, 362] on button "Send Email" at bounding box center [741, 360] width 76 height 29
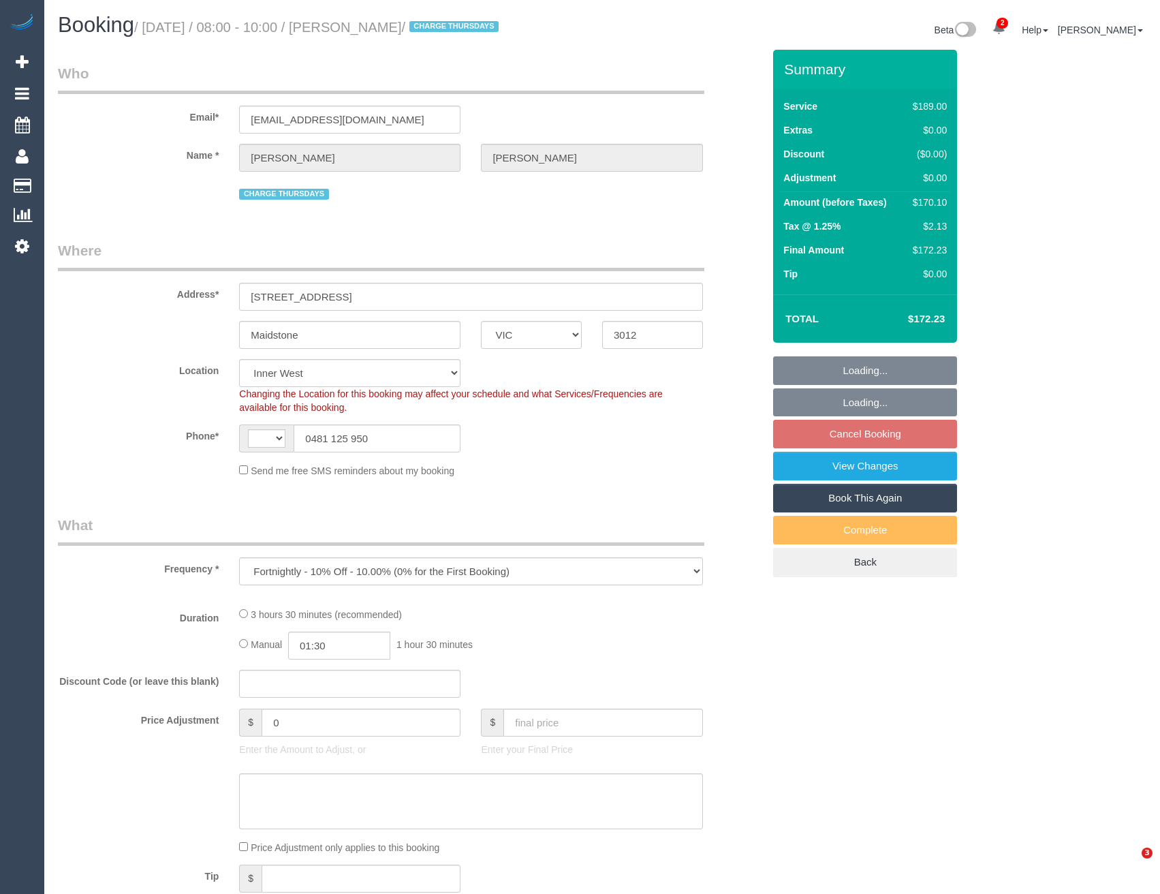
select select "VIC"
select select "object:557"
select select "string:AU"
select select "string:stripe-pm_1Pa8TA2GScqysDRVHJDw6bru"
select select "number:27"
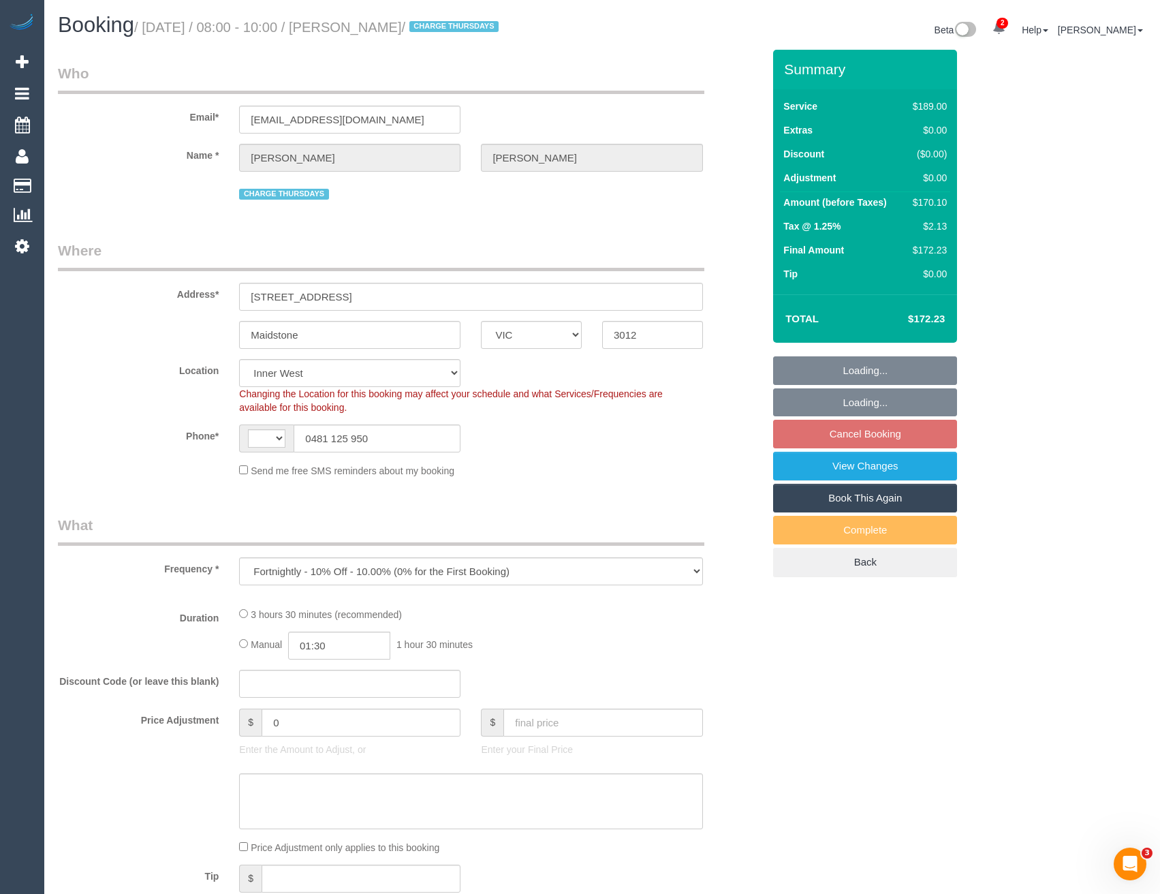
select select "number:15"
select select "number:18"
select select "number:24"
select select "number:33"
select select "number:12"
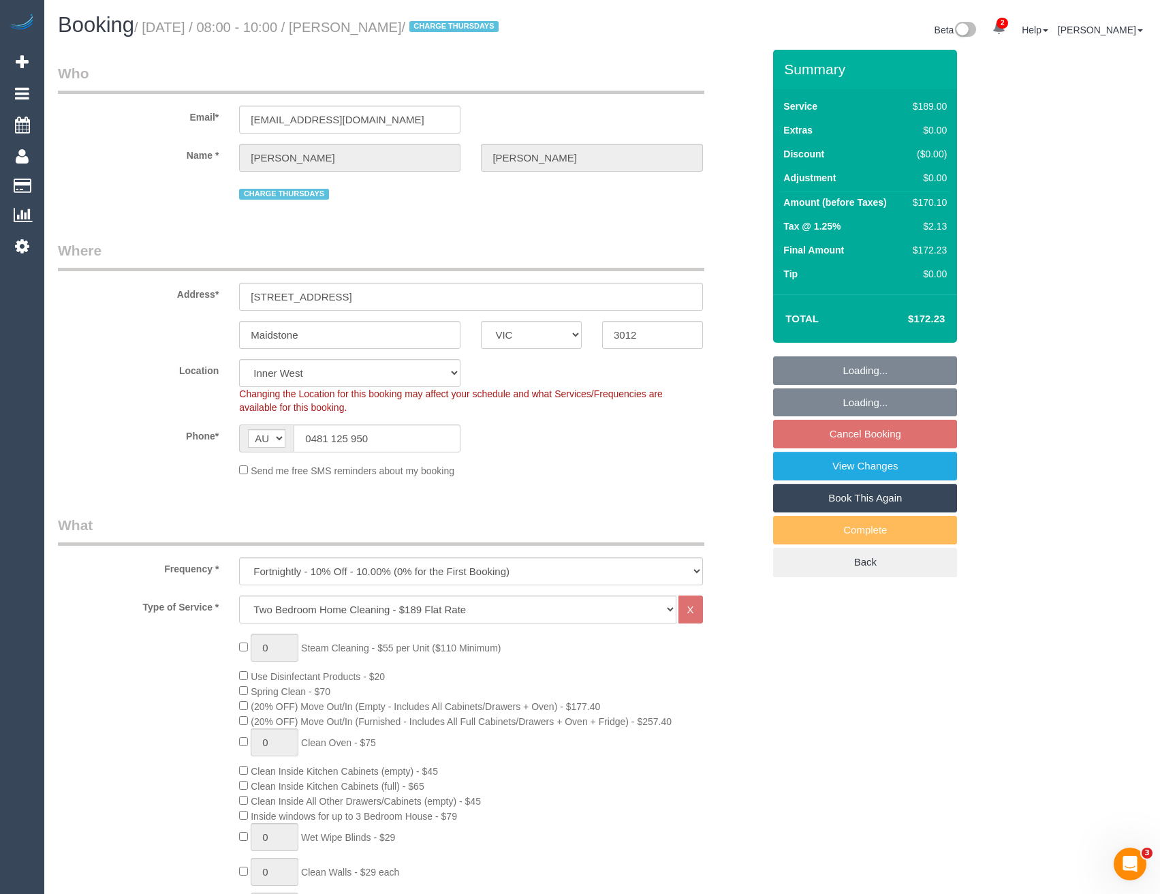
select select "spot2"
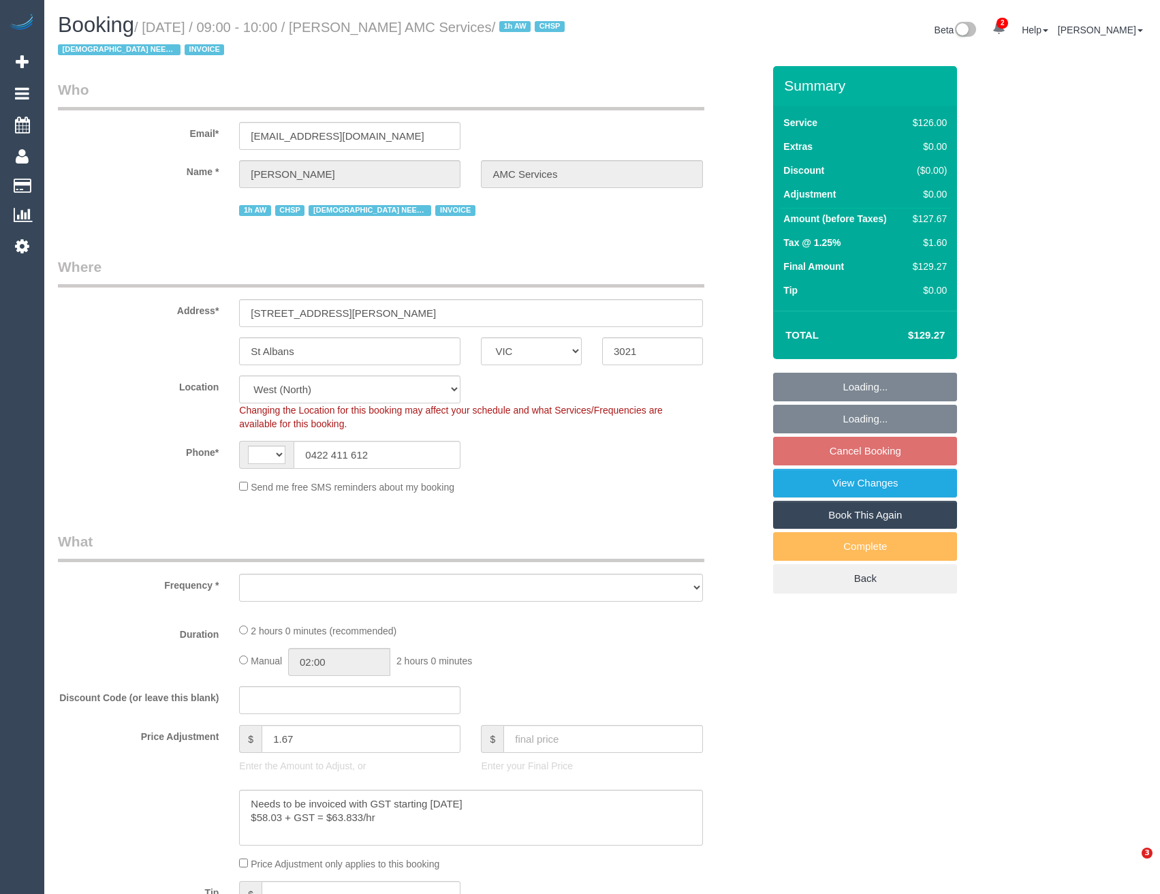
select select "VIC"
select select "string:AU"
select select "number:28"
select select "number:14"
select select "number:19"
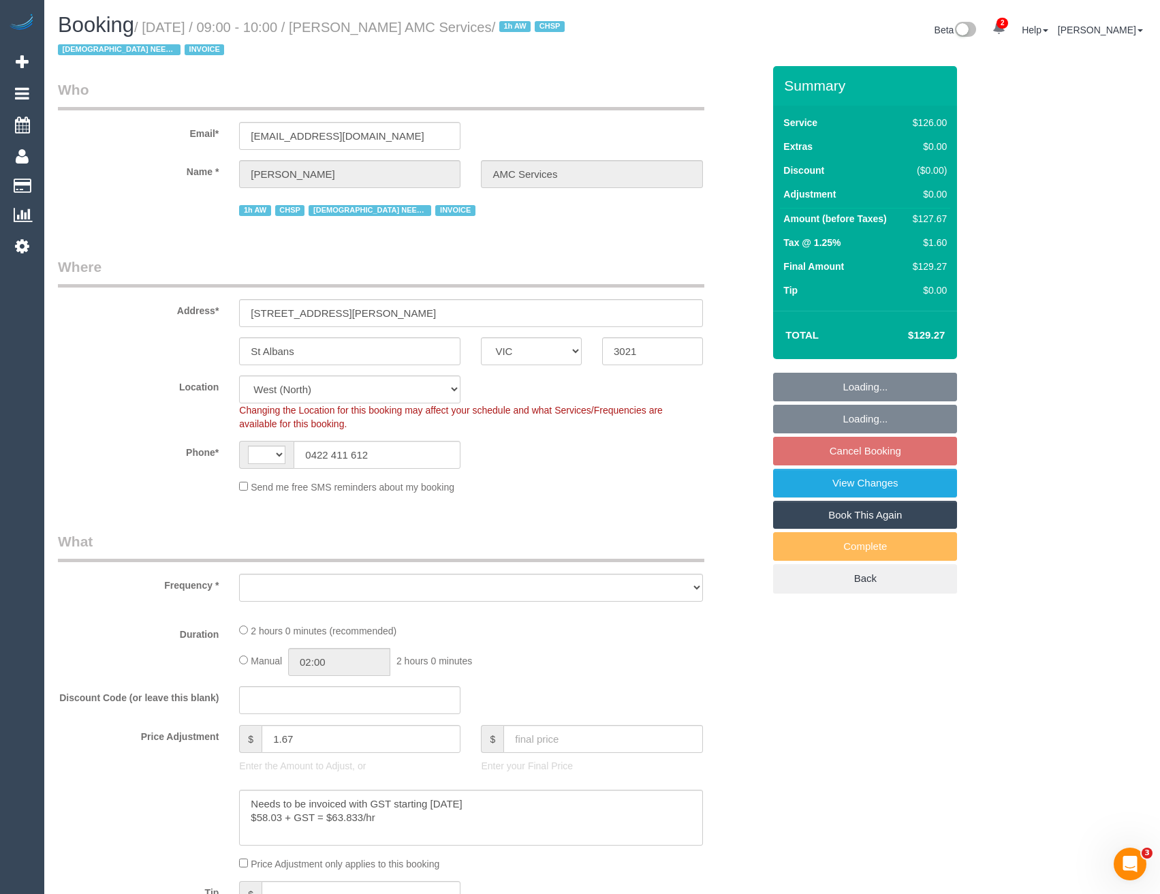
select select "number:25"
select select "number:35"
select select "object:723"
select select "120"
